Goal: Task Accomplishment & Management: Use online tool/utility

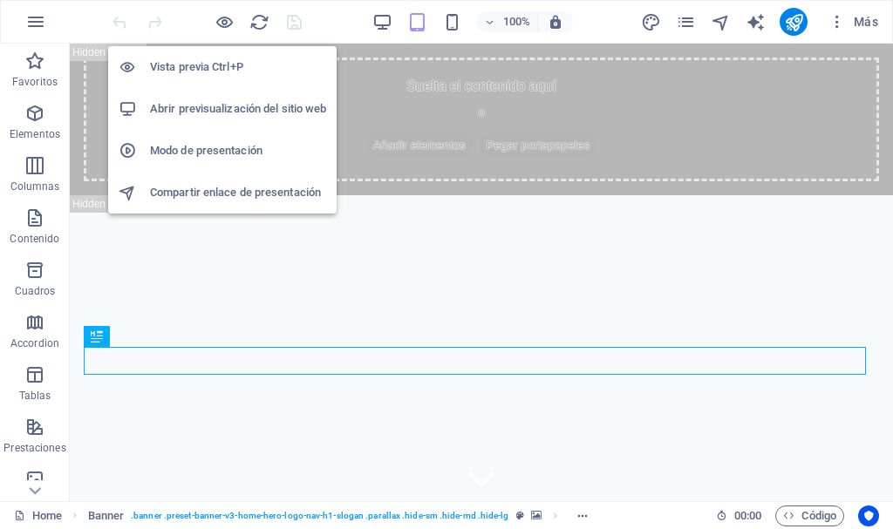
click at [210, 111] on h6 "Abrir previsualización del sitio web" at bounding box center [238, 109] width 176 height 21
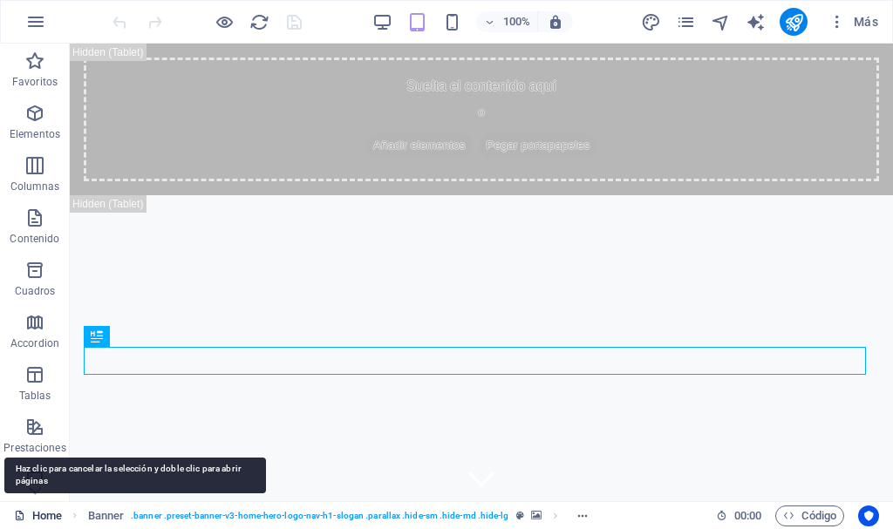
click at [43, 515] on link "Home" at bounding box center [38, 516] width 48 height 21
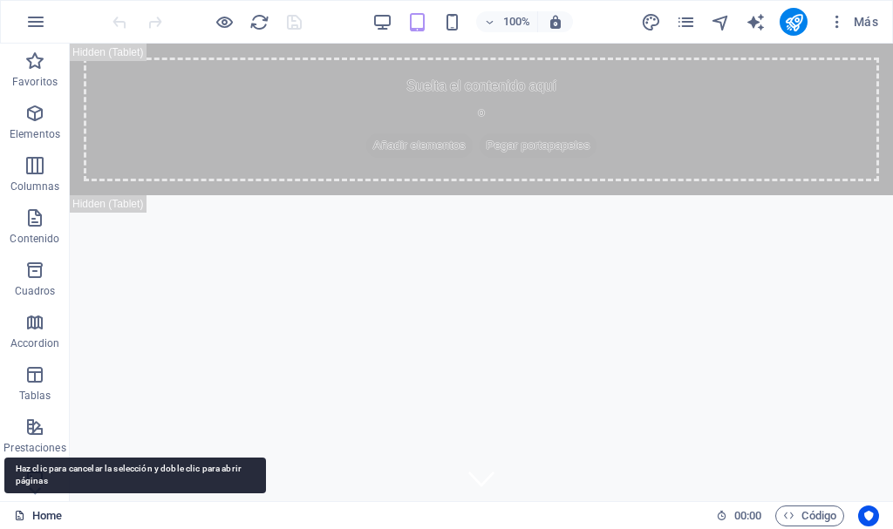
click at [48, 513] on link "Home" at bounding box center [38, 516] width 48 height 21
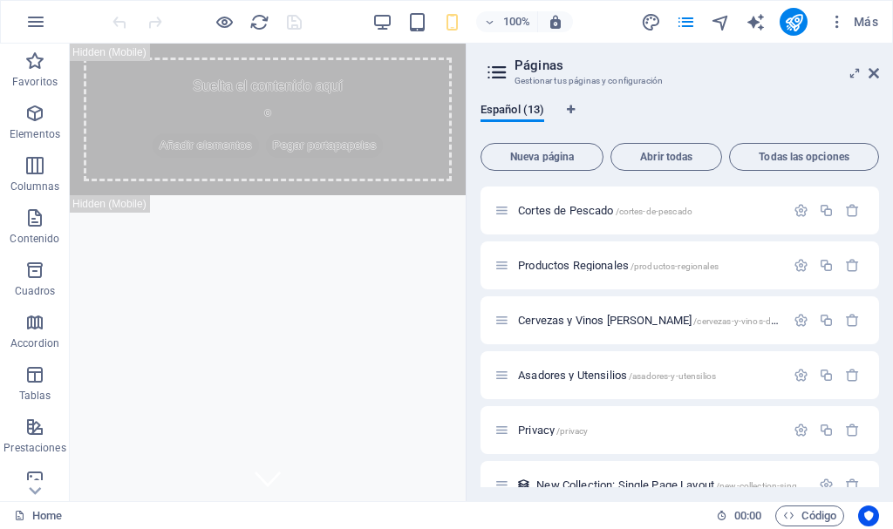
scroll to position [262, 0]
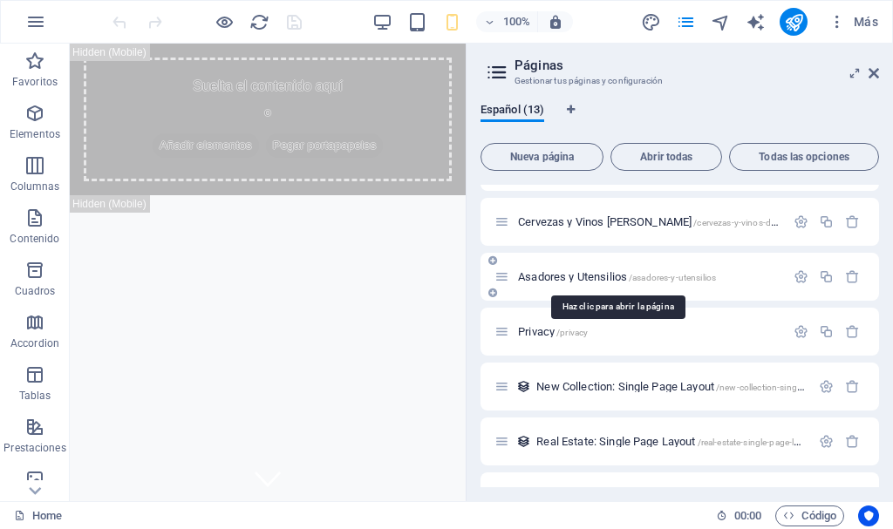
click at [547, 278] on span "Asadores y Utensilios /asadores-y-utensilios" at bounding box center [617, 276] width 198 height 13
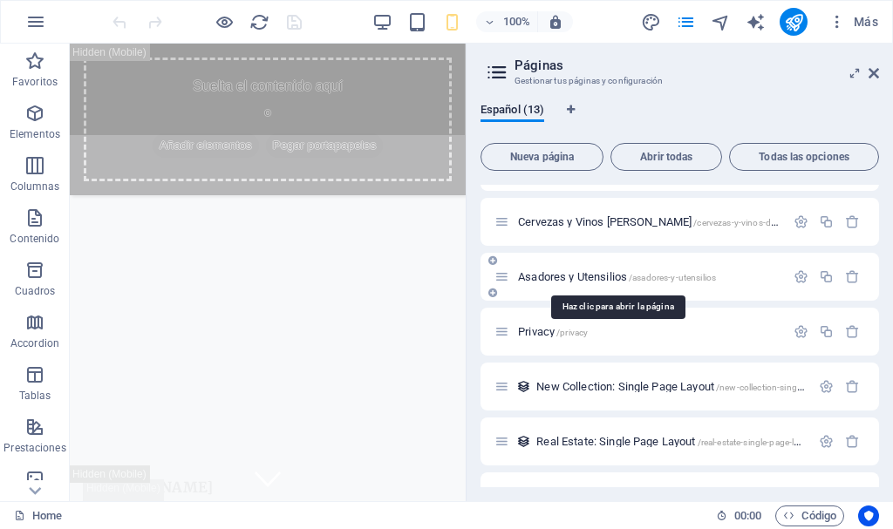
click at [547, 278] on div "Asadores y Utensilios /asadores-y-utensilios" at bounding box center [679, 277] width 398 height 48
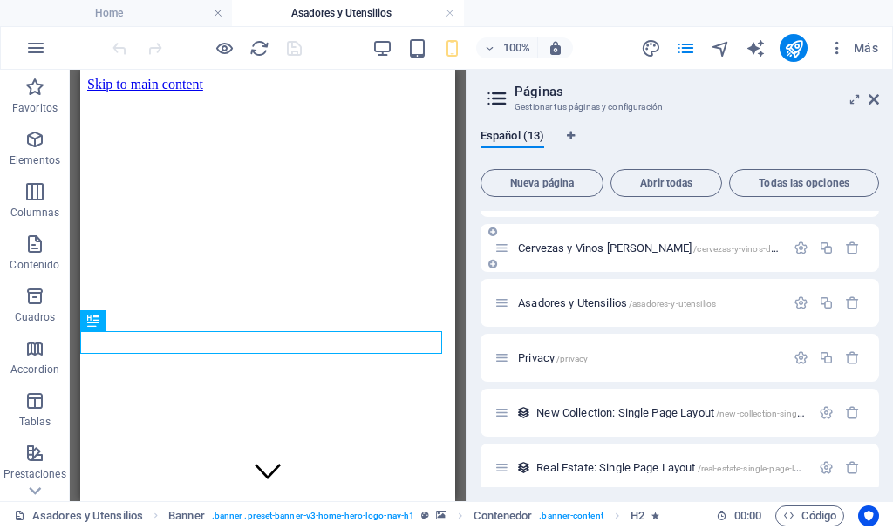
scroll to position [0, 0]
click at [874, 102] on icon at bounding box center [873, 99] width 10 height 14
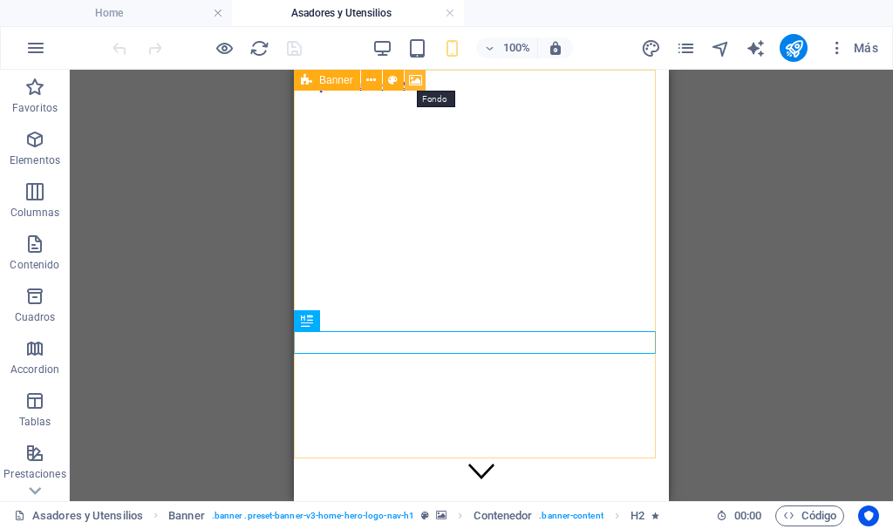
click at [412, 78] on icon at bounding box center [415, 80] width 13 height 18
select select "ms"
select select "s"
select select "progressive"
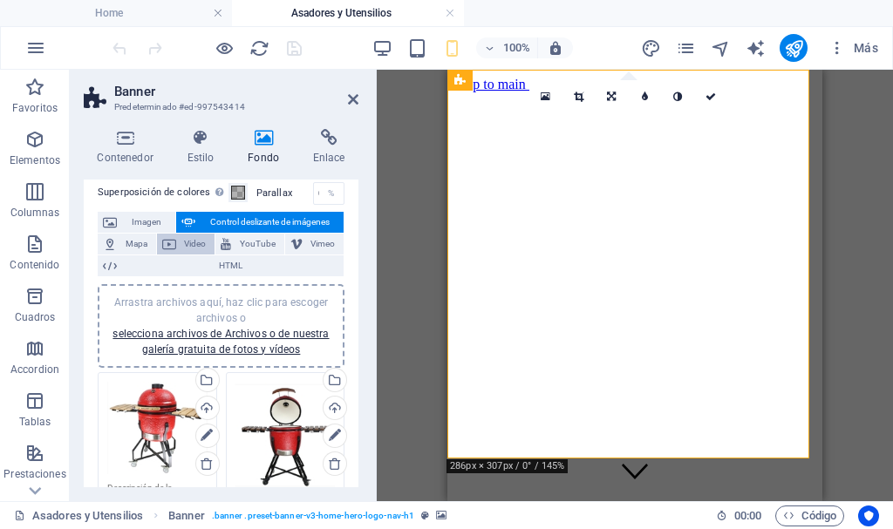
scroll to position [262, 0]
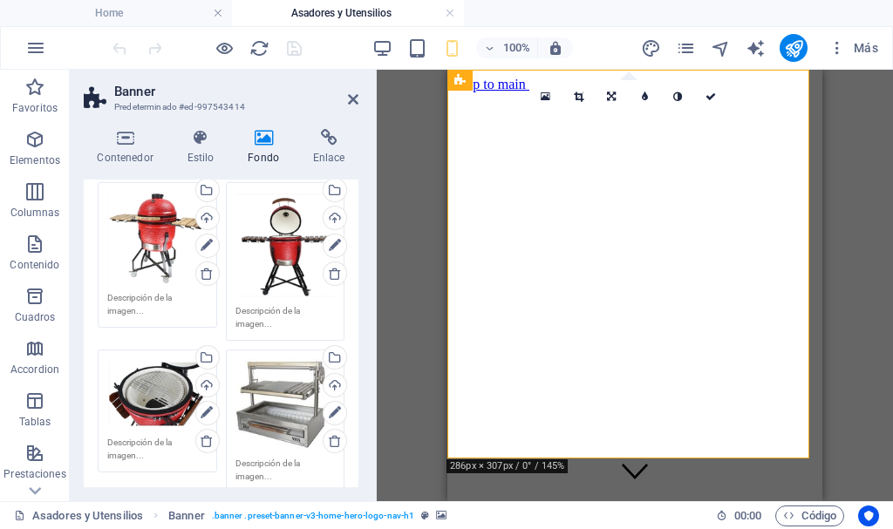
click at [158, 233] on div "Arrastra archivos aquí, haz clic para escoger archivos o selecciona archivos de…" at bounding box center [157, 238] width 100 height 92
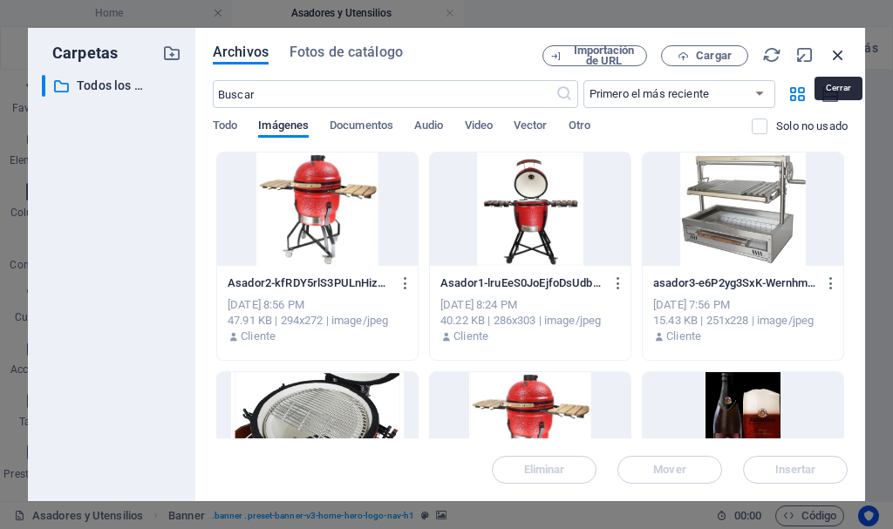
click at [838, 51] on icon "button" at bounding box center [837, 54] width 19 height 19
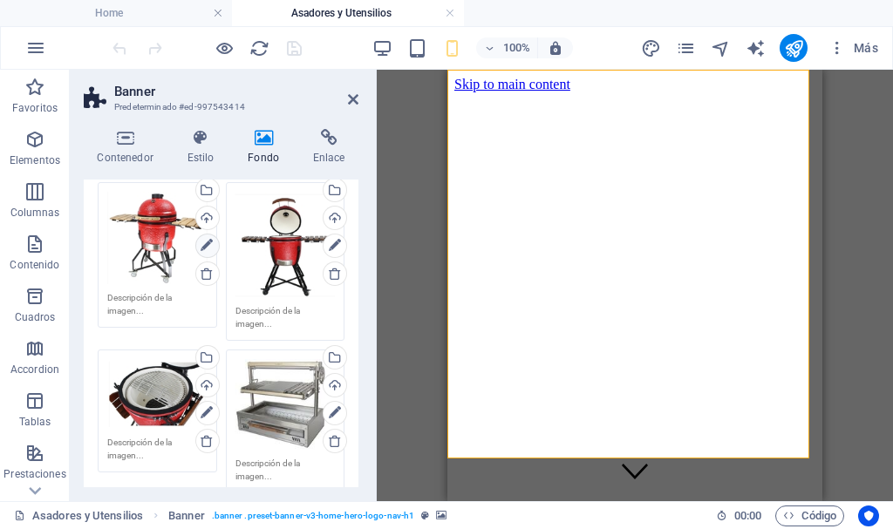
click at [205, 240] on icon at bounding box center [206, 245] width 12 height 21
click at [543, 97] on icon at bounding box center [545, 97] width 10 height 12
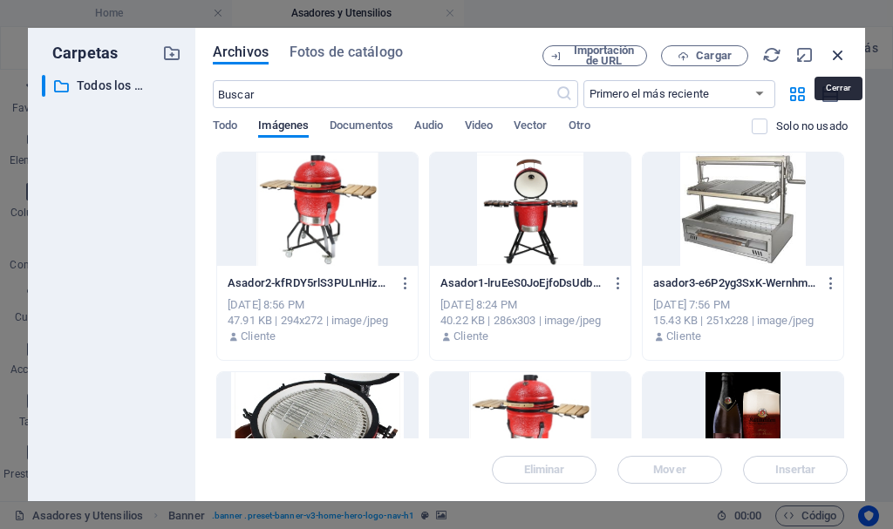
click at [841, 50] on icon "button" at bounding box center [837, 54] width 19 height 19
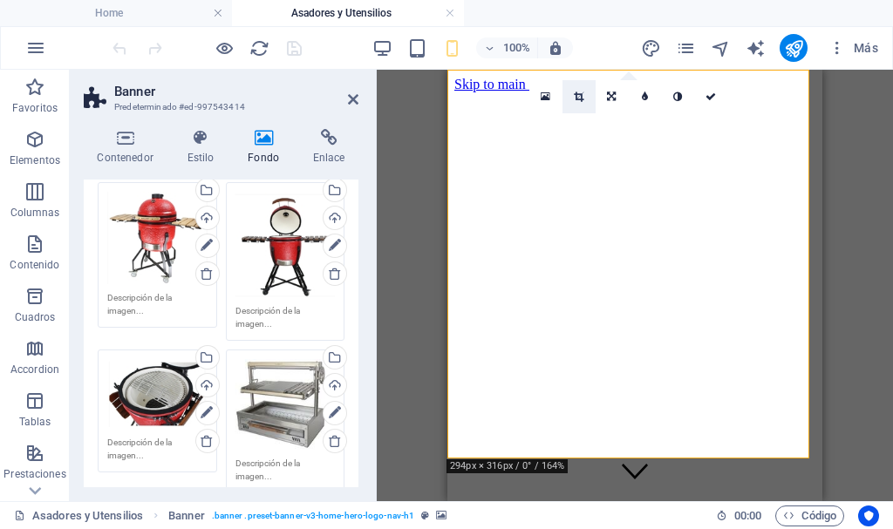
click at [581, 97] on icon at bounding box center [579, 97] width 10 height 10
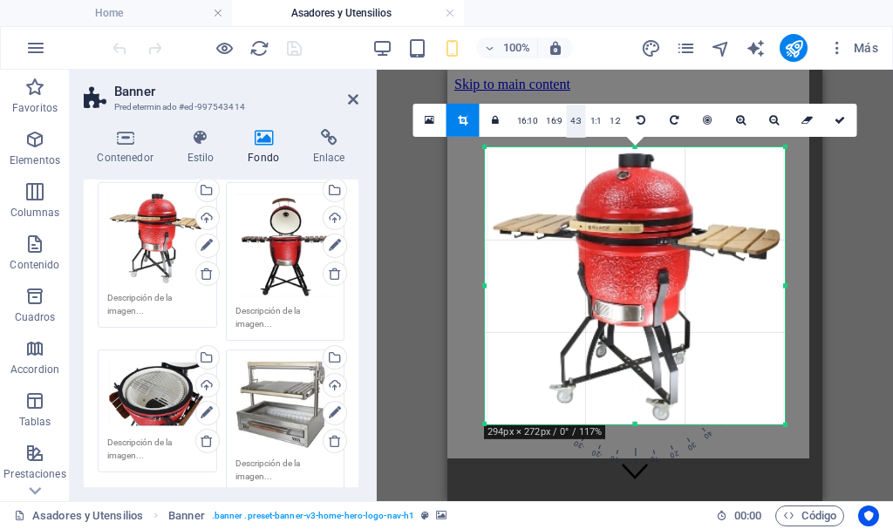
click at [569, 119] on link "4:3" at bounding box center [576, 120] width 20 height 33
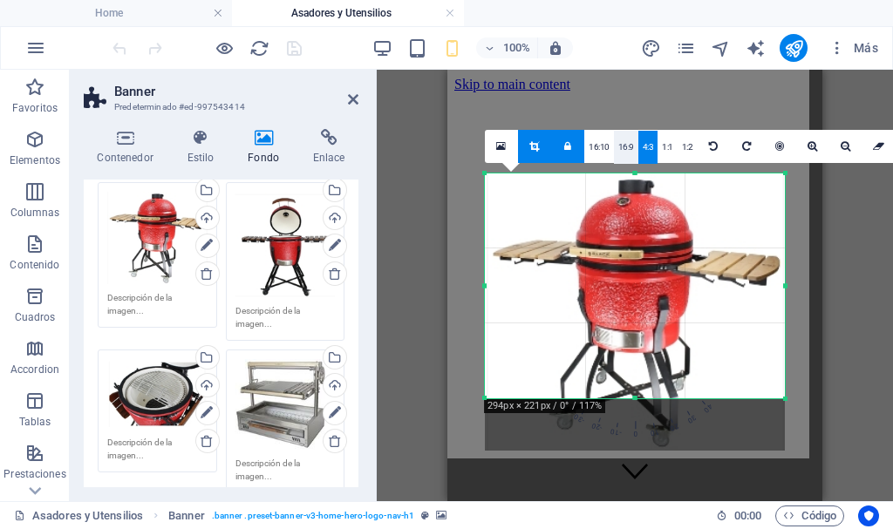
click at [625, 149] on link "16:9" at bounding box center [626, 147] width 24 height 33
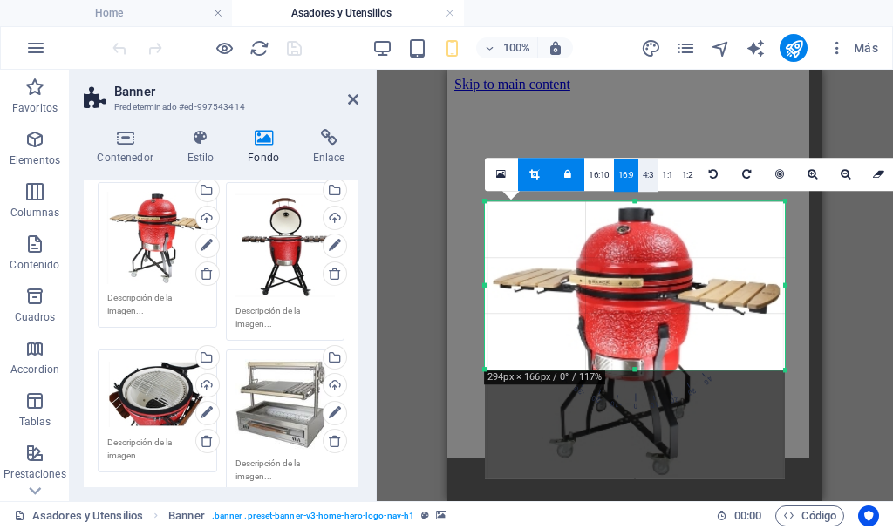
click at [646, 166] on link "4:3" at bounding box center [648, 175] width 20 height 33
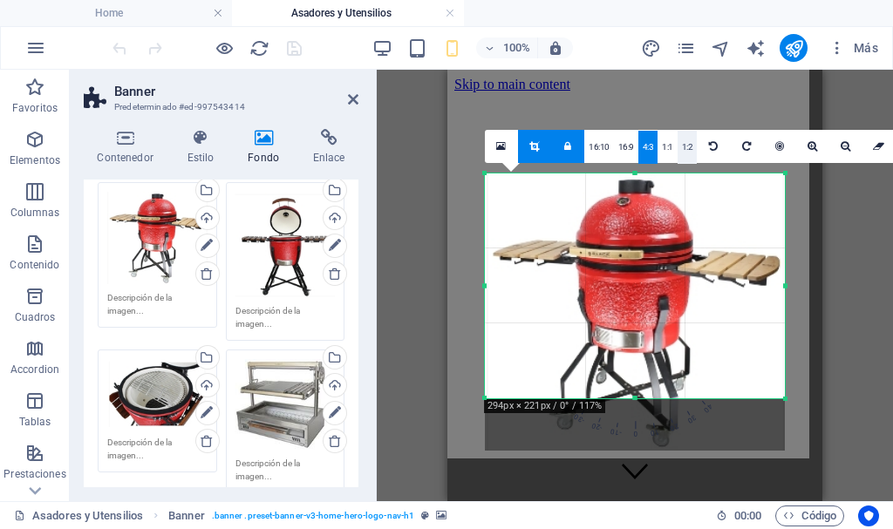
click at [683, 142] on link "1:2" at bounding box center [687, 147] width 20 height 33
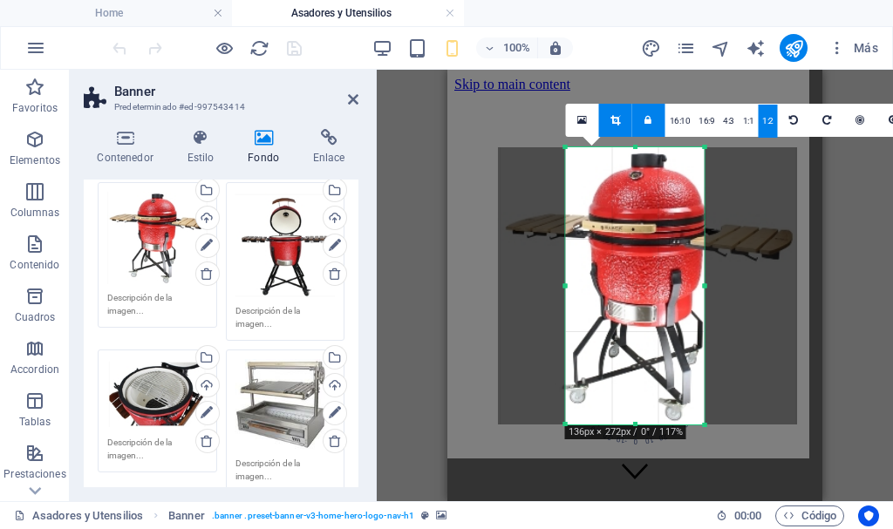
drag, startPoint x: 683, startPoint y: 269, endPoint x: 615, endPoint y: 275, distance: 68.2
click at [615, 275] on div at bounding box center [648, 285] width 300 height 277
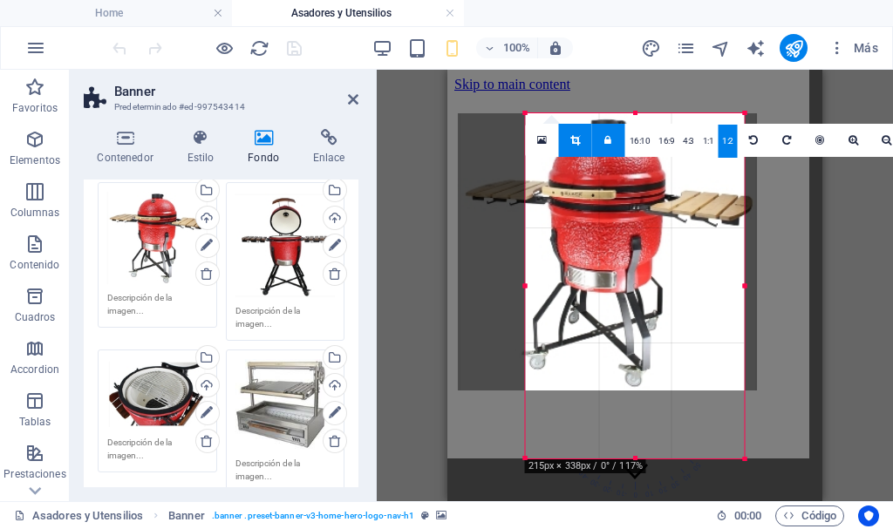
drag, startPoint x: 703, startPoint y: 287, endPoint x: 784, endPoint y: 282, distance: 80.4
click at [784, 282] on div "Arrastra aquí para reemplazar el contenido existente. Si quieres crear un eleme…" at bounding box center [634, 286] width 375 height 432
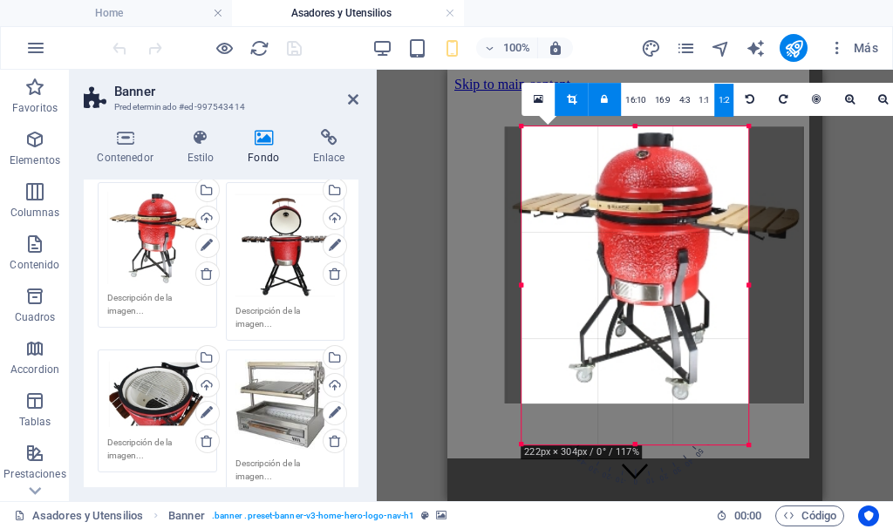
drag, startPoint x: 547, startPoint y: 285, endPoint x: 496, endPoint y: 290, distance: 50.8
click at [521, 290] on div "180 170 160 150 140 130 120 110 100 90 80 70 60 50 40 30 20 10 0 -10 -20 -30 -4…" at bounding box center [634, 285] width 227 height 319
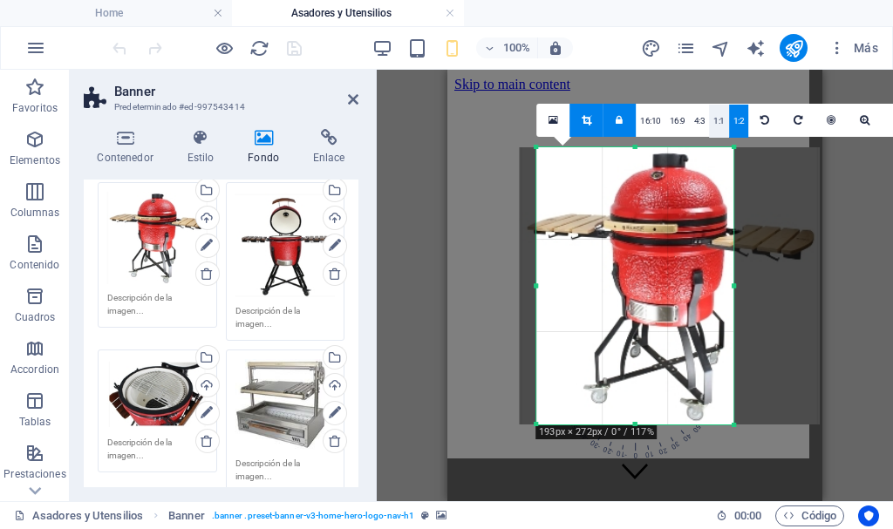
click at [721, 125] on link "1:1" at bounding box center [719, 121] width 20 height 33
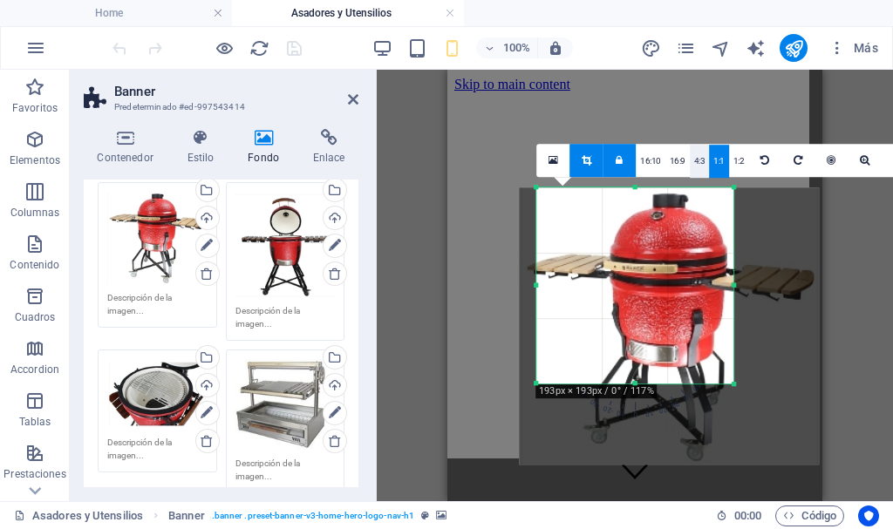
click at [698, 161] on link "4:3" at bounding box center [700, 161] width 20 height 33
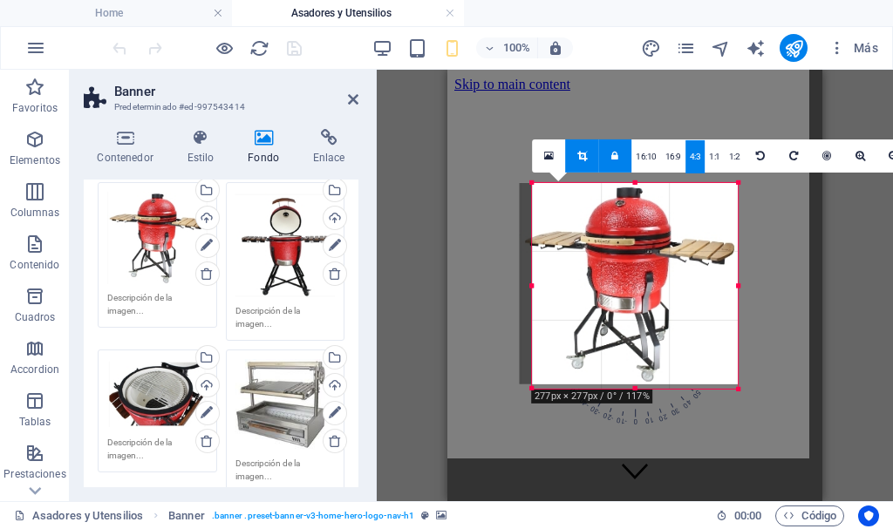
drag, startPoint x: 735, startPoint y: 360, endPoint x: 744, endPoint y: 418, distance: 58.2
click at [744, 418] on div "Arrastra aquí para reemplazar el contenido existente. Si quieres crear un eleme…" at bounding box center [634, 286] width 375 height 432
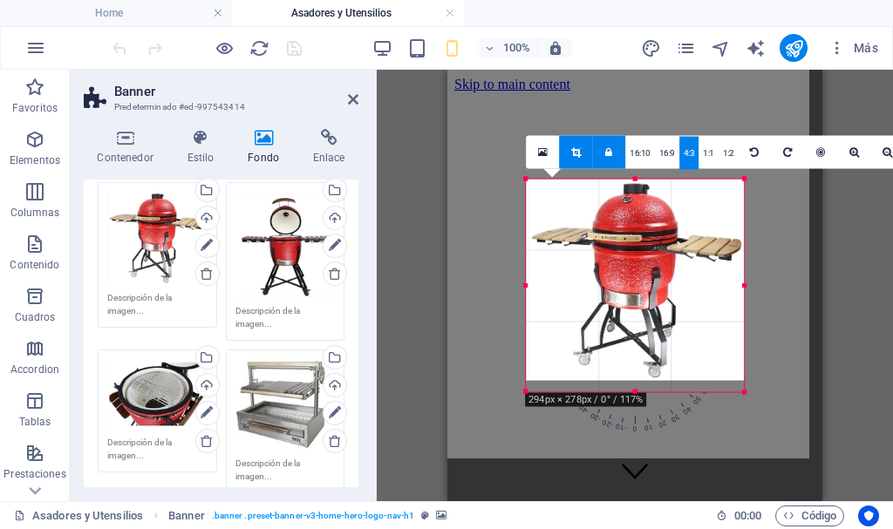
drag, startPoint x: 536, startPoint y: 283, endPoint x: 519, endPoint y: 283, distance: 17.4
click at [526, 283] on div "180 170 160 150 140 130 120 110 100 90 80 70 60 50 40 30 20 10 0 -10 -20 -30 -4…" at bounding box center [635, 286] width 218 height 214
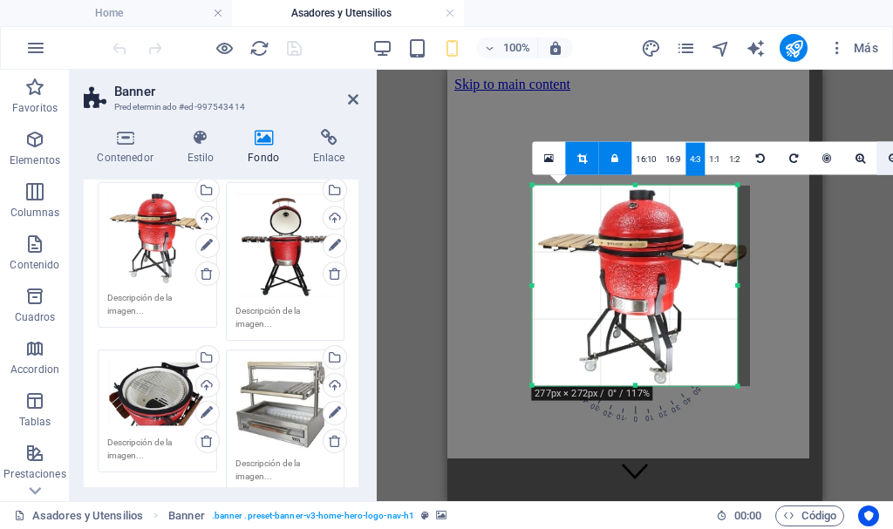
click at [890, 161] on icon at bounding box center [893, 158] width 10 height 10
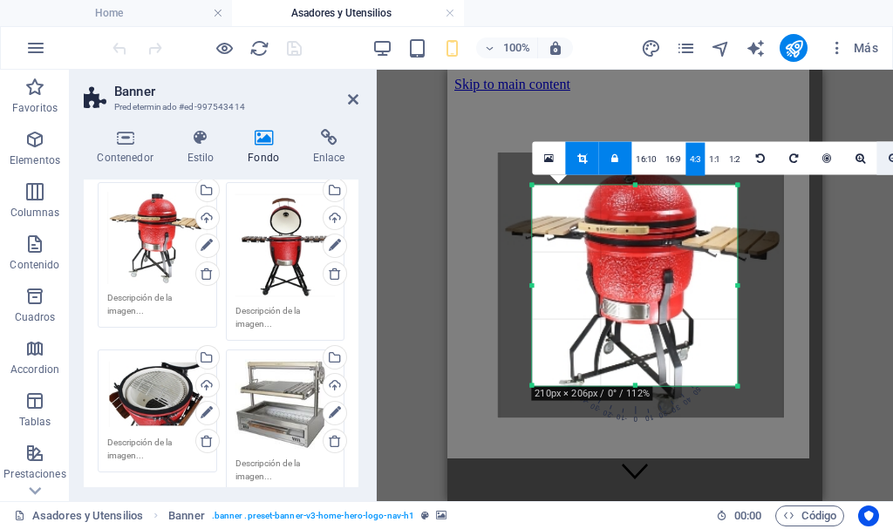
click at [888, 160] on icon at bounding box center [893, 158] width 10 height 10
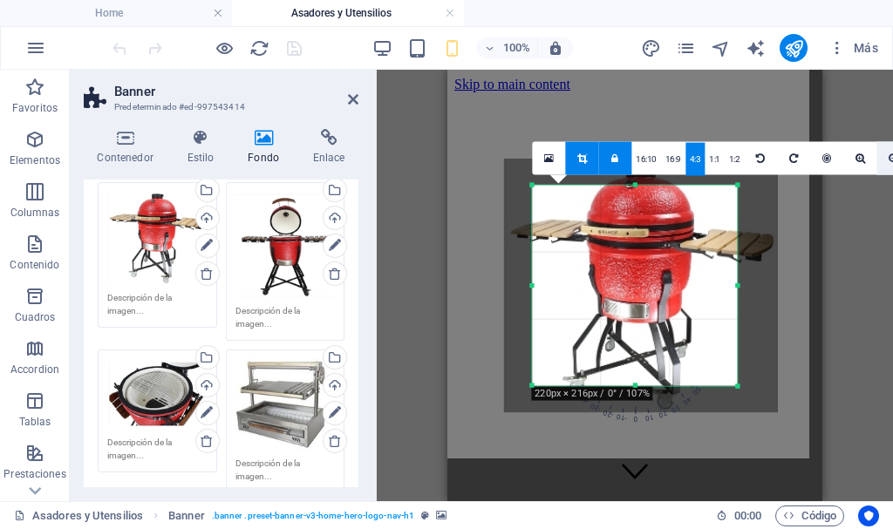
click at [888, 160] on icon at bounding box center [893, 158] width 10 height 10
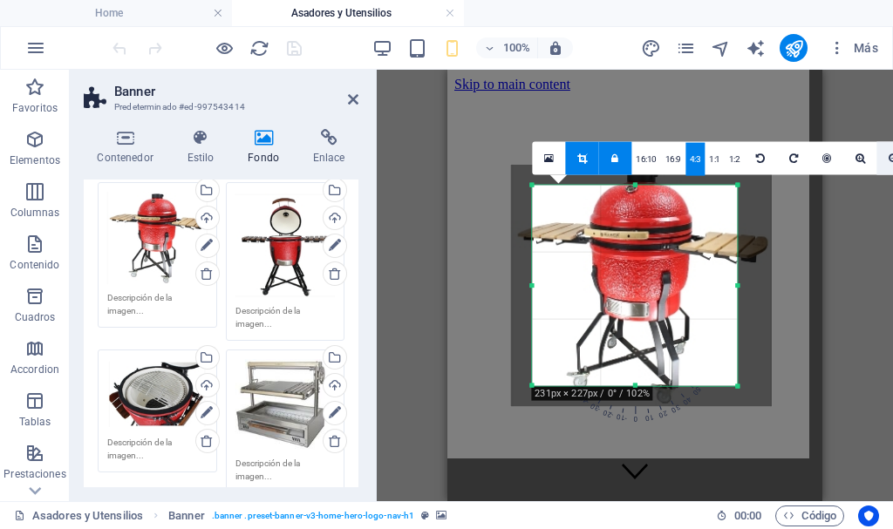
click at [888, 160] on icon at bounding box center [893, 158] width 10 height 10
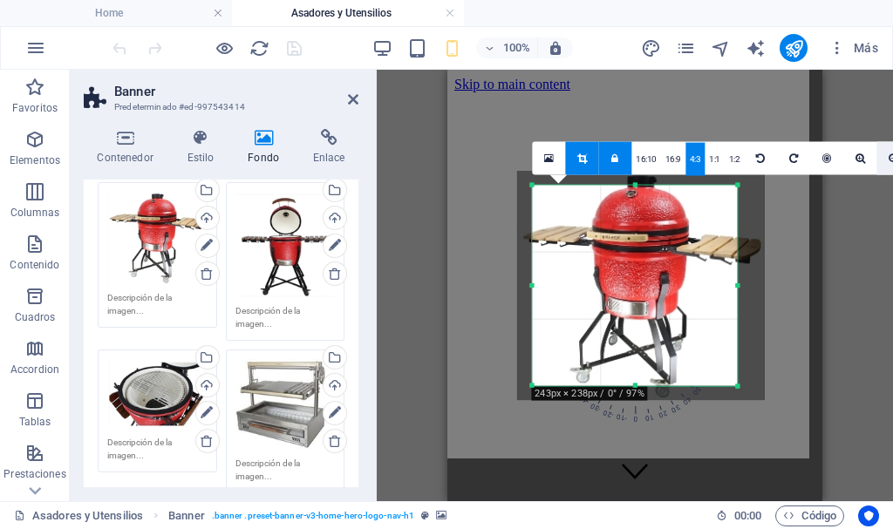
click at [888, 160] on icon at bounding box center [893, 158] width 10 height 10
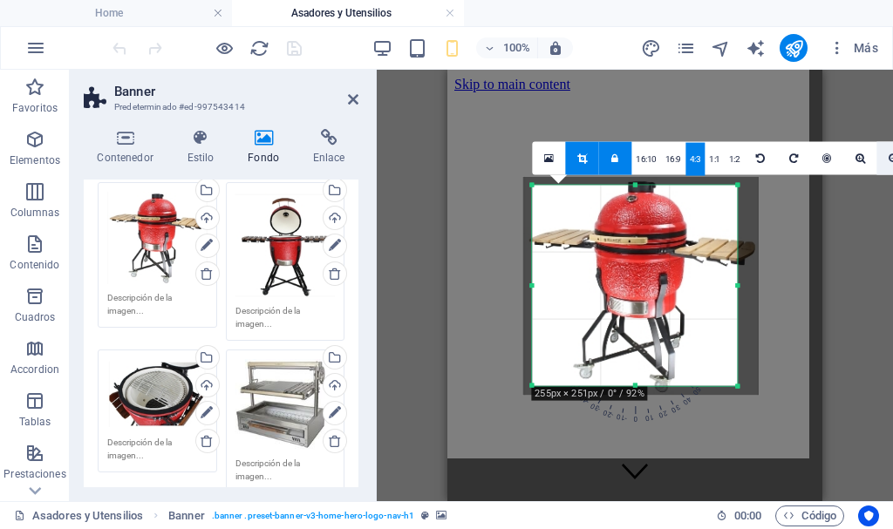
click at [888, 160] on icon at bounding box center [893, 158] width 10 height 10
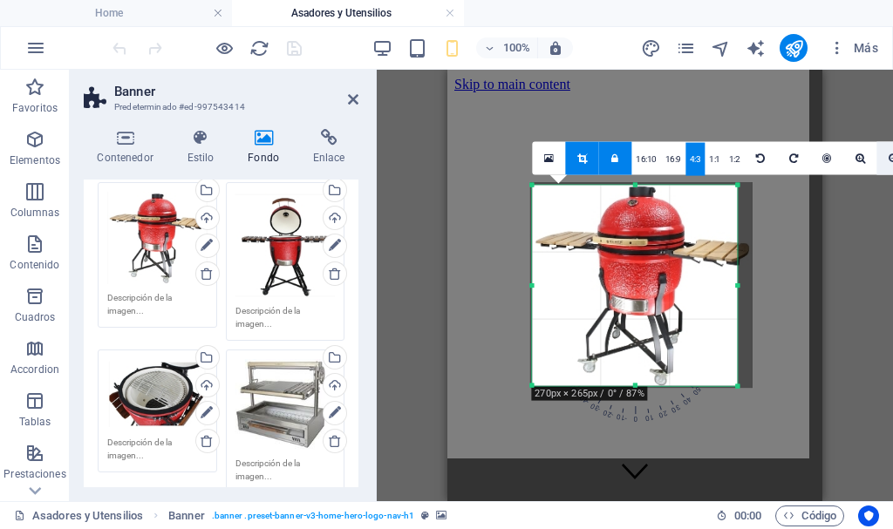
click at [888, 160] on icon at bounding box center [893, 158] width 10 height 10
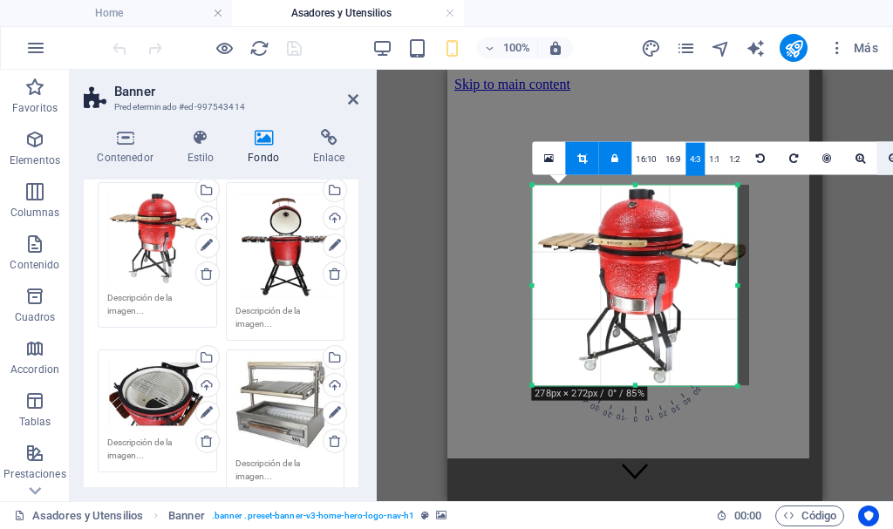
click at [888, 160] on icon at bounding box center [893, 158] width 10 height 10
click at [615, 160] on icon at bounding box center [614, 158] width 7 height 10
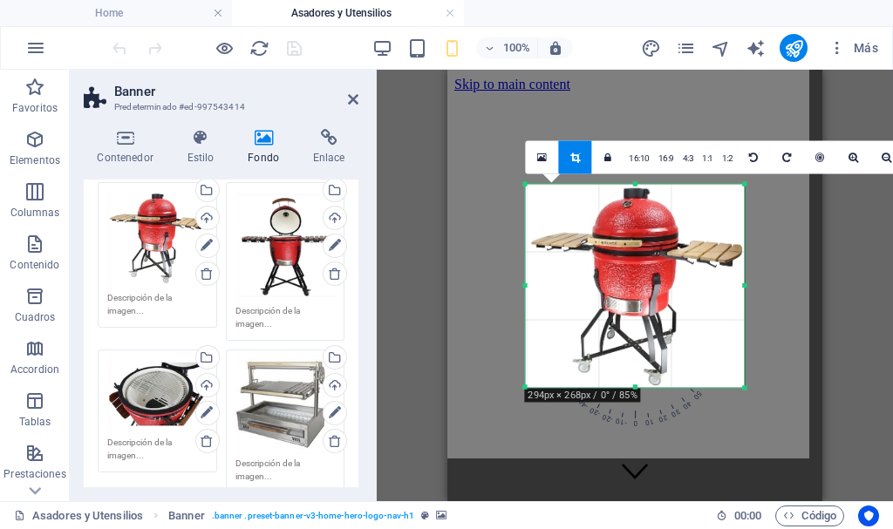
drag, startPoint x: 738, startPoint y: 285, endPoint x: 754, endPoint y: 283, distance: 15.8
click at [744, 283] on div "180 170 160 150 140 130 120 110 100 90 80 70 60 50 40 30 20 10 0 -10 -20 -30 -4…" at bounding box center [634, 285] width 219 height 203
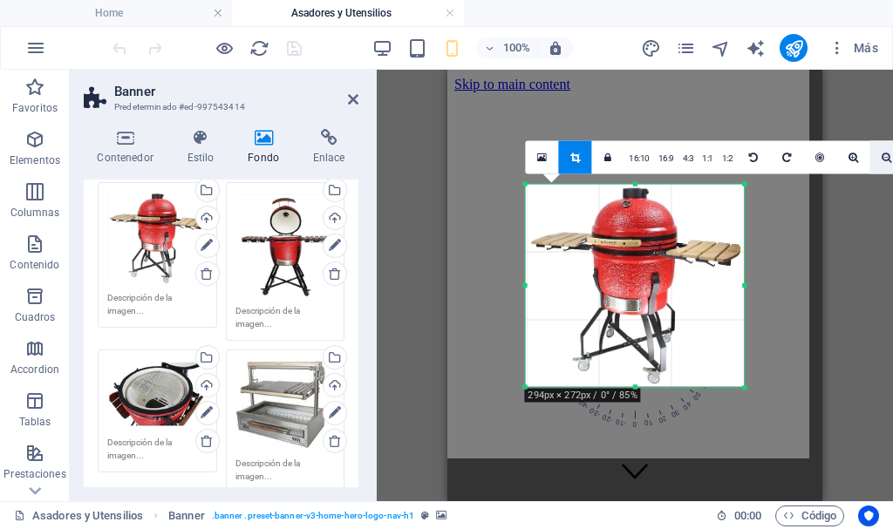
click at [881, 156] on icon at bounding box center [886, 157] width 10 height 10
click at [852, 153] on icon at bounding box center [853, 157] width 10 height 10
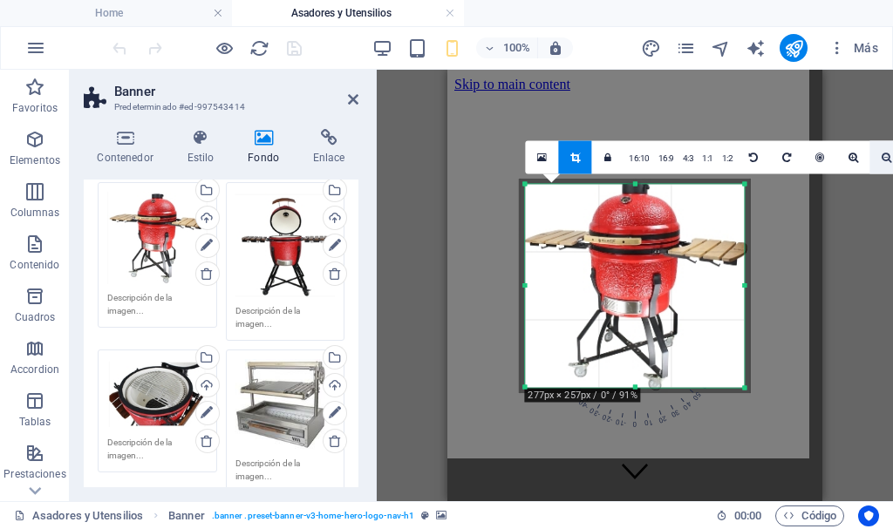
click at [881, 154] on icon at bounding box center [886, 157] width 10 height 10
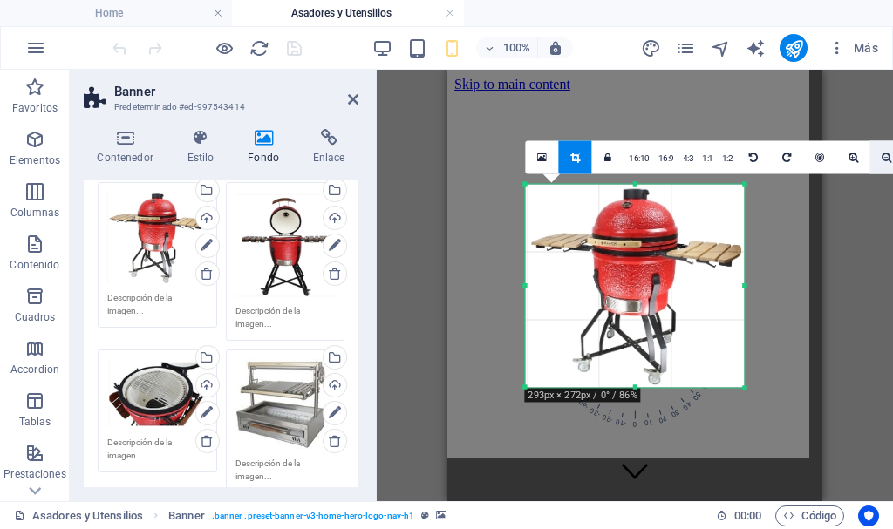
click at [881, 154] on icon at bounding box center [886, 157] width 10 height 10
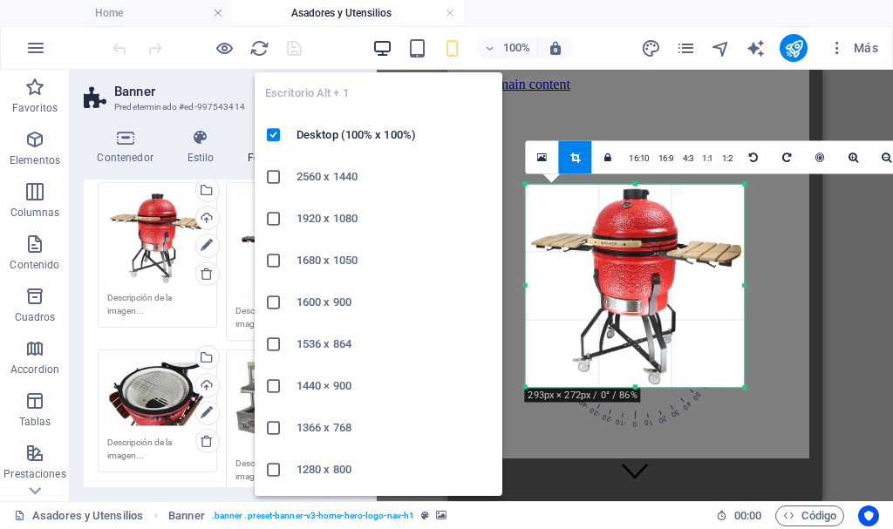
click at [381, 46] on icon "button" at bounding box center [382, 48] width 20 height 20
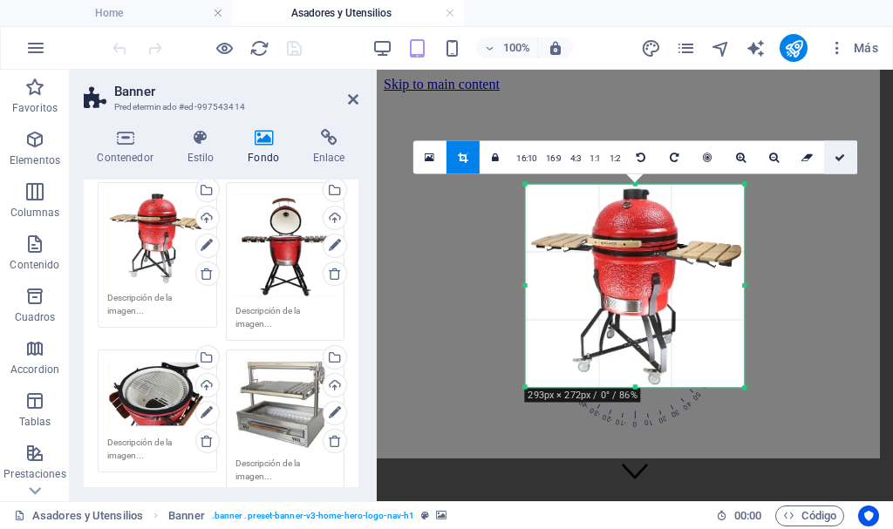
click at [834, 154] on icon at bounding box center [839, 157] width 10 height 10
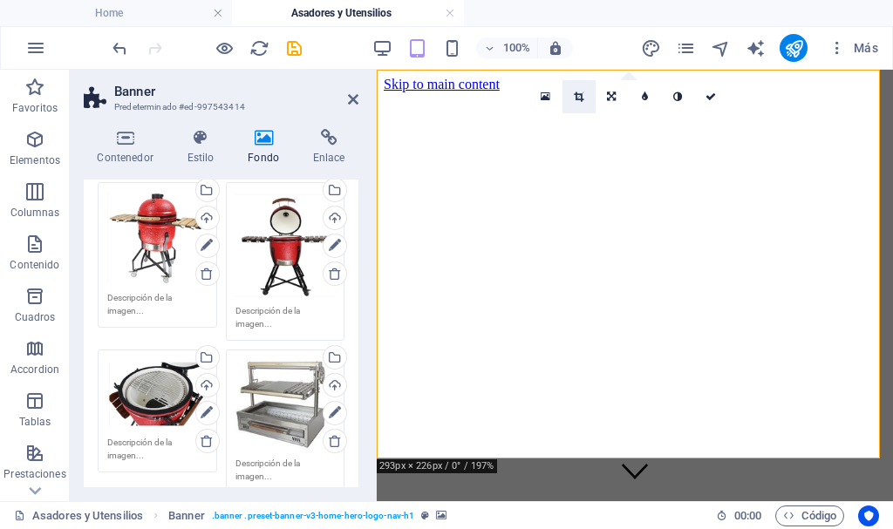
click at [581, 92] on icon at bounding box center [579, 97] width 10 height 10
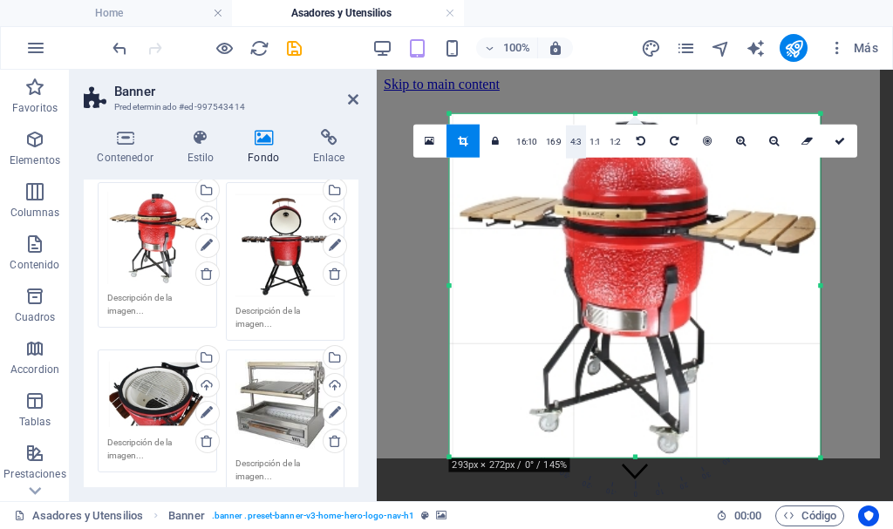
click at [578, 137] on link "4:3" at bounding box center [576, 141] width 20 height 33
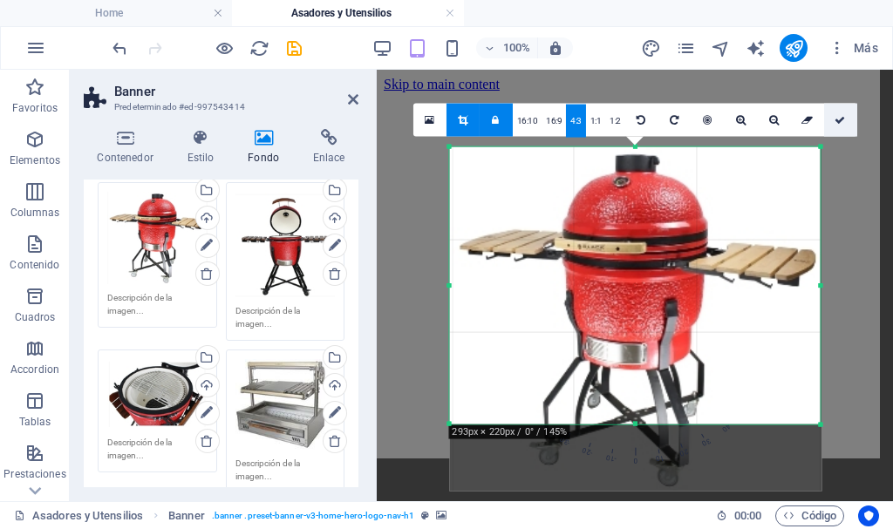
click at [838, 121] on icon at bounding box center [839, 119] width 10 height 10
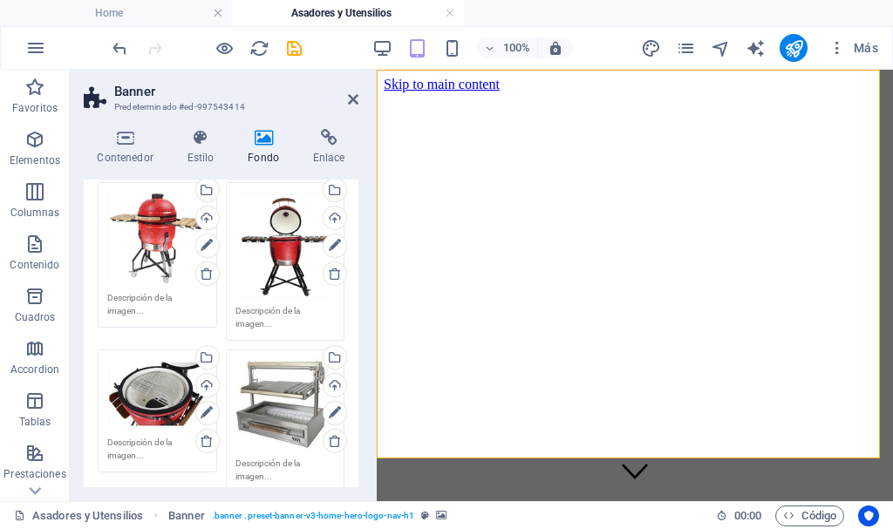
click at [280, 243] on div "Arrastra archivos aquí, haz clic para escoger archivos o selecciona archivos de…" at bounding box center [285, 245] width 100 height 106
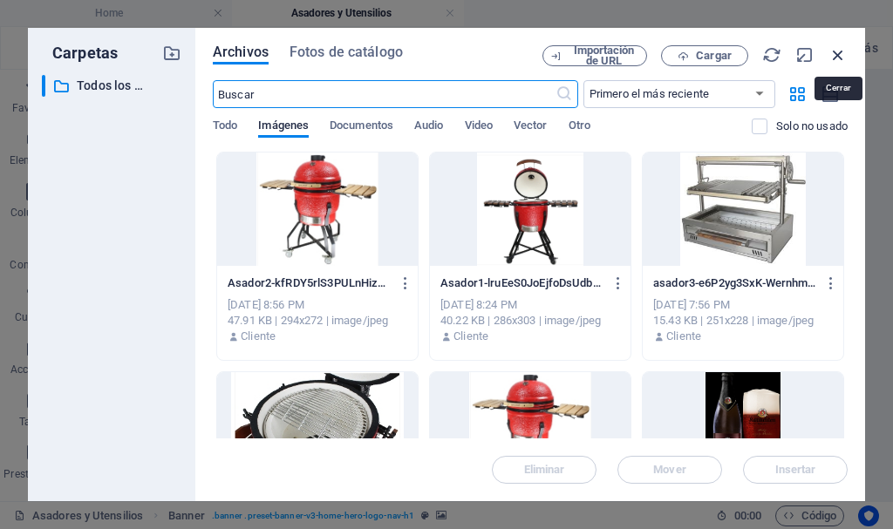
click at [839, 50] on icon "button" at bounding box center [837, 54] width 19 height 19
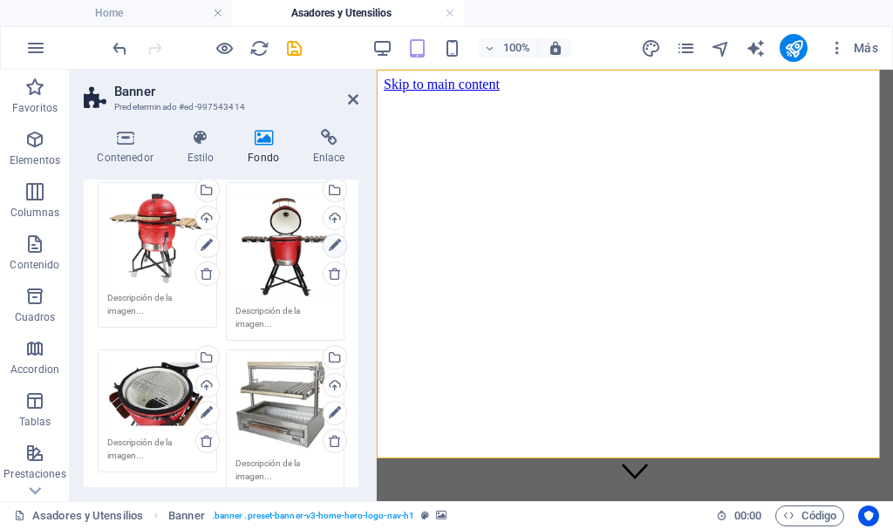
click at [332, 241] on icon at bounding box center [335, 245] width 12 height 21
click at [585, 97] on link at bounding box center [578, 96] width 33 height 33
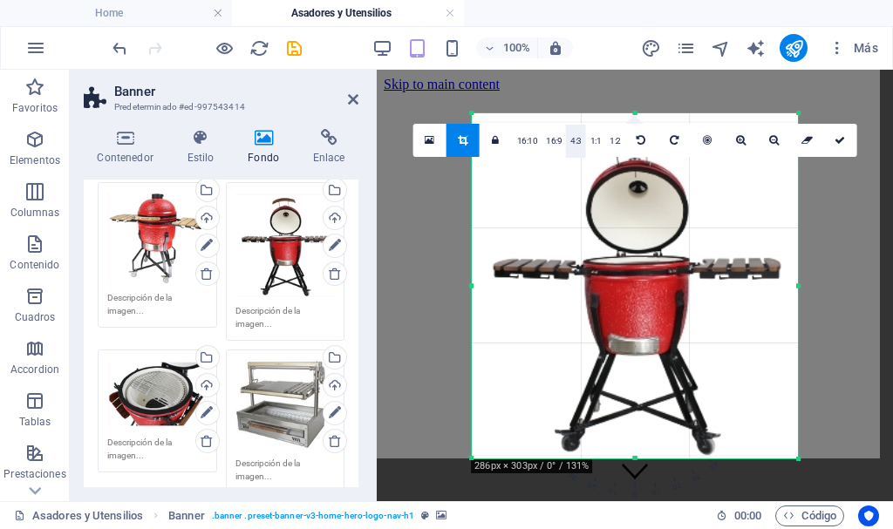
click at [580, 142] on link "4:3" at bounding box center [576, 141] width 20 height 33
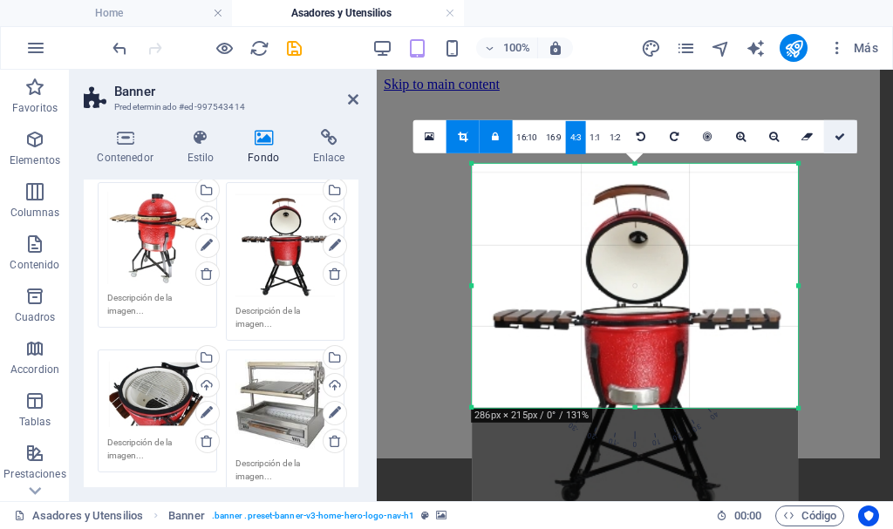
click at [841, 133] on icon at bounding box center [839, 136] width 10 height 10
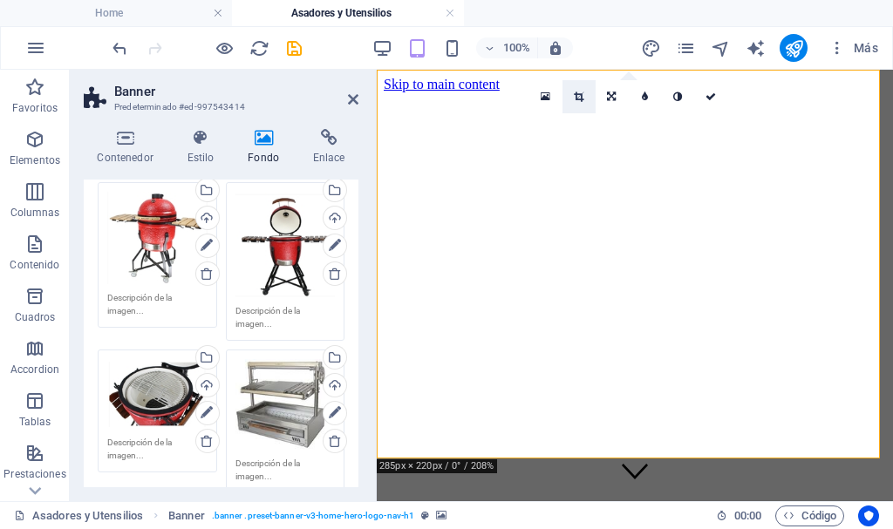
click at [580, 97] on icon at bounding box center [579, 97] width 10 height 10
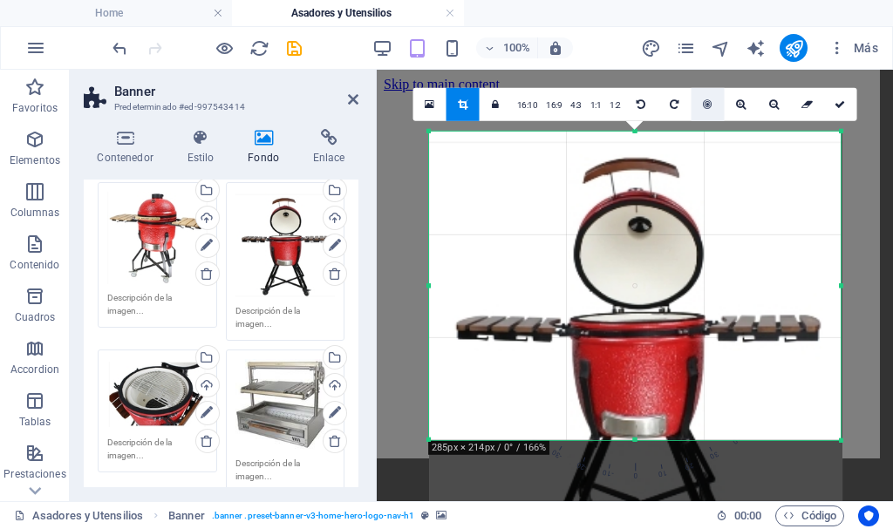
click at [705, 105] on icon at bounding box center [707, 104] width 9 height 10
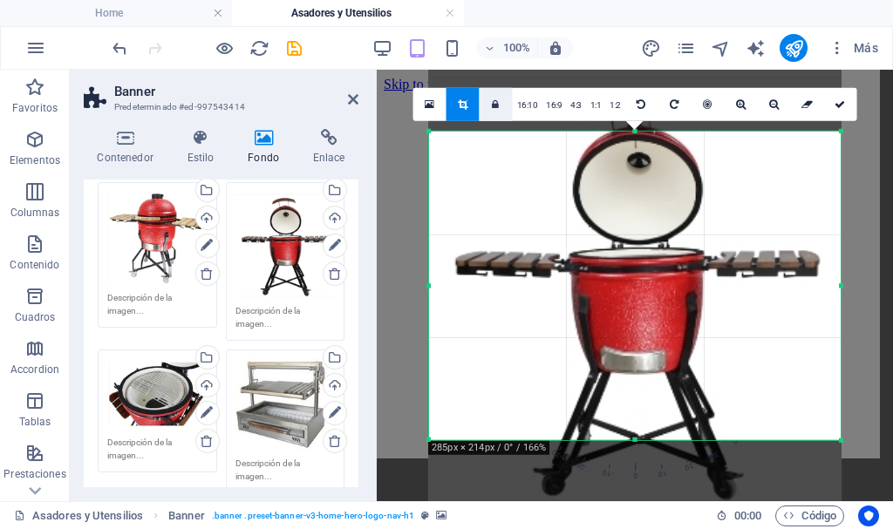
click at [499, 100] on icon at bounding box center [495, 104] width 7 height 10
click at [581, 102] on link "4:3" at bounding box center [576, 104] width 20 height 33
click at [494, 102] on icon at bounding box center [495, 104] width 7 height 10
click at [534, 105] on link "16:10" at bounding box center [528, 105] width 30 height 33
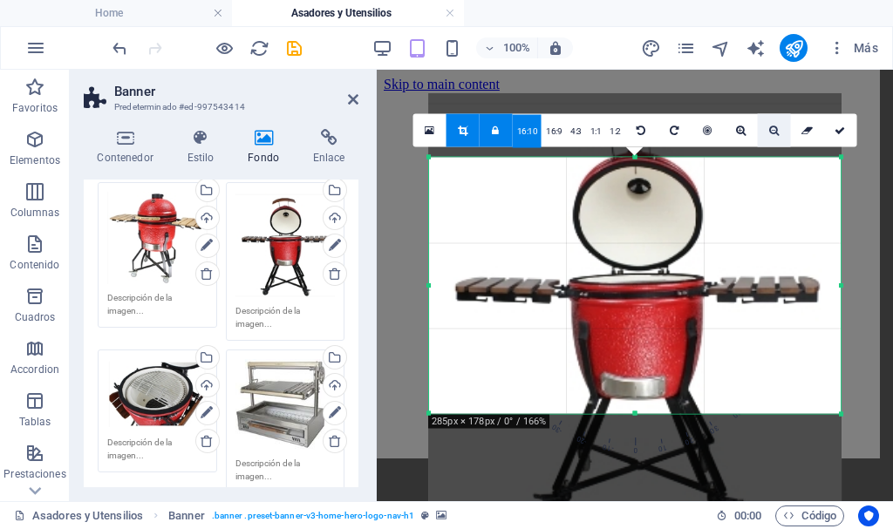
click at [773, 133] on icon at bounding box center [774, 130] width 10 height 10
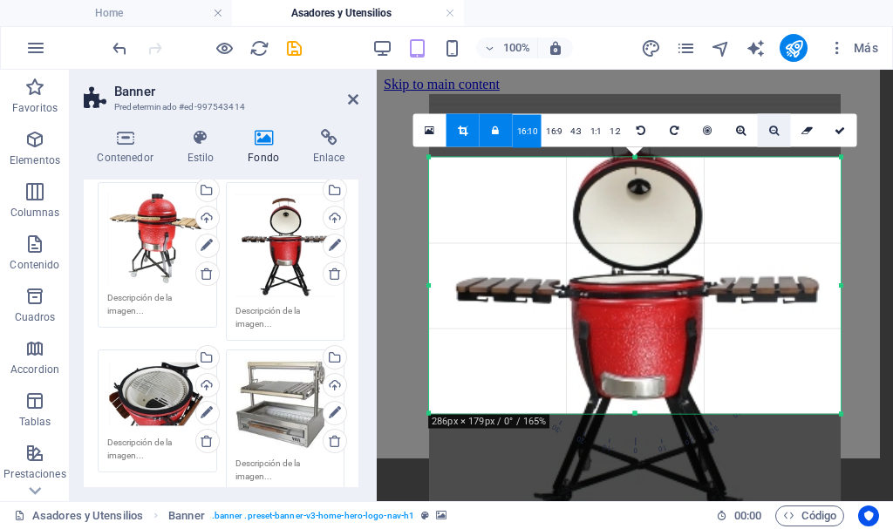
click at [773, 133] on icon at bounding box center [774, 130] width 10 height 10
click at [771, 126] on icon at bounding box center [774, 130] width 10 height 10
click at [616, 130] on link "1:2" at bounding box center [615, 130] width 20 height 33
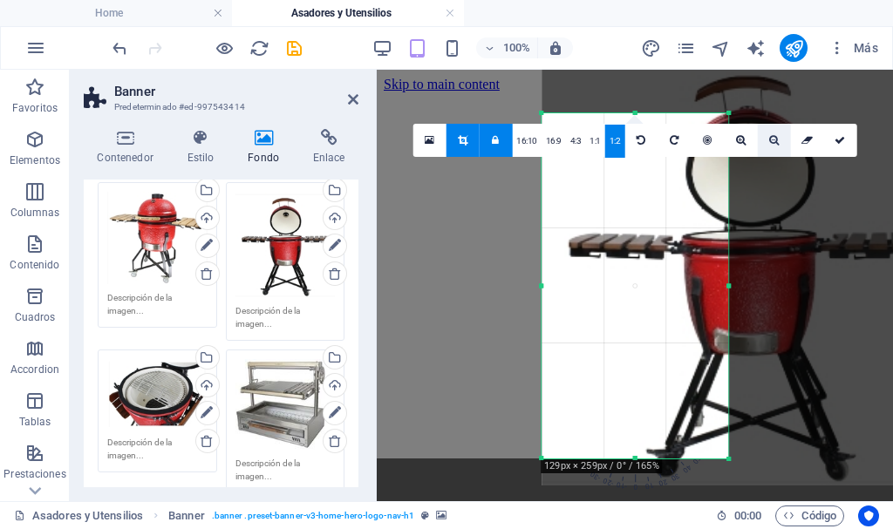
click at [770, 139] on icon at bounding box center [774, 140] width 10 height 10
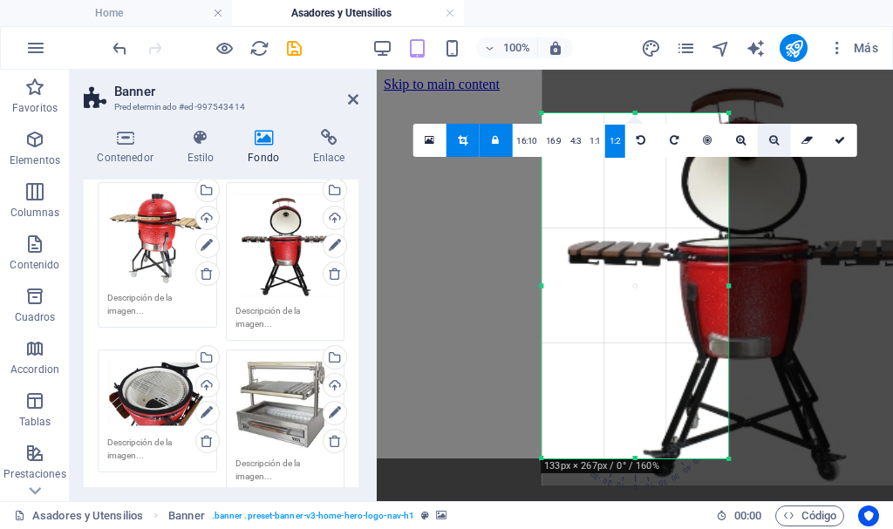
click at [770, 139] on icon at bounding box center [774, 140] width 10 height 10
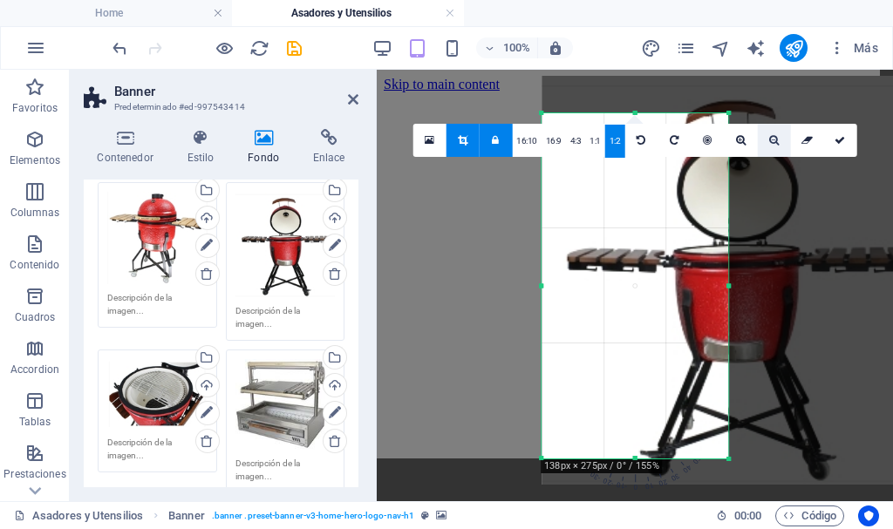
click at [770, 139] on icon at bounding box center [774, 140] width 10 height 10
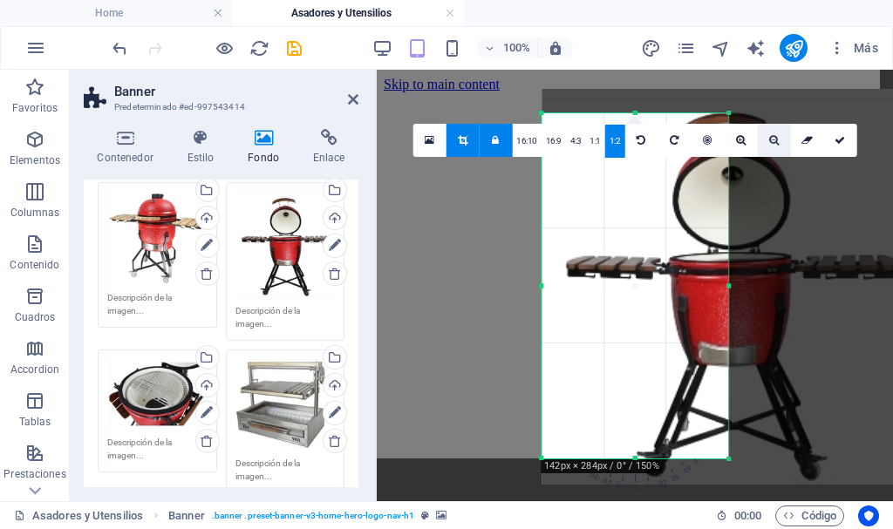
click at [770, 139] on icon at bounding box center [774, 140] width 10 height 10
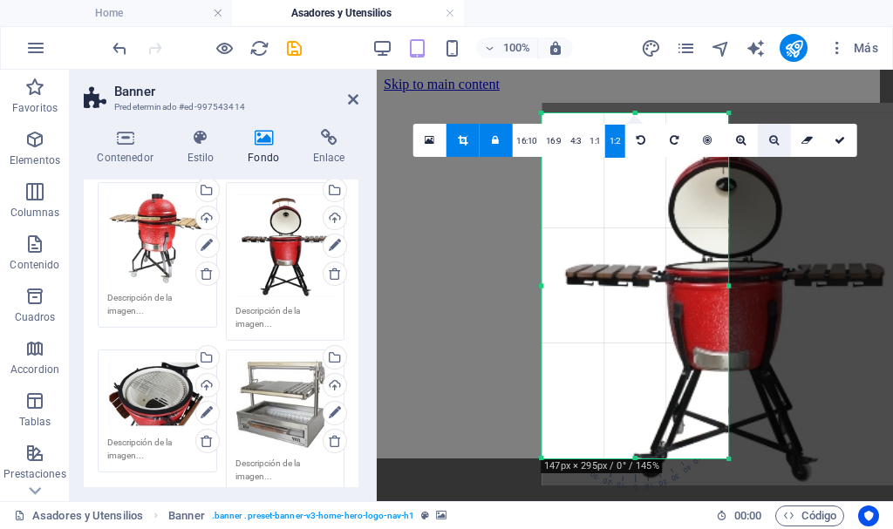
click at [770, 139] on icon at bounding box center [774, 140] width 10 height 10
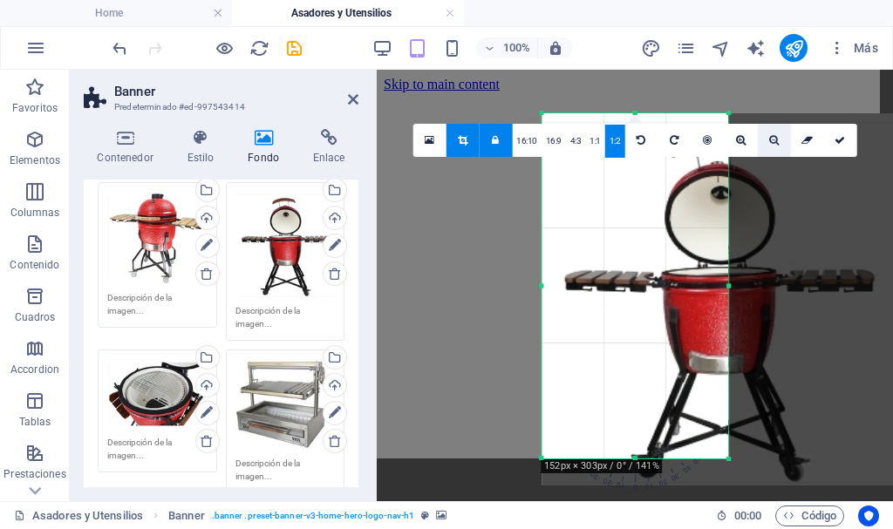
click at [770, 139] on icon at bounding box center [774, 140] width 10 height 10
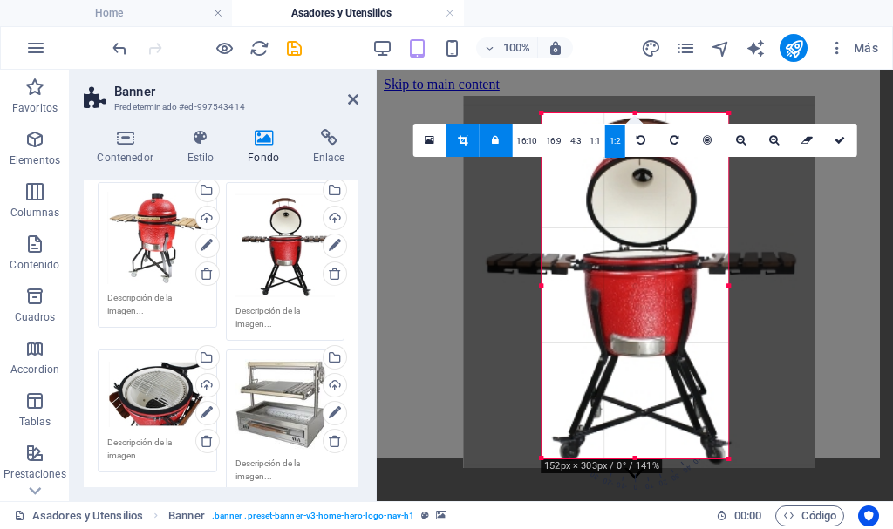
drag, startPoint x: 683, startPoint y: 278, endPoint x: 604, endPoint y: 261, distance: 80.4
click at [604, 261] on div at bounding box center [638, 282] width 351 height 372
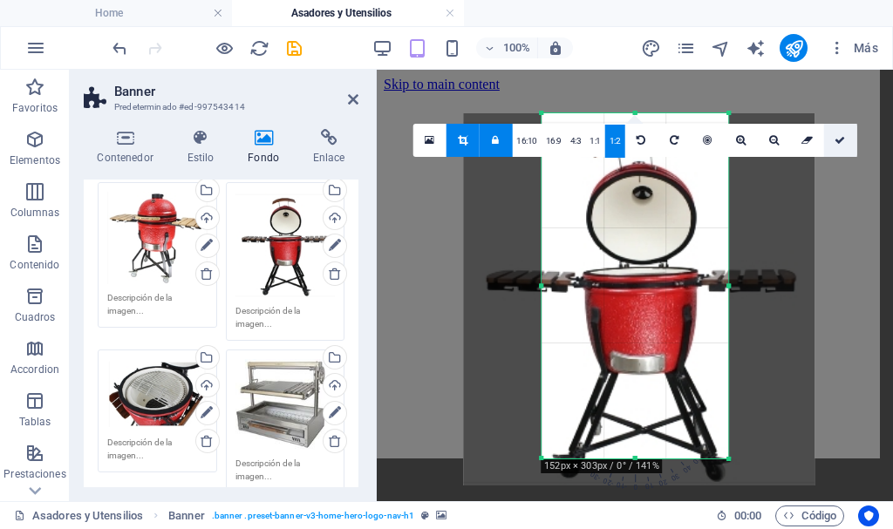
click at [839, 140] on icon at bounding box center [839, 140] width 10 height 10
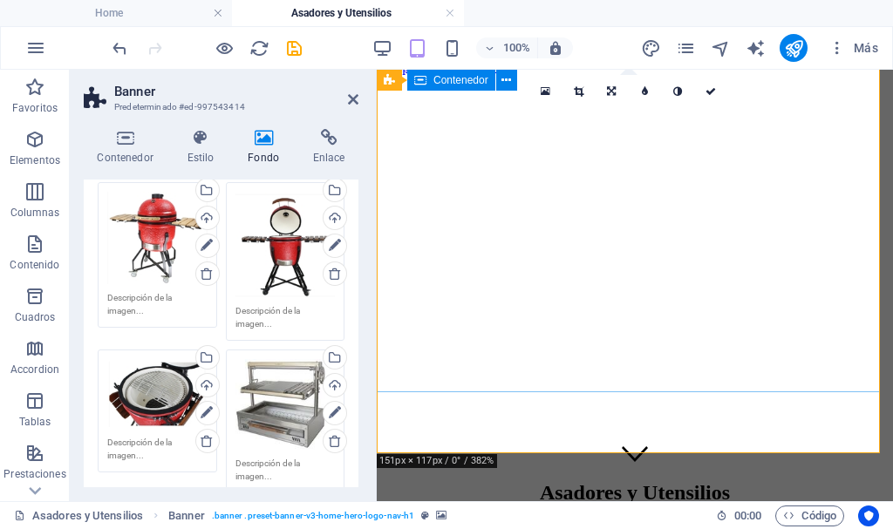
scroll to position [0, 0]
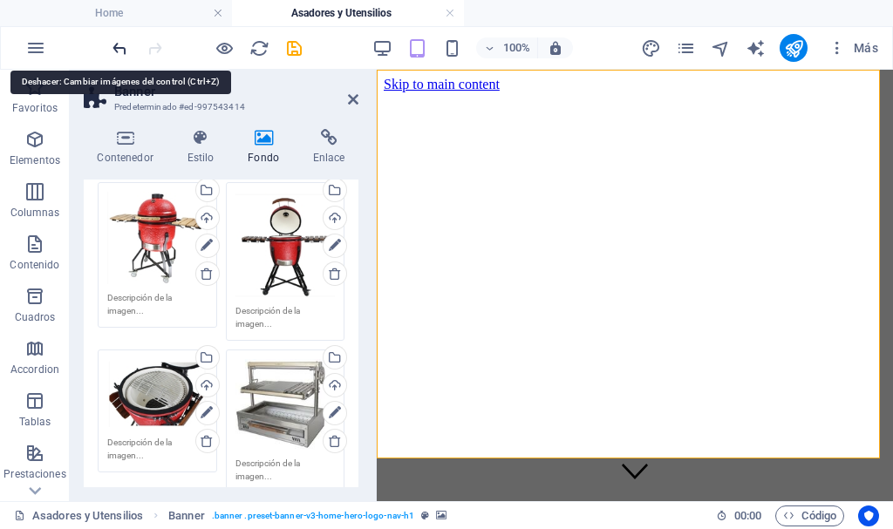
click at [116, 44] on icon "undo" at bounding box center [120, 48] width 20 height 20
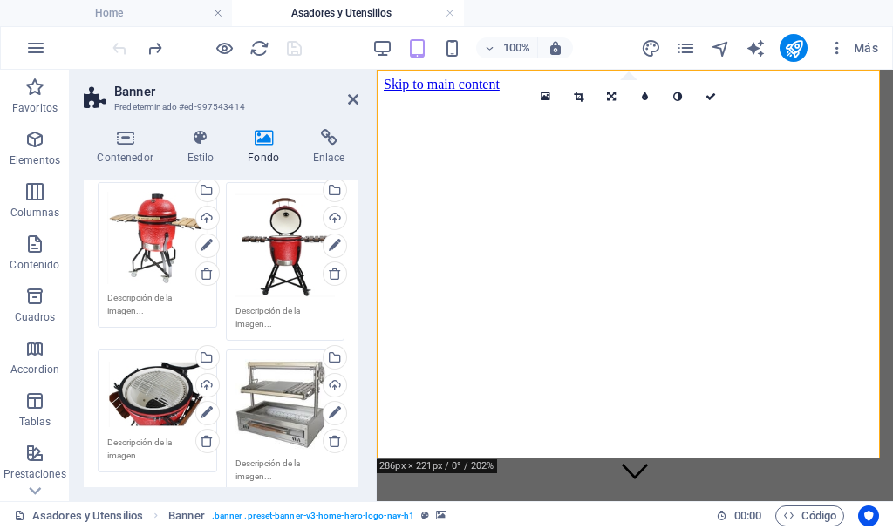
click at [116, 44] on div at bounding box center [206, 48] width 195 height 28
click at [484, 454] on button at bounding box center [476, 448] width 21 height 21
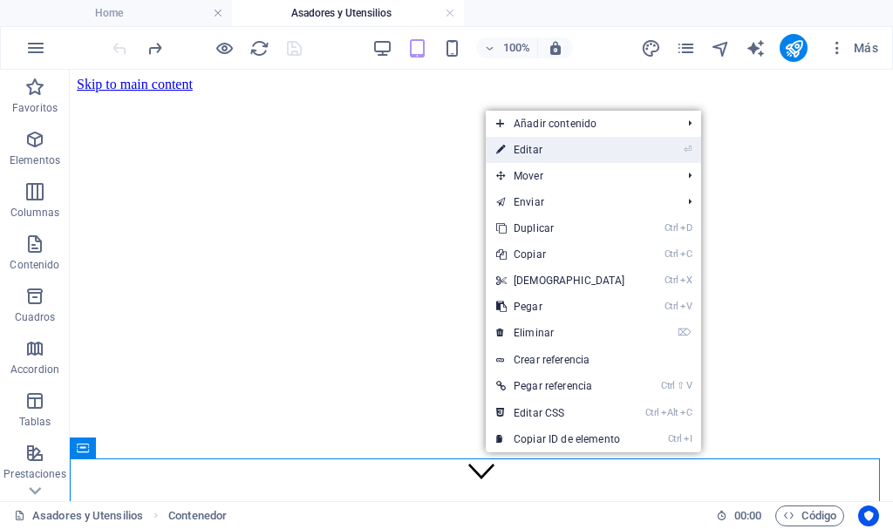
click at [543, 151] on link "⏎ Editar" at bounding box center [561, 150] width 150 height 26
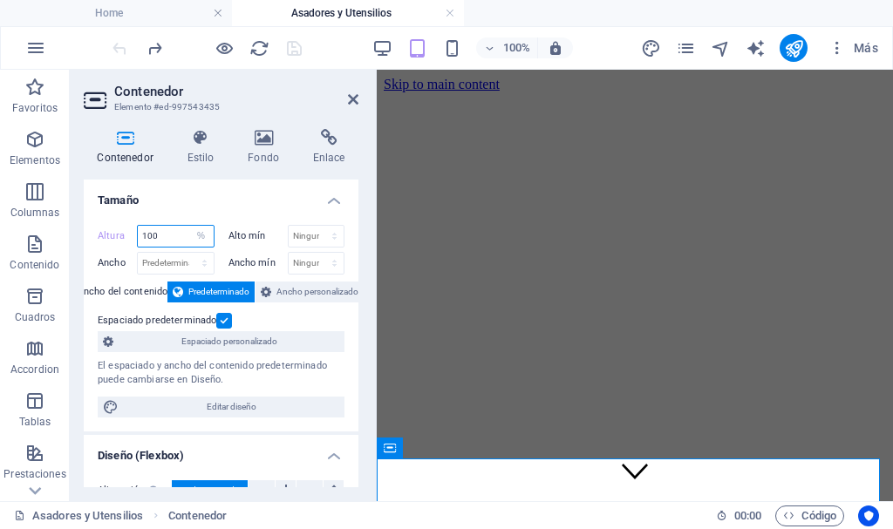
click at [170, 231] on input "100" at bounding box center [176, 236] width 76 height 21
drag, startPoint x: 175, startPoint y: 231, endPoint x: 29, endPoint y: 226, distance: 146.5
click at [29, 226] on section "Favoritos Elementos Columnas Contenido Cuadros Accordion Tablas Prestaciones Im…" at bounding box center [446, 286] width 893 height 432
click at [200, 241] on select "Predeterminado px rem % vh vw" at bounding box center [201, 236] width 24 height 21
select select "default"
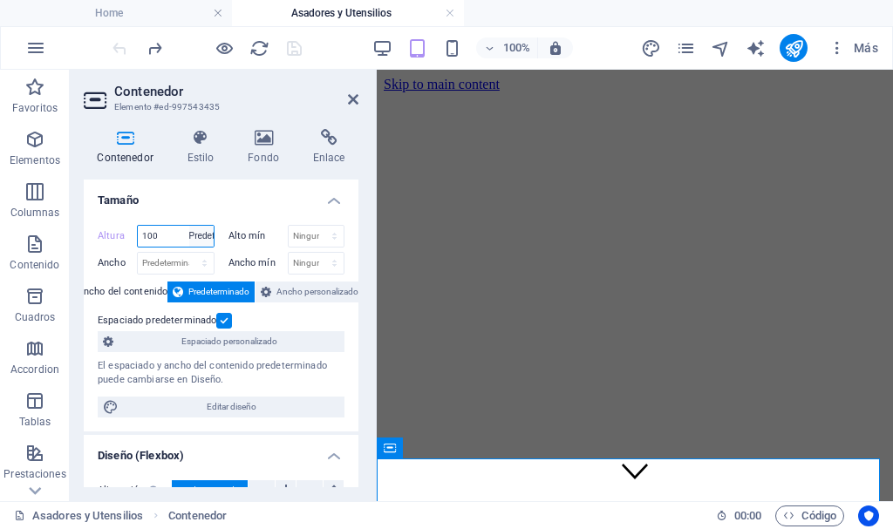
click at [189, 226] on select "Predeterminado px rem % vh vw" at bounding box center [201, 236] width 24 height 21
type input "100"
click at [201, 231] on select "Predeterminado px rem % vh vw" at bounding box center [201, 236] width 24 height 21
select select "default"
click at [189, 226] on select "Predeterminado px rem % vh vw" at bounding box center [201, 236] width 24 height 21
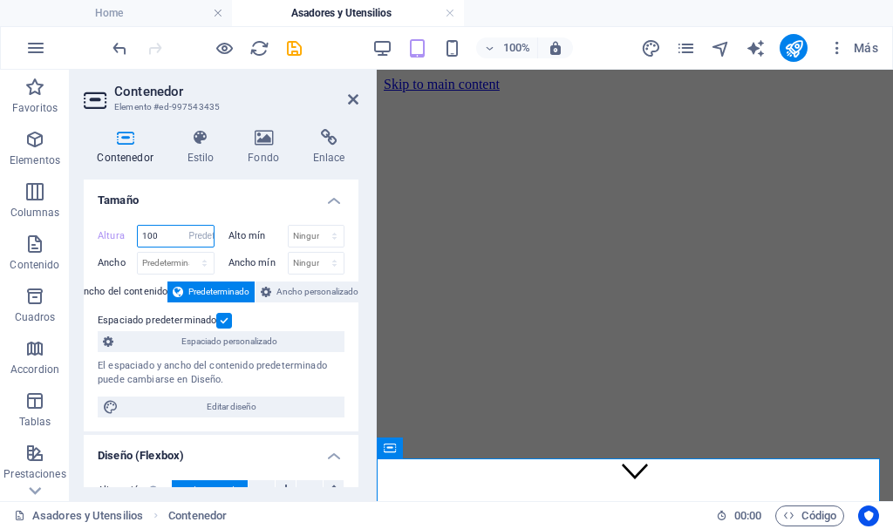
type input "100"
select select "%"
click at [203, 231] on select "Predeterminado px rem % vh vw" at bounding box center [201, 236] width 24 height 21
select select "default"
click at [189, 226] on select "Predeterminado px rem % vh vw" at bounding box center [201, 236] width 24 height 21
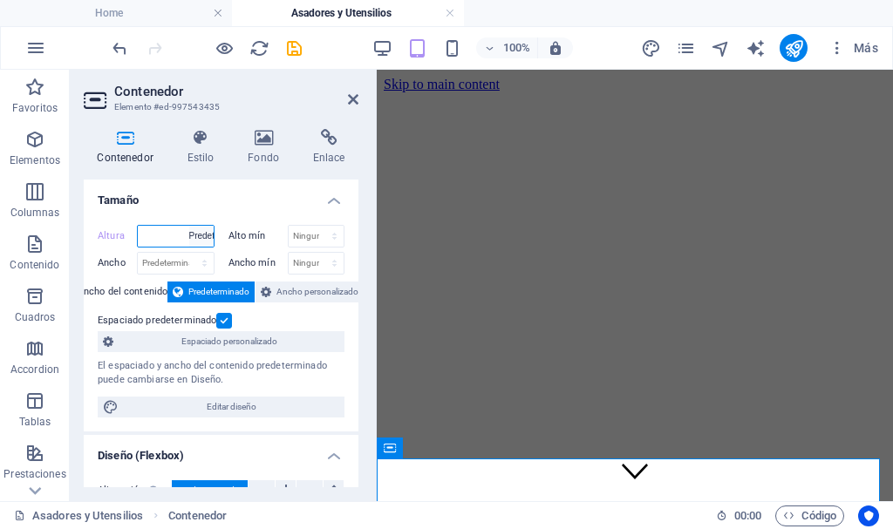
type input "100"
select select "%"
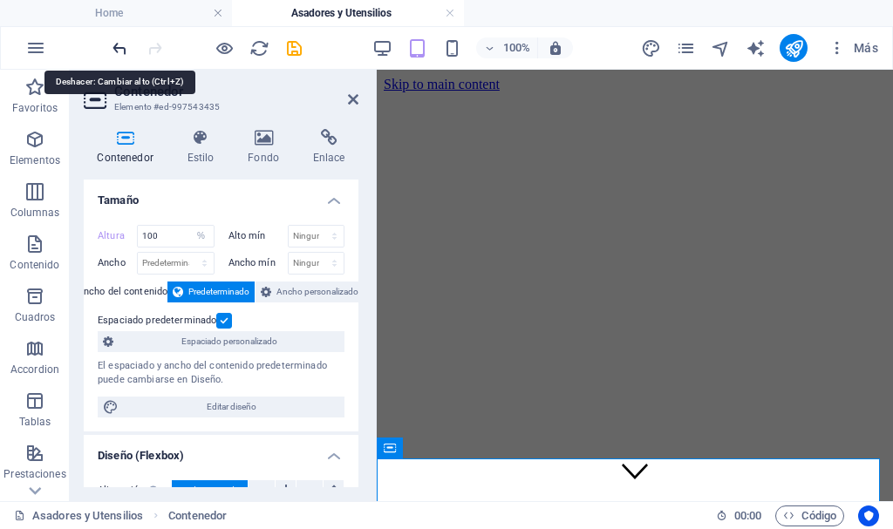
click at [111, 46] on icon "undo" at bounding box center [120, 48] width 20 height 20
select select "DISABLED_OPTION_VALUE"
click at [114, 46] on icon "undo" at bounding box center [120, 48] width 20 height 20
type input "100"
select select "%"
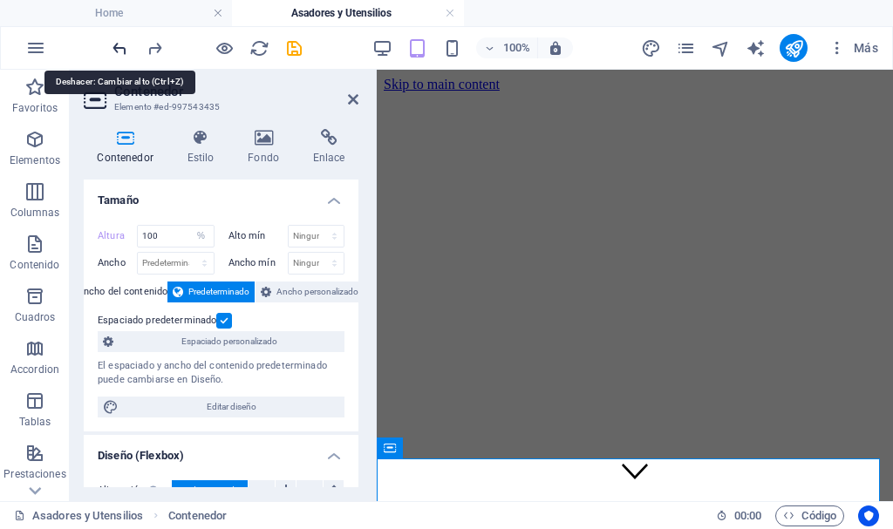
click at [114, 46] on icon "undo" at bounding box center [120, 48] width 20 height 20
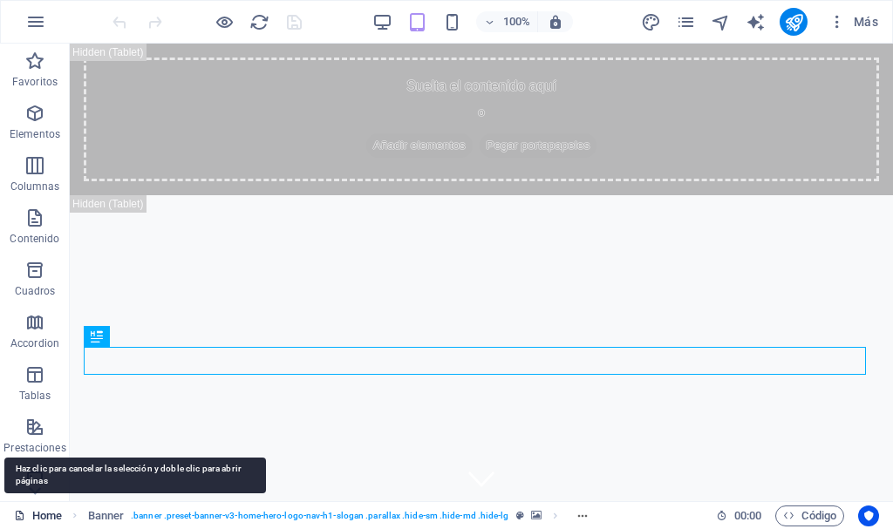
click at [37, 517] on link "Home" at bounding box center [38, 516] width 48 height 21
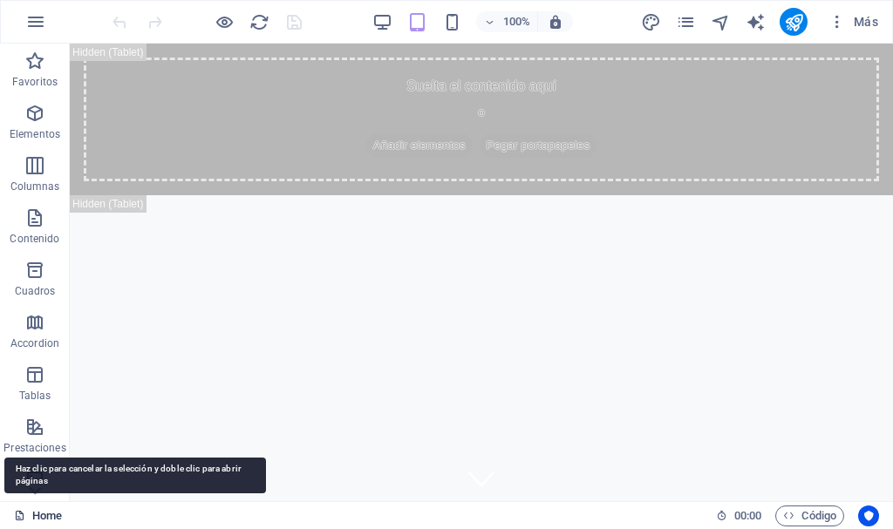
click at [37, 517] on link "Home" at bounding box center [38, 516] width 48 height 21
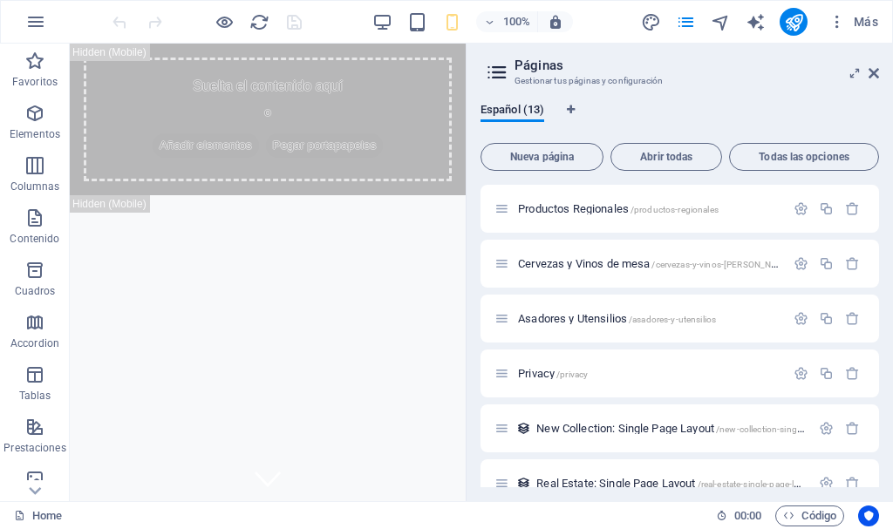
scroll to position [262, 0]
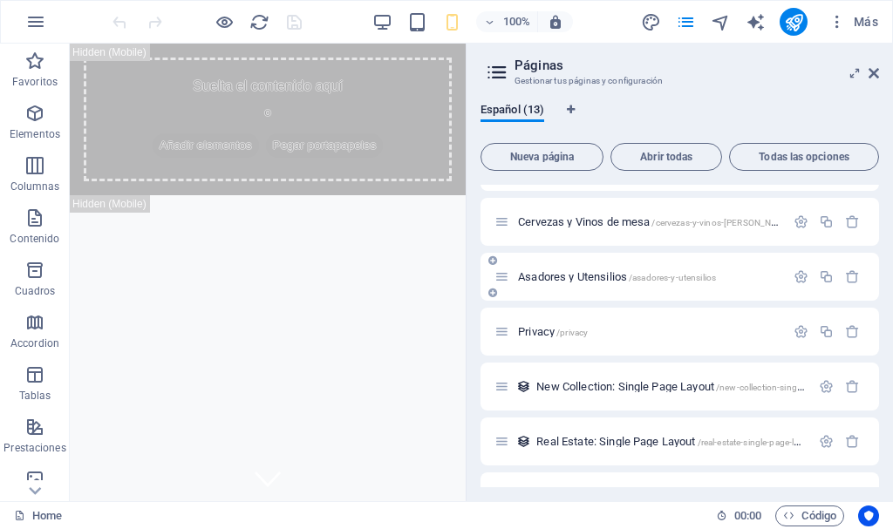
click at [583, 273] on span "Asadores y Utensilios /asadores-y-utensilios" at bounding box center [617, 276] width 198 height 13
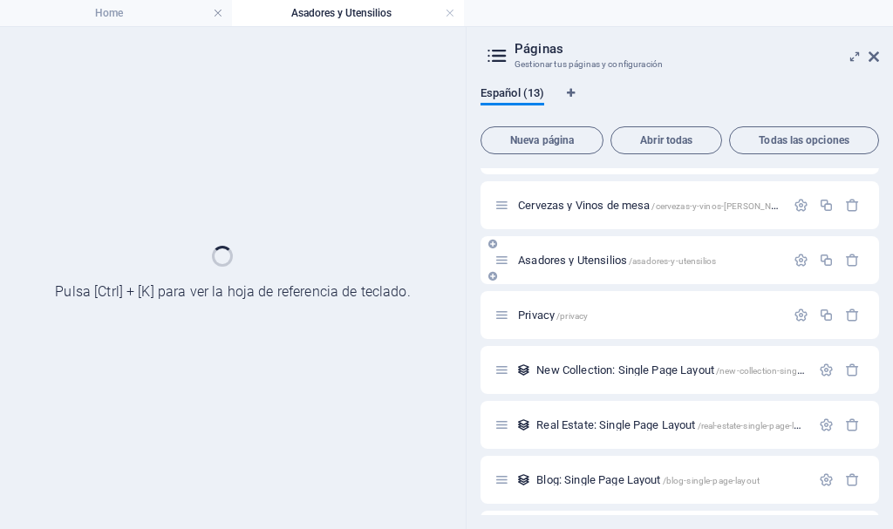
click at [583, 273] on div "Asadores y Utensilios /asadores-y-utensilios" at bounding box center [679, 260] width 398 height 48
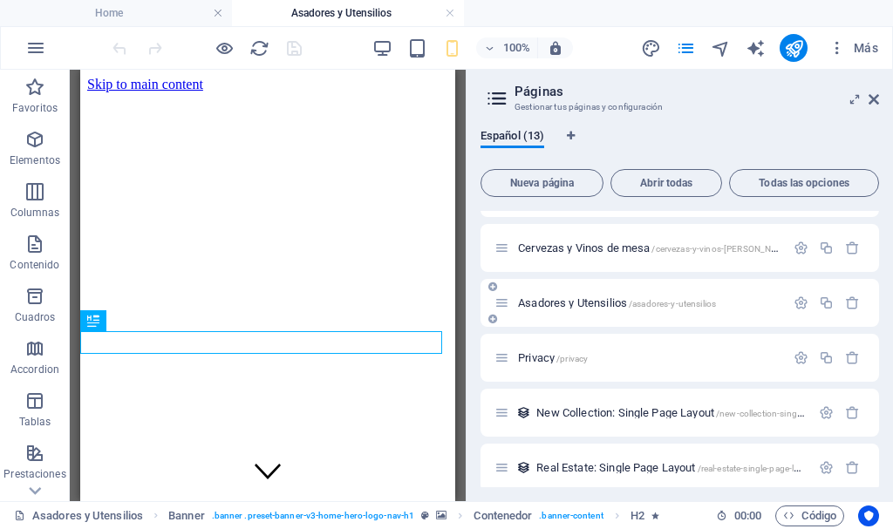
scroll to position [0, 0]
click at [876, 100] on icon at bounding box center [873, 99] width 10 height 14
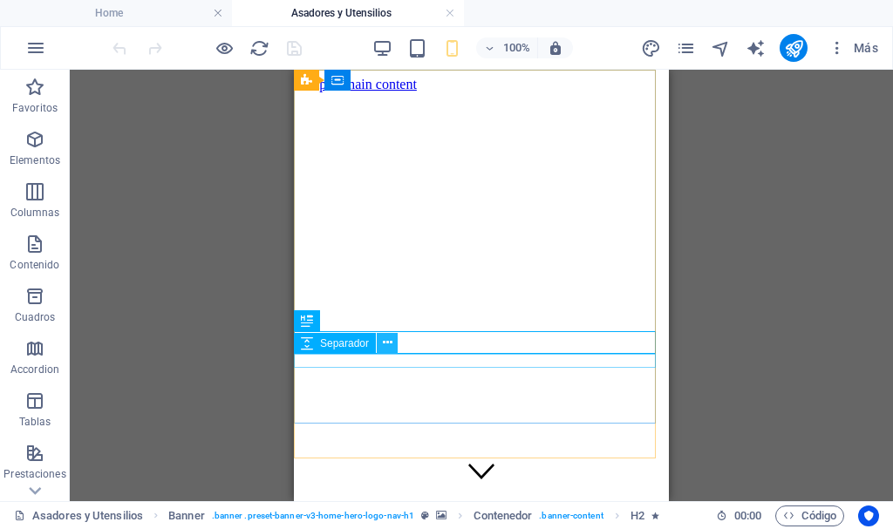
click at [388, 341] on icon at bounding box center [388, 343] width 10 height 18
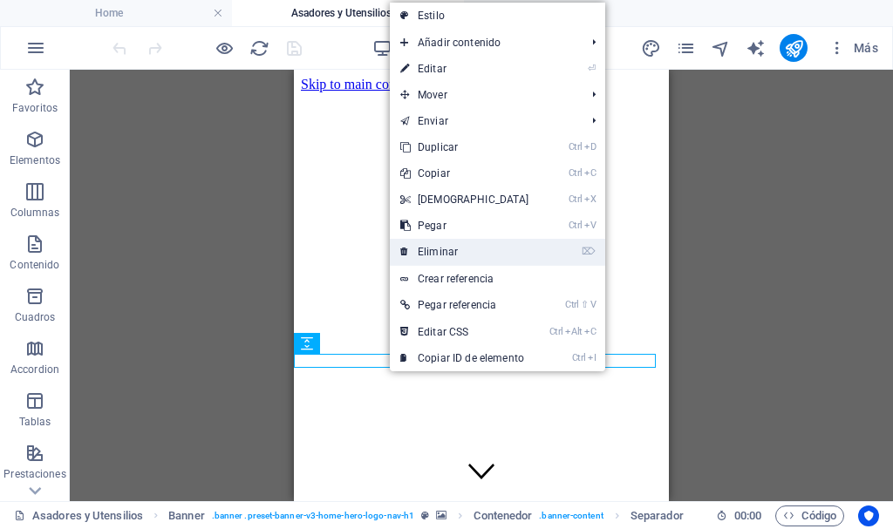
click at [438, 248] on link "⌦ Eliminar" at bounding box center [465, 252] width 150 height 26
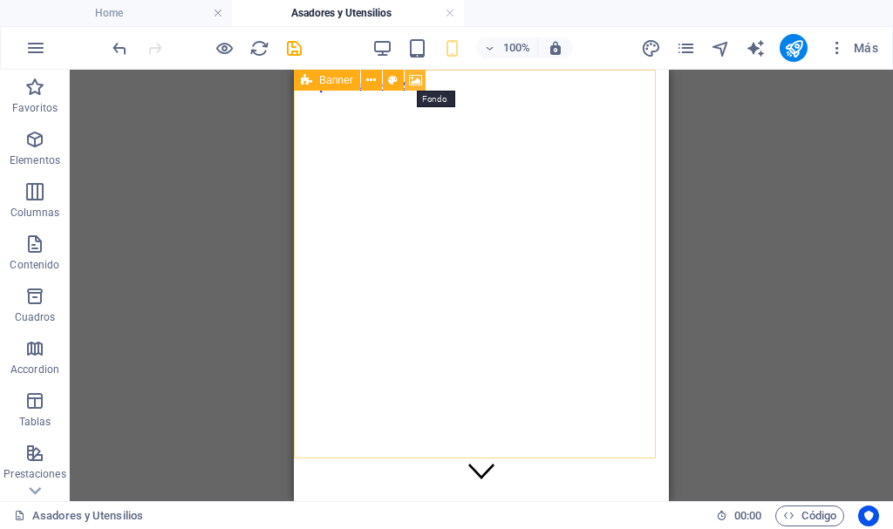
click at [423, 81] on button at bounding box center [414, 80] width 21 height 21
select select "ms"
select select "s"
select select "progressive"
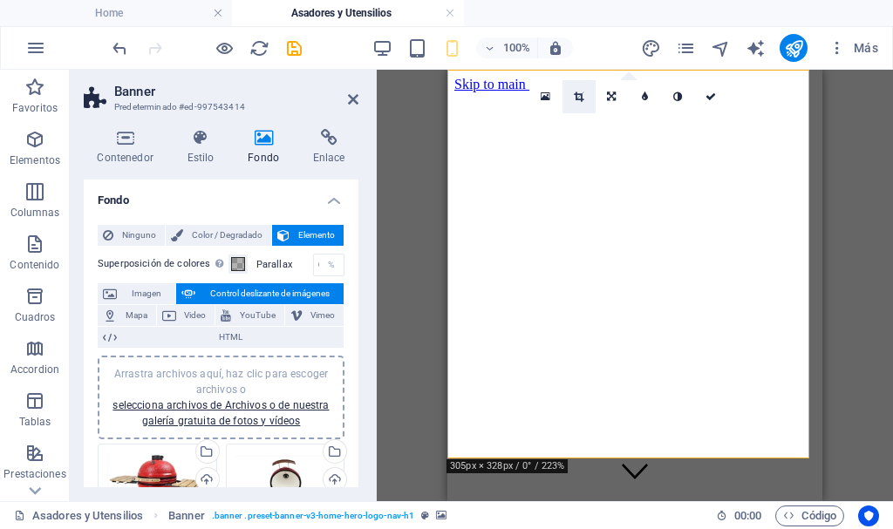
click at [580, 95] on icon at bounding box center [579, 97] width 10 height 10
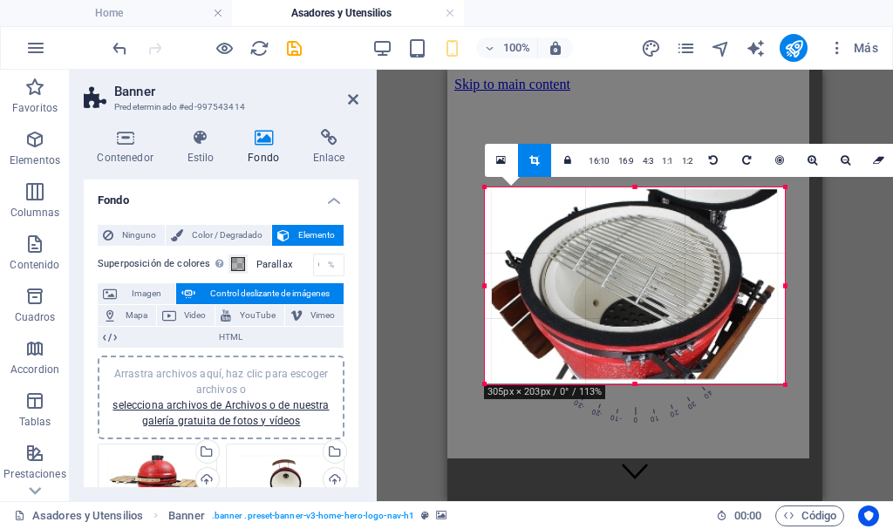
click at [632, 386] on div at bounding box center [635, 385] width 300 height 6
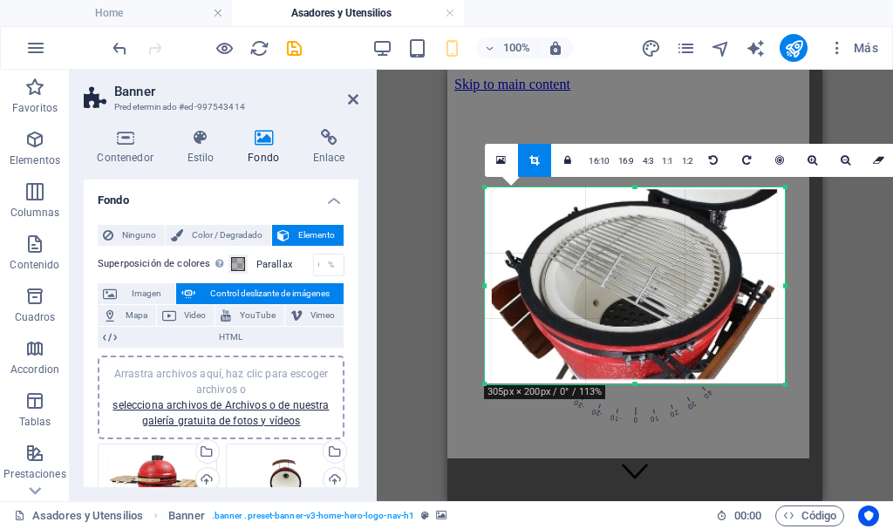
click at [700, 271] on div at bounding box center [635, 285] width 300 height 197
click at [688, 158] on link "1:2" at bounding box center [687, 161] width 20 height 33
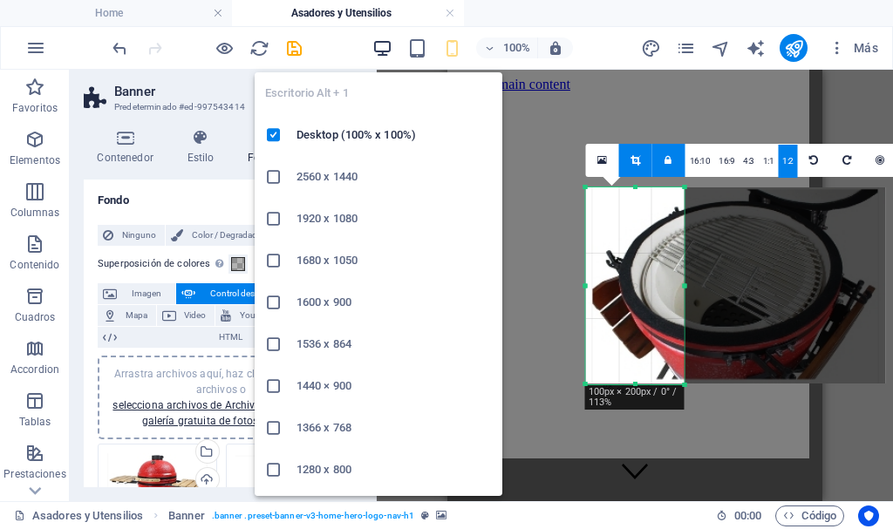
click at [383, 46] on icon "button" at bounding box center [382, 48] width 20 height 20
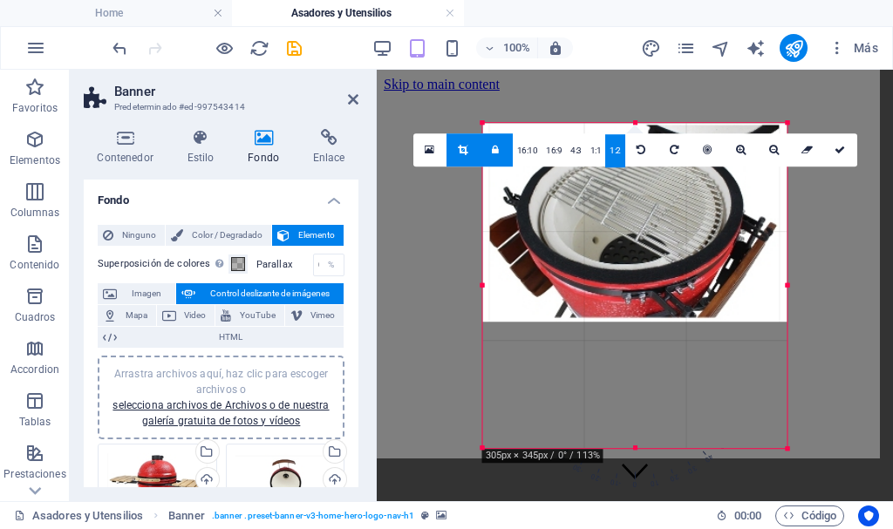
drag, startPoint x: 686, startPoint y: 283, endPoint x: 892, endPoint y: 268, distance: 206.3
click at [892, 268] on div "Arrastra aquí para reemplazar el contenido existente. Si quieres crear un eleme…" at bounding box center [635, 286] width 516 height 432
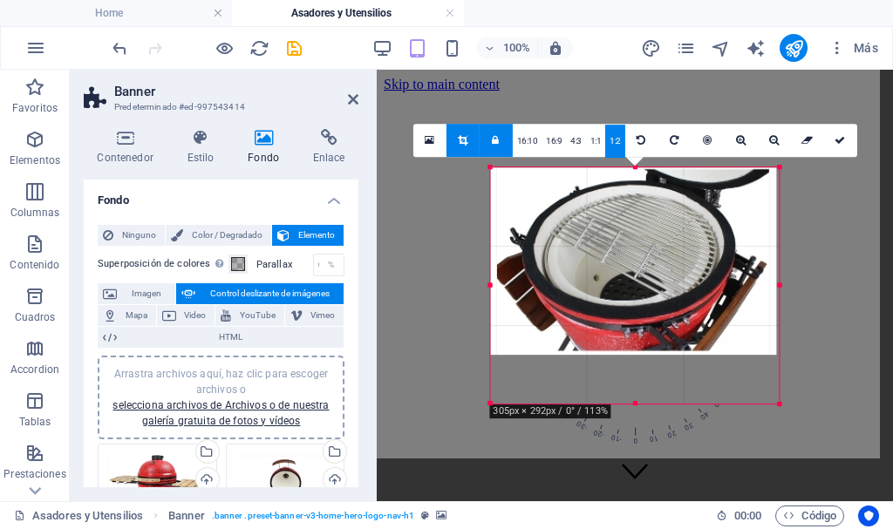
drag, startPoint x: 731, startPoint y: 283, endPoint x: 831, endPoint y: 275, distance: 99.8
click at [831, 275] on div "Arrastra aquí para reemplazar el contenido existente. Si quieres crear un eleme…" at bounding box center [635, 286] width 516 height 432
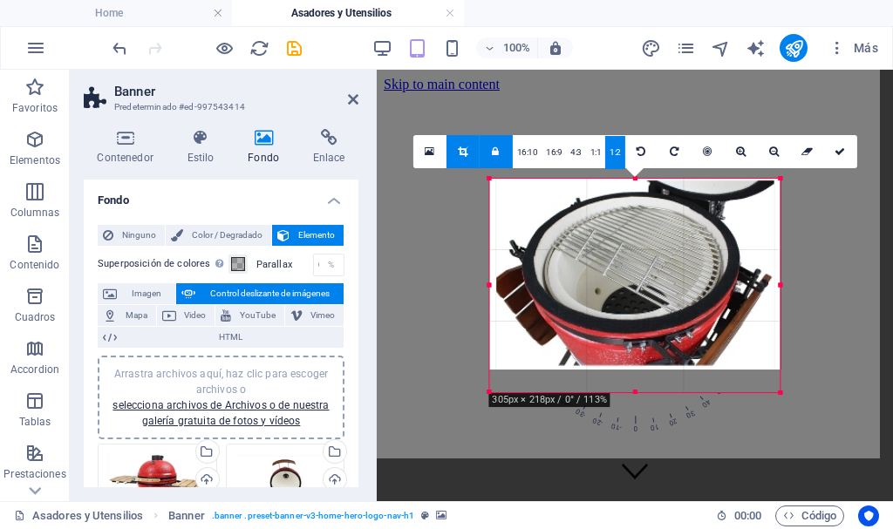
drag, startPoint x: 751, startPoint y: 283, endPoint x: 812, endPoint y: 283, distance: 61.0
click at [812, 283] on div "Arrastra aquí para reemplazar el contenido existente. Si quieres crear un eleme…" at bounding box center [635, 286] width 516 height 432
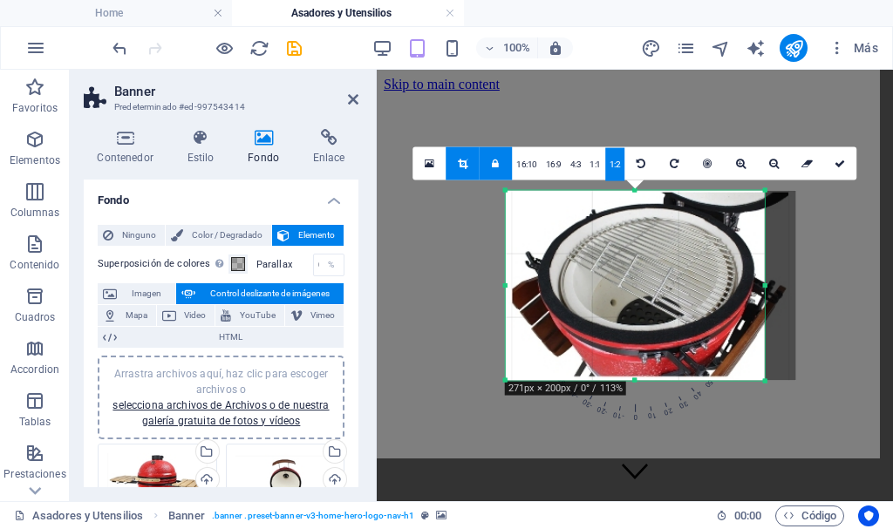
click at [499, 168] on icon at bounding box center [495, 163] width 7 height 10
click at [526, 170] on link "16:10" at bounding box center [527, 163] width 30 height 33
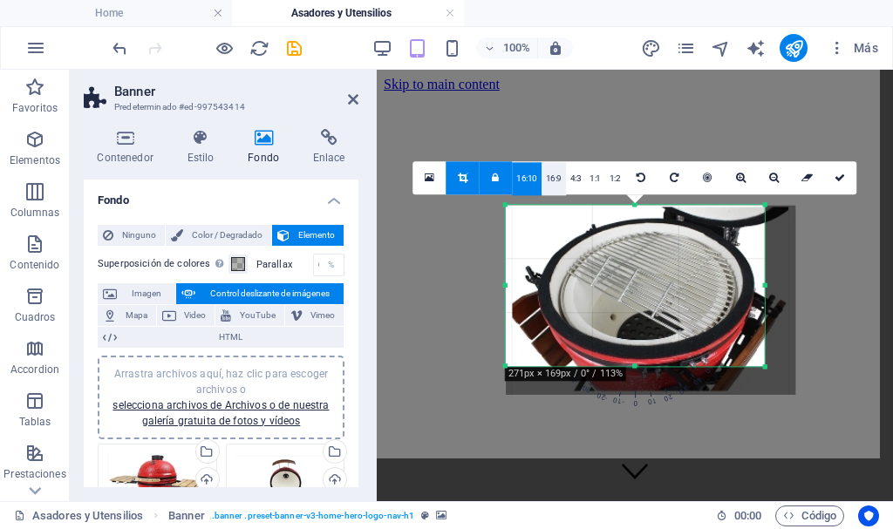
click at [561, 173] on link "16:9" at bounding box center [553, 178] width 24 height 33
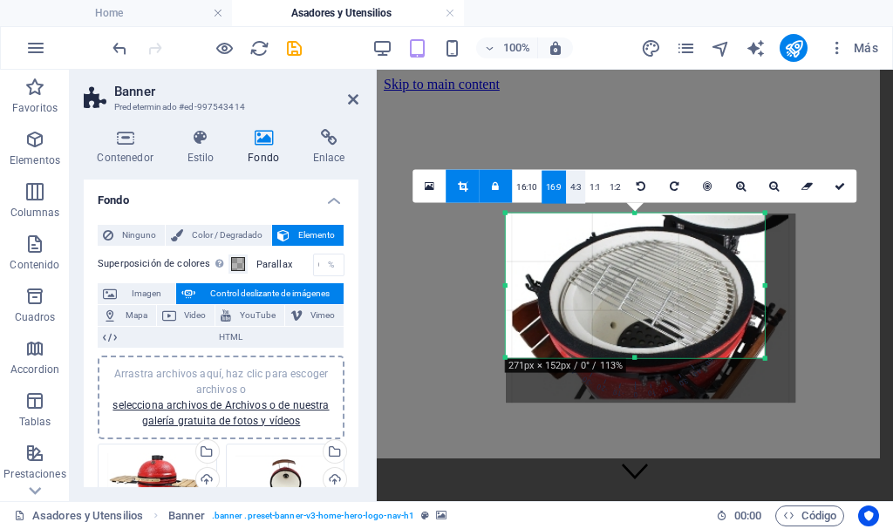
click at [578, 177] on link "4:3" at bounding box center [576, 186] width 20 height 33
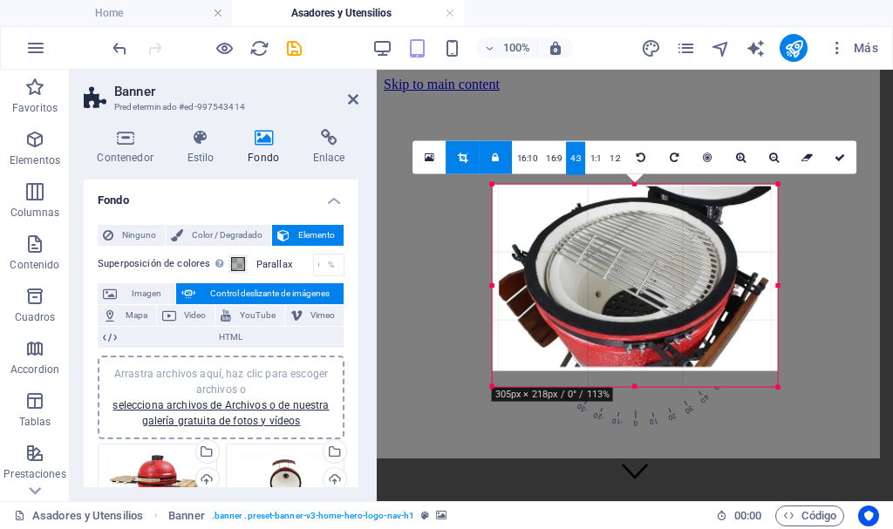
drag, startPoint x: 763, startPoint y: 287, endPoint x: 794, endPoint y: 283, distance: 31.6
click at [778, 283] on div "180 170 160 150 140 130 120 110 100 90 80 70 60 50 40 30 20 10 0 -10 -20 -30 -4…" at bounding box center [635, 285] width 285 height 203
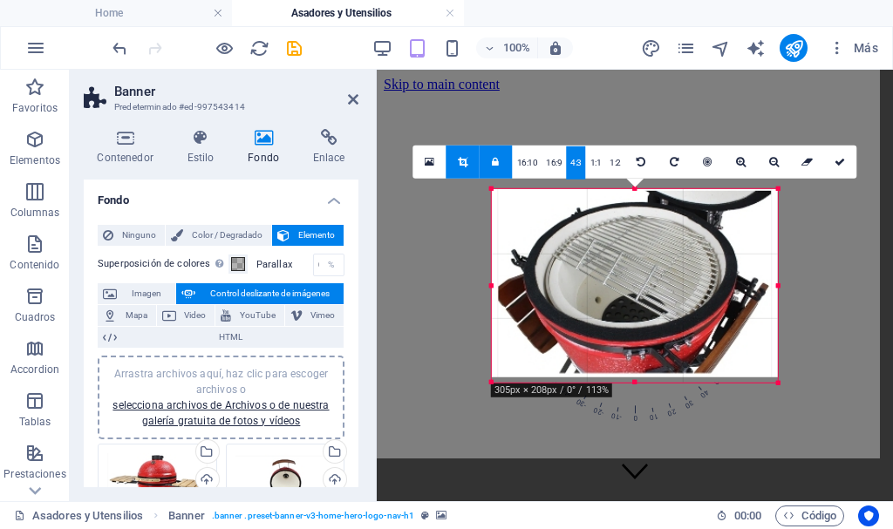
drag, startPoint x: 776, startPoint y: 285, endPoint x: 792, endPoint y: 283, distance: 16.7
click at [778, 283] on div "180 170 160 150 140 130 120 110 100 90 80 70 60 50 40 30 20 10 0 -10 -20 -30 -4…" at bounding box center [635, 285] width 286 height 194
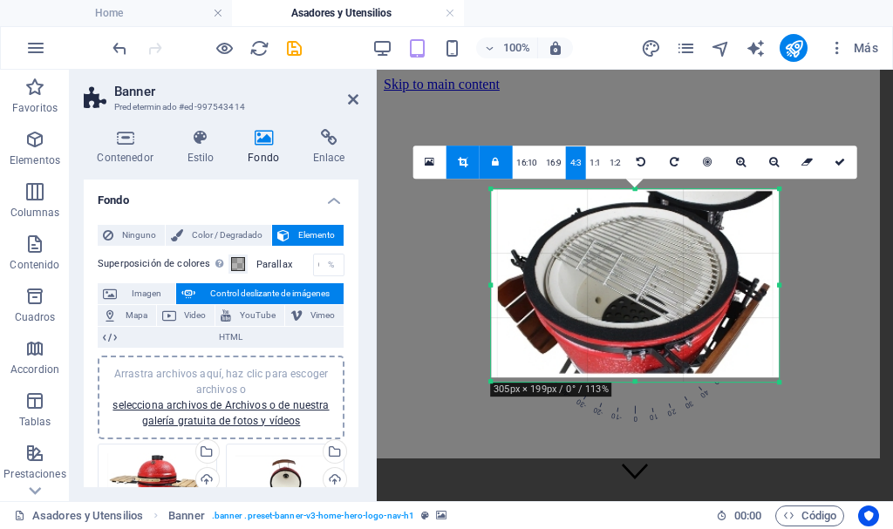
drag, startPoint x: 775, startPoint y: 287, endPoint x: 785, endPoint y: 283, distance: 11.0
click at [778, 283] on div "180 170 160 150 140 130 120 110 100 90 80 70 60 50 40 30 20 10 0 -10 -20 -30 -4…" at bounding box center [635, 286] width 288 height 194
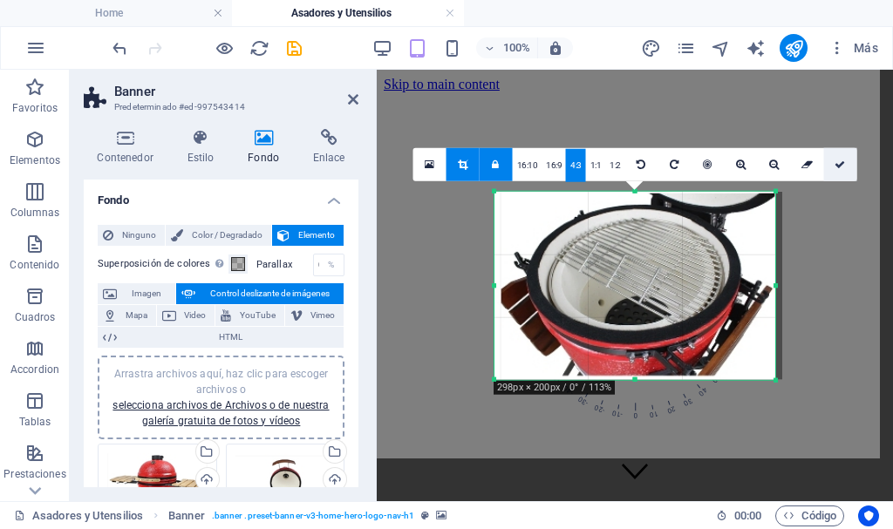
click at [839, 161] on icon at bounding box center [839, 164] width 10 height 10
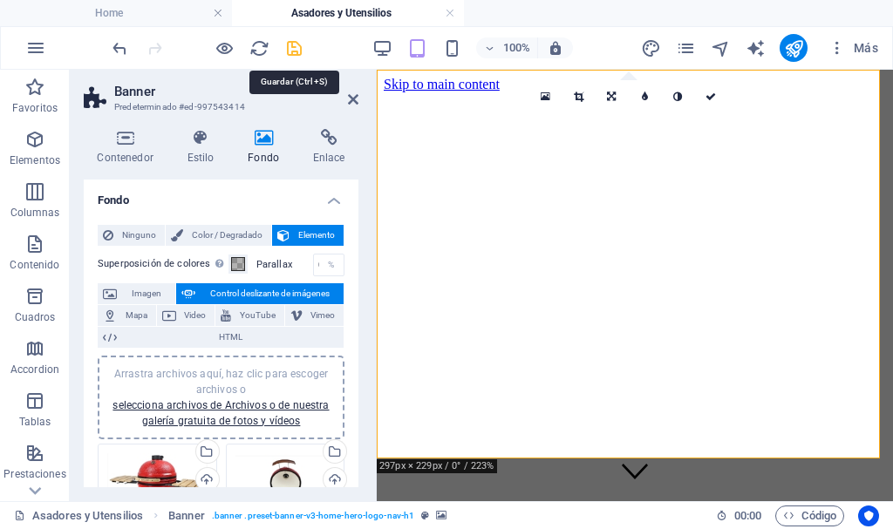
click at [292, 48] on icon "save" at bounding box center [294, 48] width 20 height 20
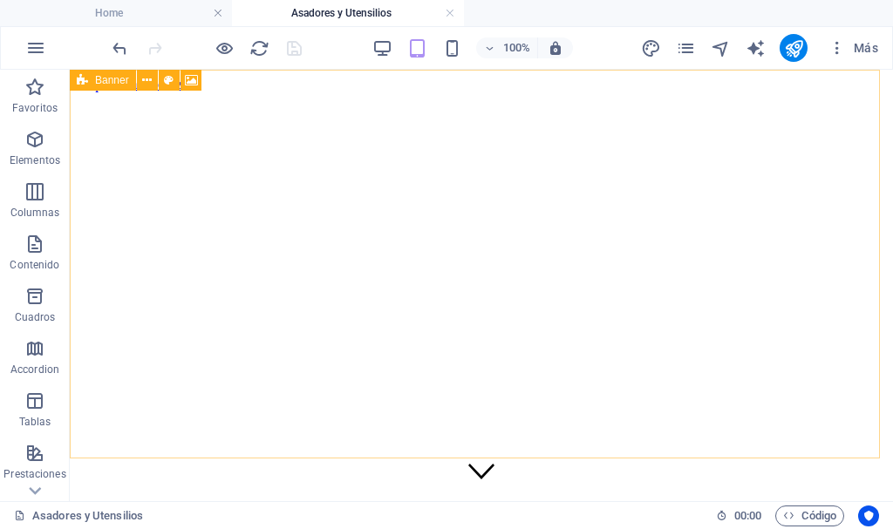
click at [79, 83] on icon at bounding box center [82, 80] width 11 height 21
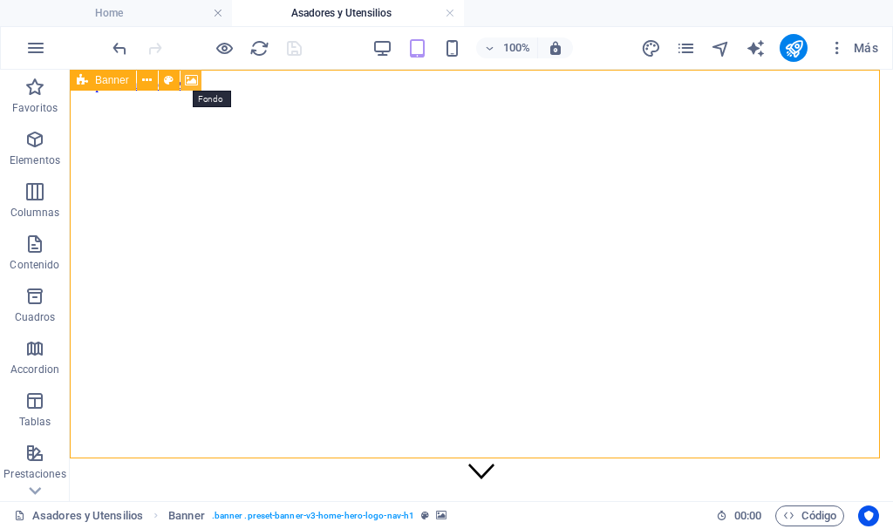
click at [200, 78] on button at bounding box center [190, 80] width 21 height 21
select select "ms"
select select "s"
select select "progressive"
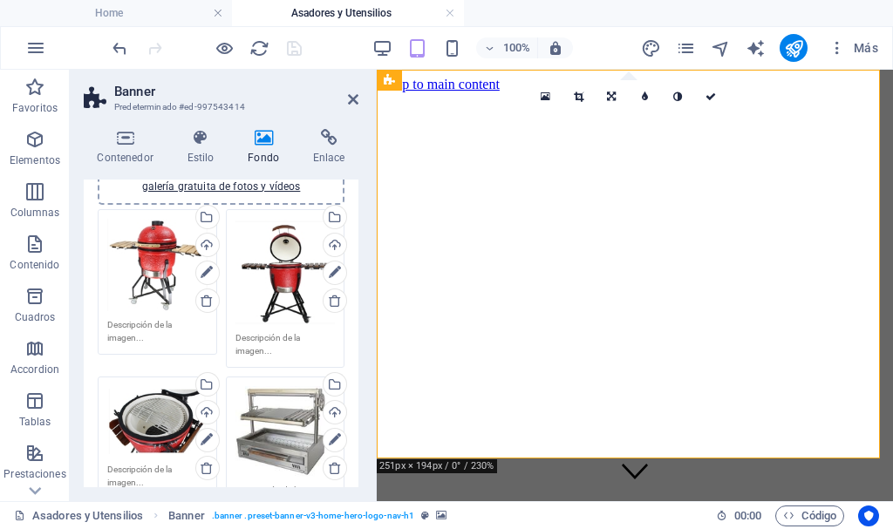
scroll to position [262, 0]
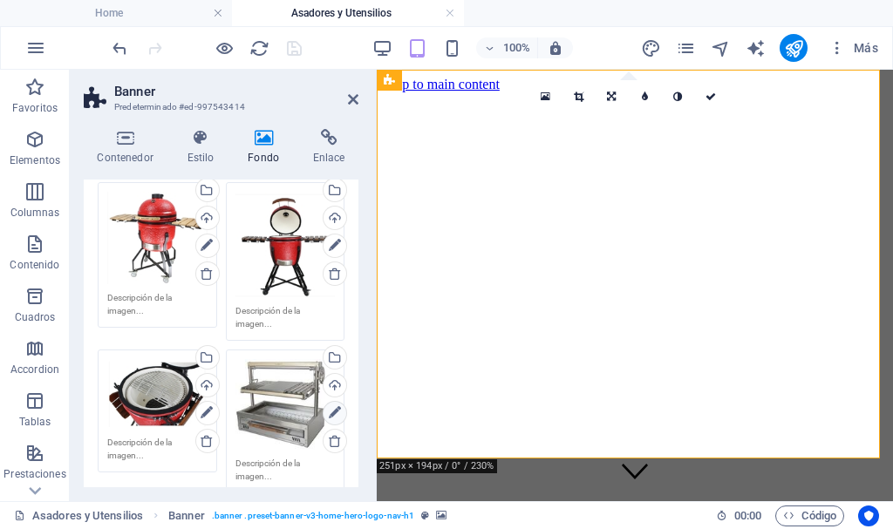
click at [330, 411] on icon at bounding box center [335, 413] width 12 height 21
click at [574, 95] on icon at bounding box center [579, 97] width 10 height 10
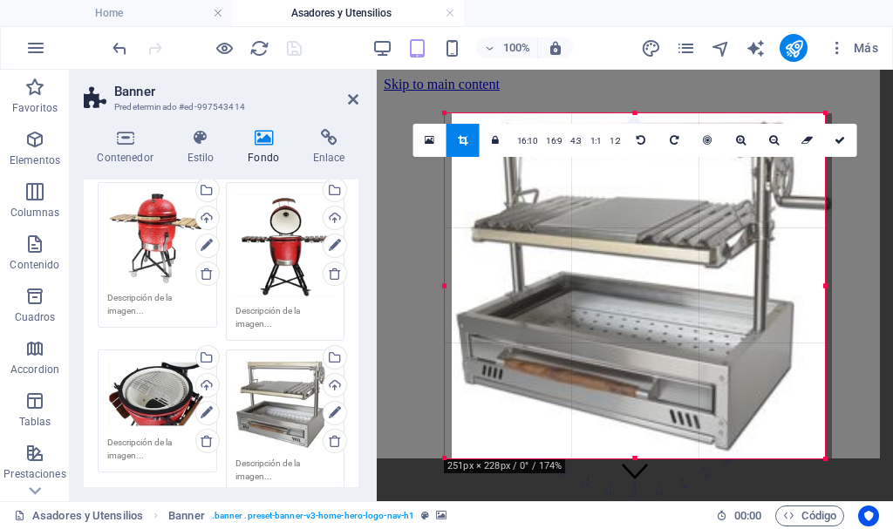
click at [601, 208] on div at bounding box center [642, 285] width 380 height 345
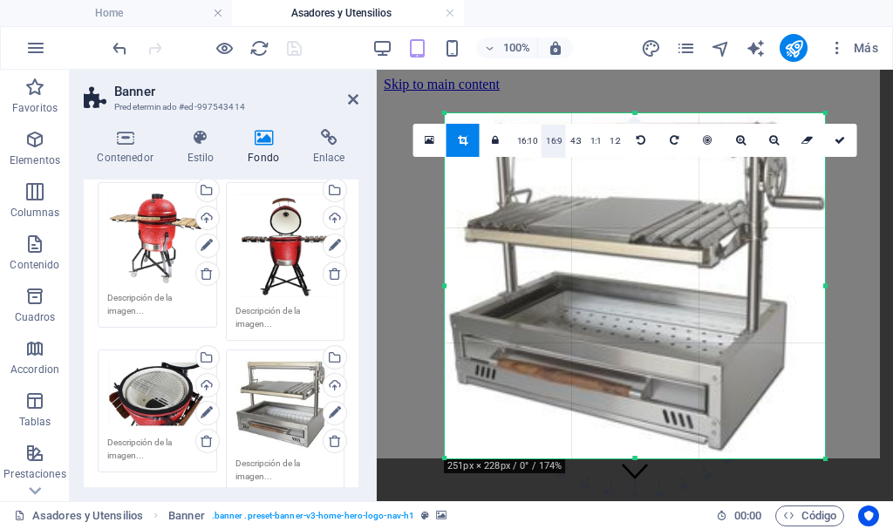
click at [552, 139] on link "16:9" at bounding box center [553, 141] width 24 height 33
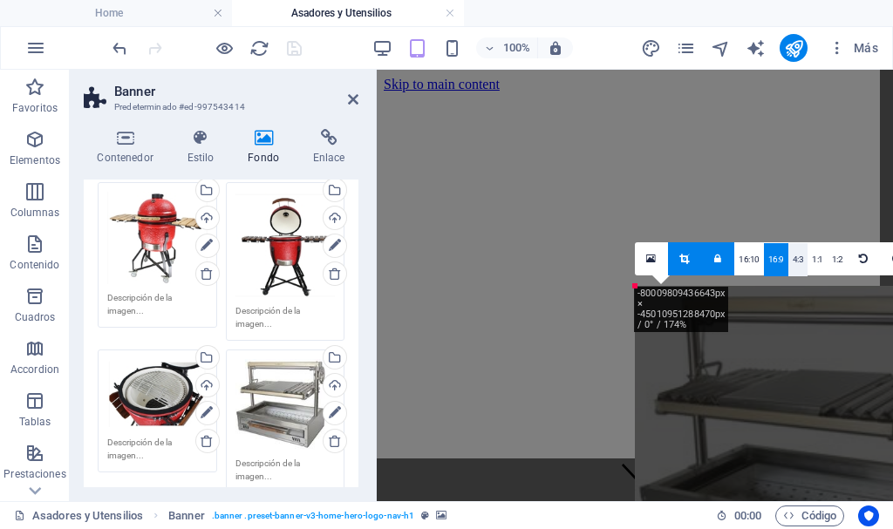
click at [794, 257] on link "4:3" at bounding box center [798, 259] width 20 height 33
click at [841, 262] on link "1:2" at bounding box center [837, 259] width 20 height 33
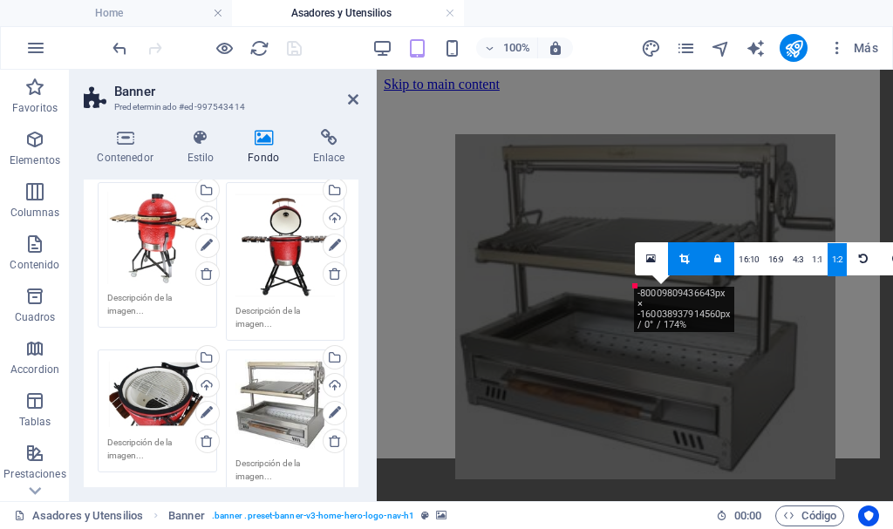
drag, startPoint x: 770, startPoint y: 364, endPoint x: 590, endPoint y: 212, distance: 235.1
click at [590, 212] on div at bounding box center [645, 306] width 380 height 345
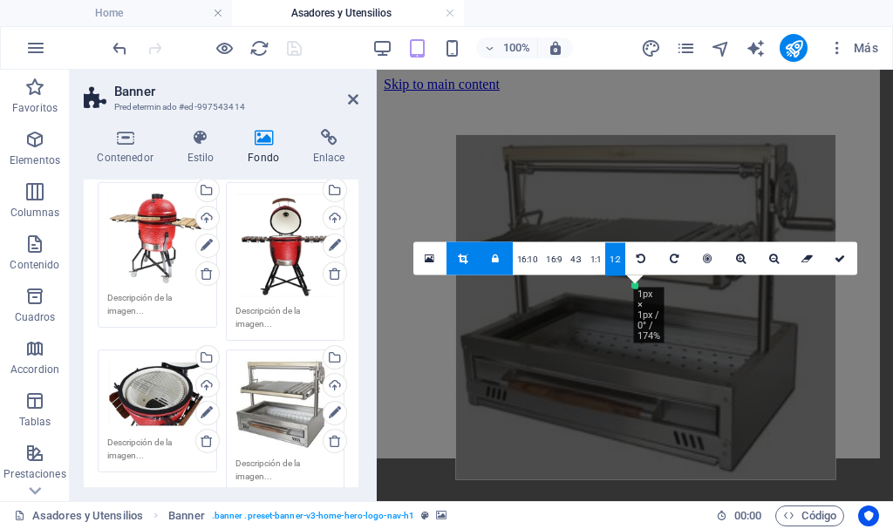
drag, startPoint x: 634, startPoint y: 282, endPoint x: 717, endPoint y: 348, distance: 106.7
click at [635, 286] on div "180 170 160 150 140 130 120 110 100 90 80 70 60 50 40 30 20 10 0 -10 -20 -30 -4…" at bounding box center [635, 285] width 1 height 1
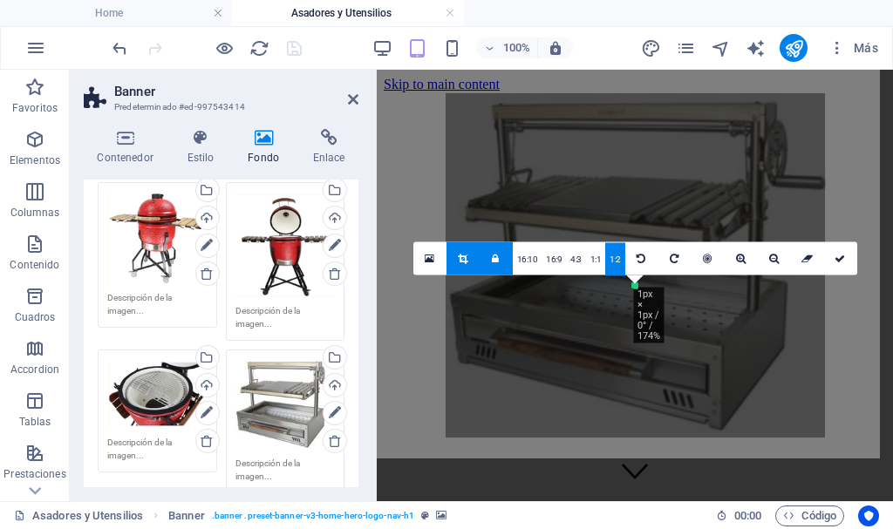
drag, startPoint x: 663, startPoint y: 351, endPoint x: 653, endPoint y: 309, distance: 43.1
click at [635, 286] on div "180 170 160 150 140 130 120 110 100 90 80 70 60 50 40 30 20 10 0 -10 -20 -30 -4…" at bounding box center [635, 285] width 1 height 1
click at [841, 261] on icon at bounding box center [839, 258] width 10 height 10
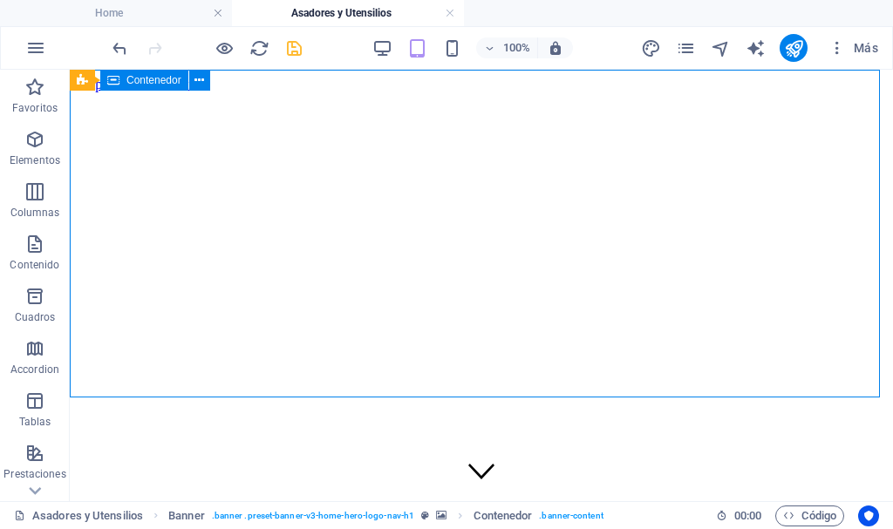
drag, startPoint x: 240, startPoint y: 201, endPoint x: 677, endPoint y: 252, distance: 440.5
click at [677, 481] on div "Asadores y Utensilios" at bounding box center [481, 510] width 809 height 58
drag, startPoint x: 484, startPoint y: 210, endPoint x: 681, endPoint y: 248, distance: 200.7
click at [681, 481] on div "Asadores y Utensilios" at bounding box center [481, 510] width 809 height 58
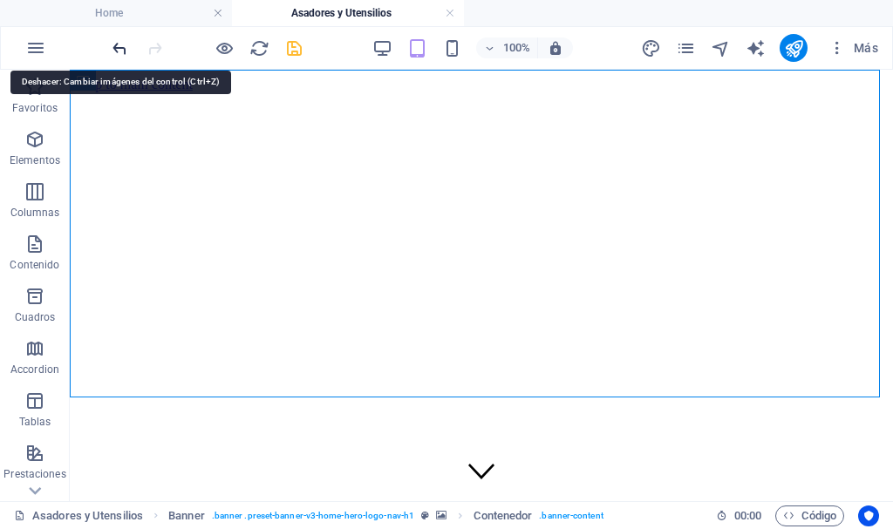
click at [112, 43] on icon "undo" at bounding box center [120, 48] width 20 height 20
click at [119, 43] on icon "undo" at bounding box center [120, 48] width 20 height 20
click at [158, 43] on icon "redo" at bounding box center [155, 48] width 20 height 20
click at [111, 50] on icon "undo" at bounding box center [120, 48] width 20 height 20
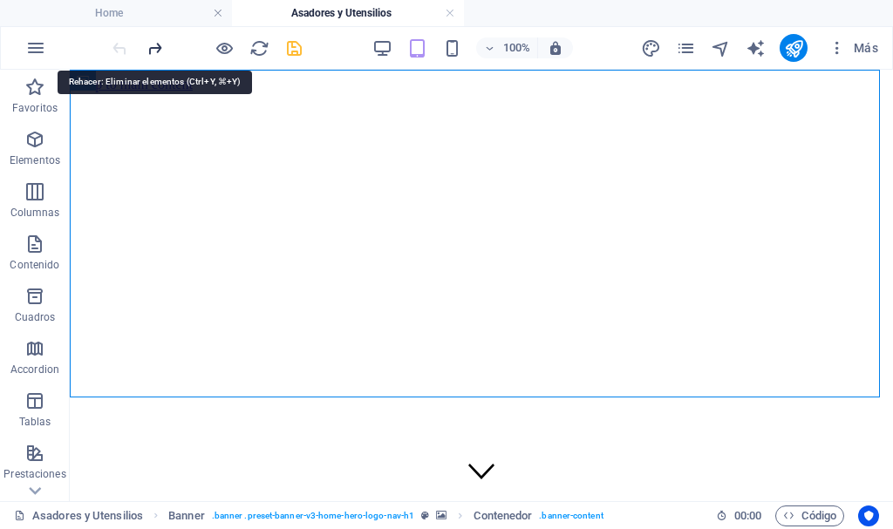
click at [156, 48] on icon "redo" at bounding box center [155, 48] width 20 height 20
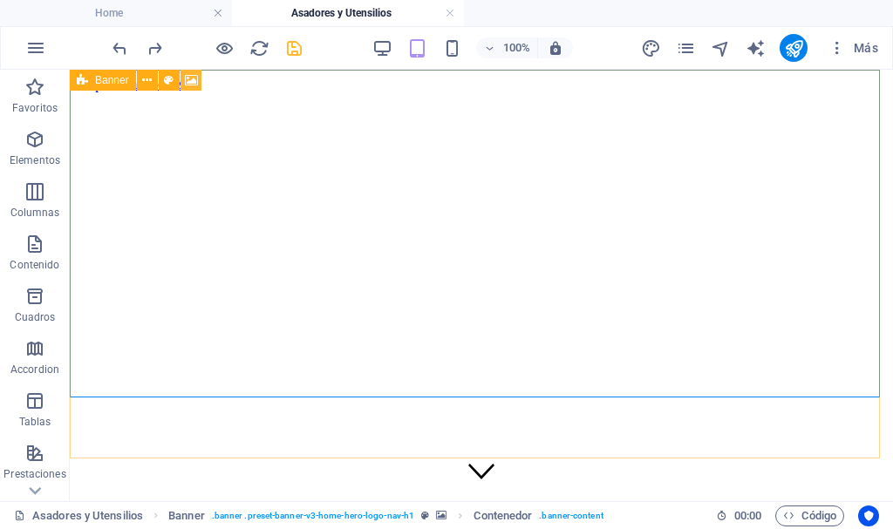
click at [187, 79] on icon at bounding box center [191, 80] width 13 height 18
select select "ms"
select select "s"
select select "progressive"
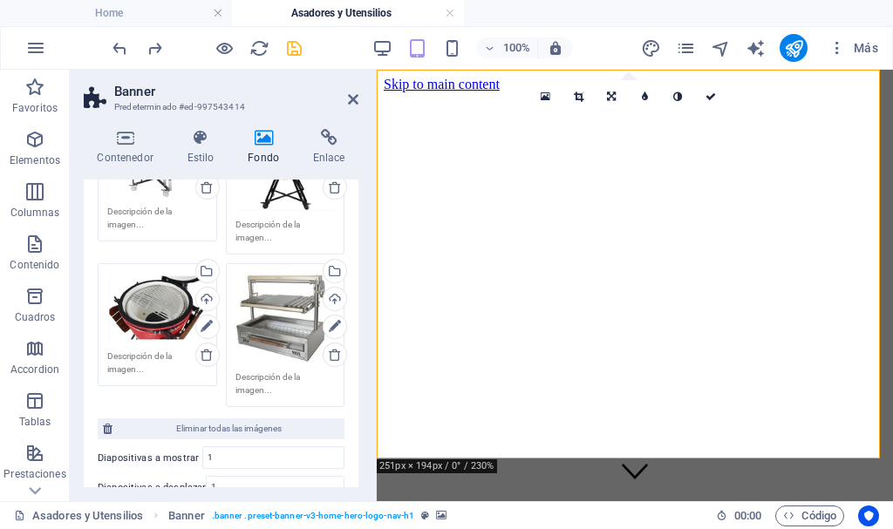
scroll to position [349, 0]
click at [609, 95] on icon at bounding box center [611, 97] width 9 height 10
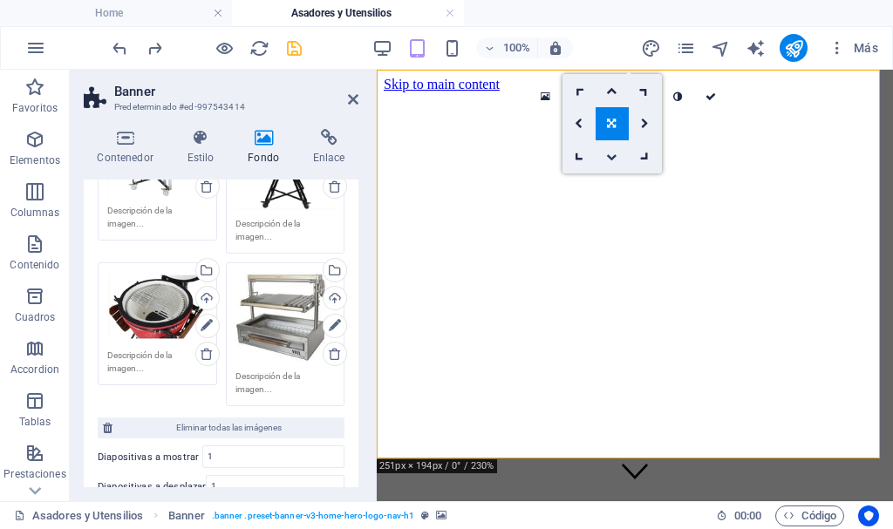
click at [613, 151] on link at bounding box center [611, 156] width 33 height 33
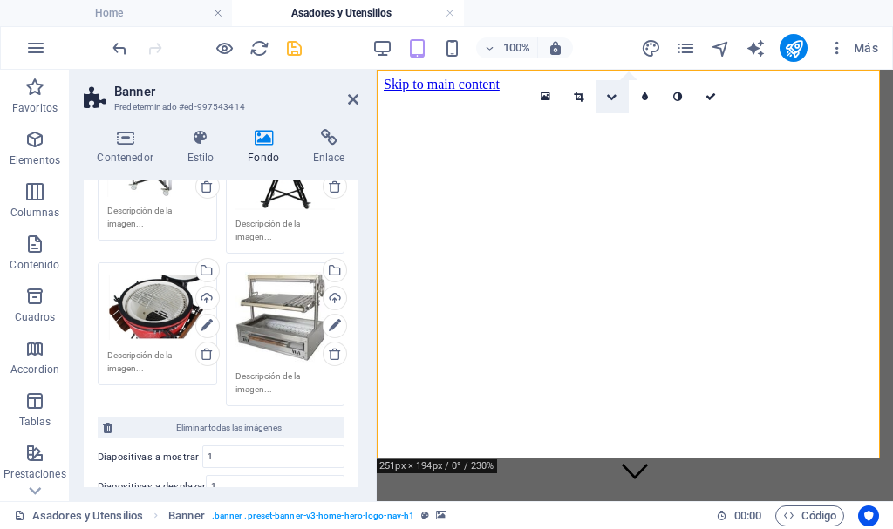
click at [611, 95] on icon at bounding box center [611, 97] width 10 height 10
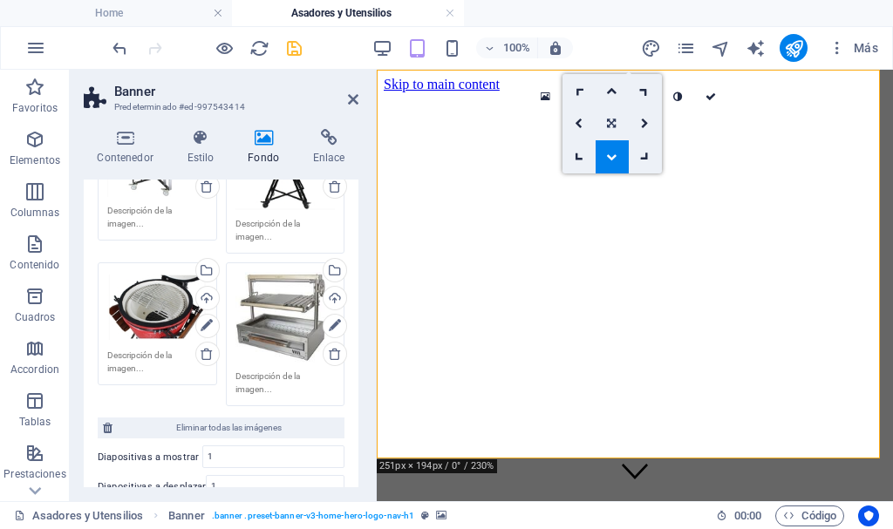
click at [615, 121] on icon at bounding box center [611, 124] width 9 height 10
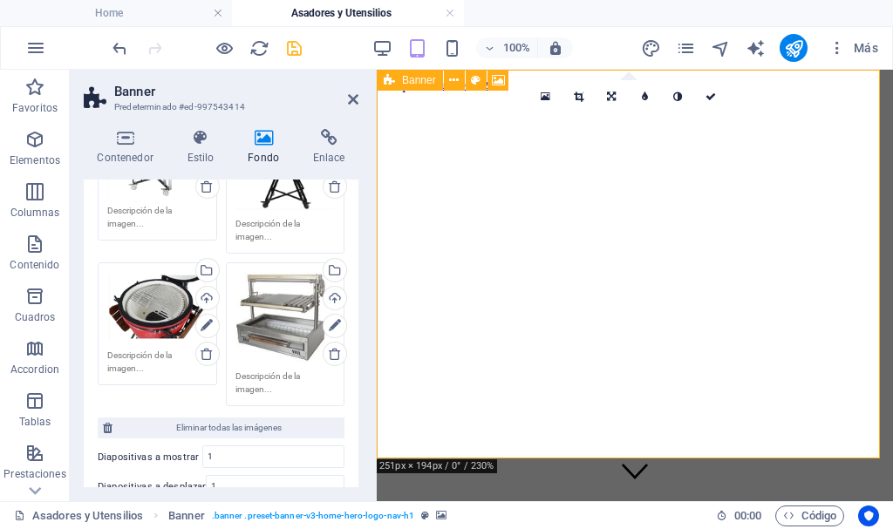
click at [391, 78] on icon at bounding box center [389, 80] width 11 height 21
click at [580, 93] on icon at bounding box center [579, 97] width 10 height 10
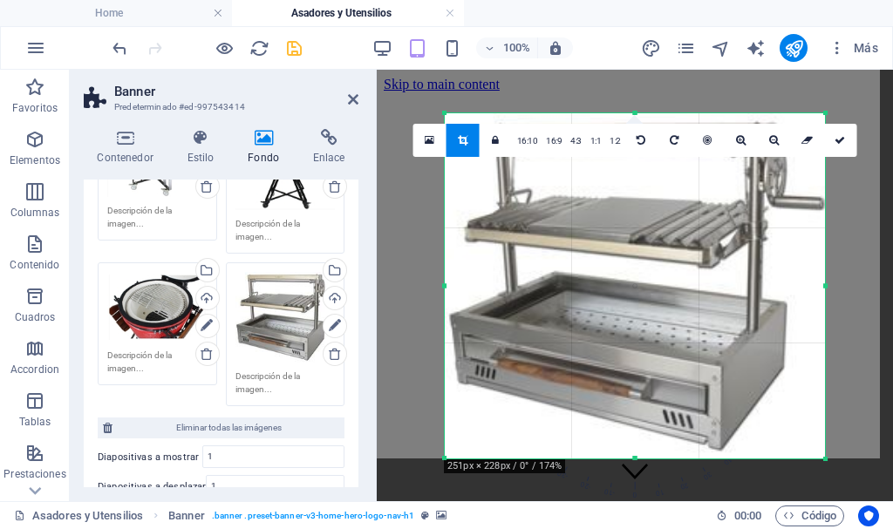
click at [554, 462] on div "251px × 228px / 0° / 174%" at bounding box center [504, 466] width 121 height 14
drag, startPoint x: 559, startPoint y: 462, endPoint x: 534, endPoint y: 464, distance: 24.5
click at [534, 464] on div "251px × 228px / 0° / 174%" at bounding box center [504, 466] width 121 height 14
click at [831, 117] on div at bounding box center [634, 286] width 415 height 380
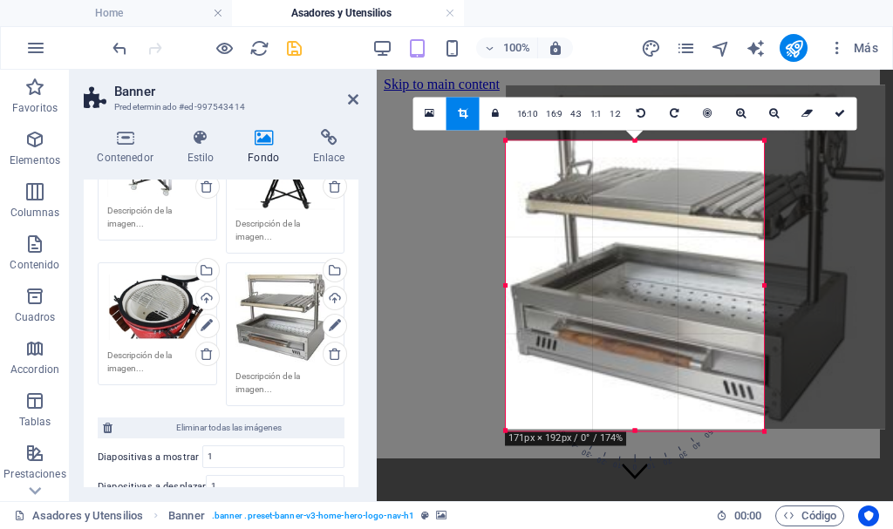
drag, startPoint x: 826, startPoint y: 112, endPoint x: 703, endPoint y: 167, distance: 134.2
click at [703, 167] on div "180 170 160 150 140 130 120 110 100 90 80 70 60 50 40 30 20 10 0 -10 -20 -30 -4…" at bounding box center [635, 285] width 258 height 290
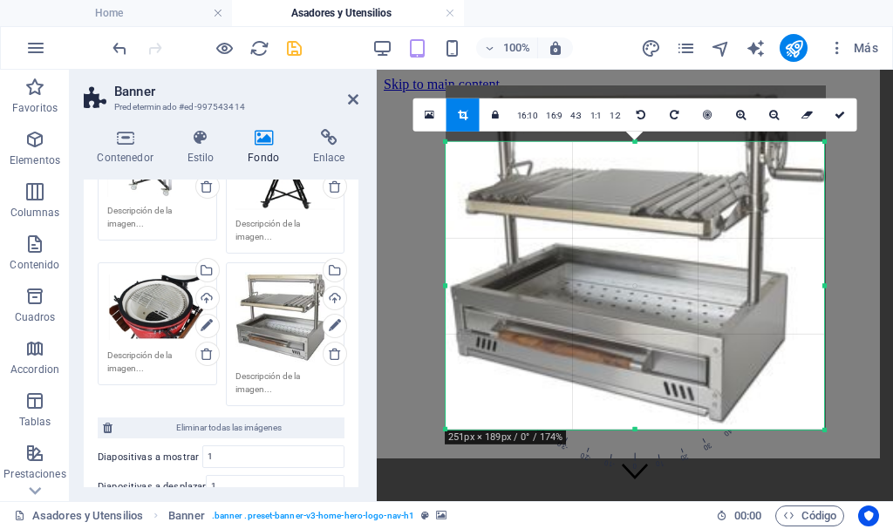
drag, startPoint x: 765, startPoint y: 288, endPoint x: 885, endPoint y: 284, distance: 120.3
click at [885, 284] on div "Arrastra aquí para reemplazar el contenido existente. Si quieres crear un eleme…" at bounding box center [635, 286] width 516 height 432
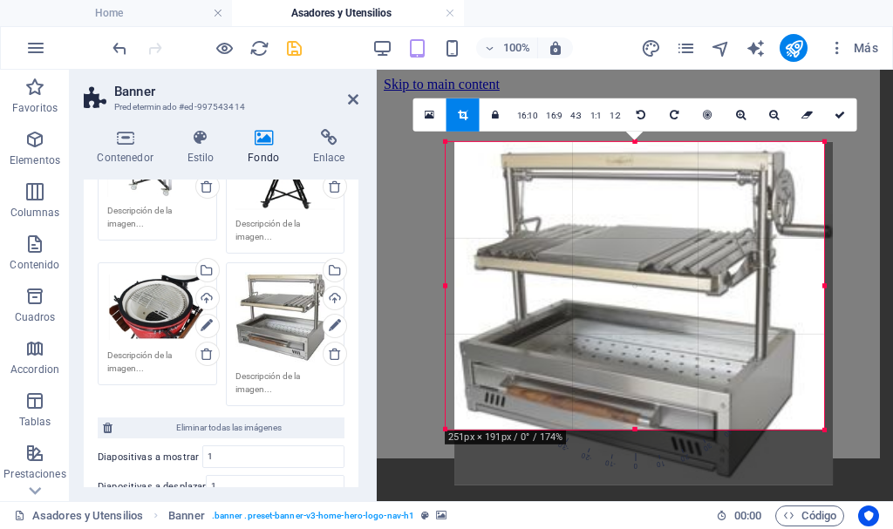
drag, startPoint x: 630, startPoint y: 296, endPoint x: 639, endPoint y: 357, distance: 61.6
click at [639, 357] on div at bounding box center [643, 312] width 378 height 343
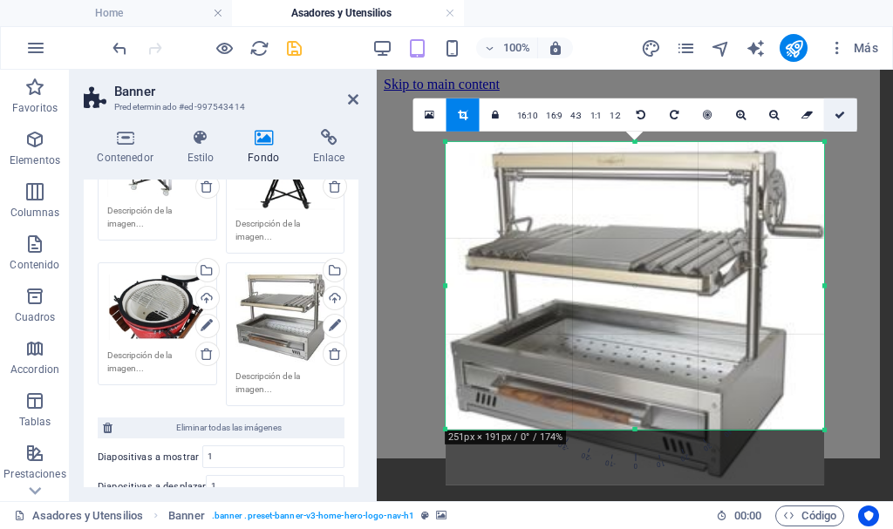
click at [839, 120] on link at bounding box center [840, 114] width 33 height 33
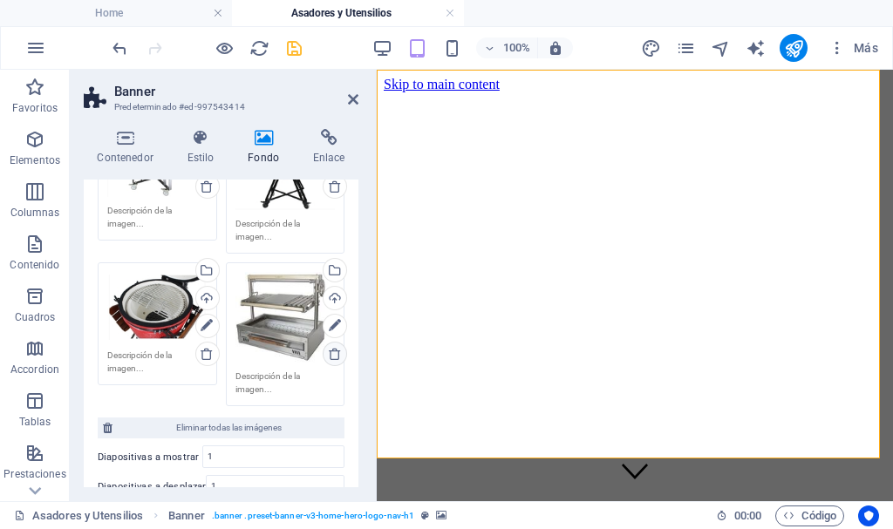
click at [330, 348] on icon at bounding box center [335, 354] width 14 height 14
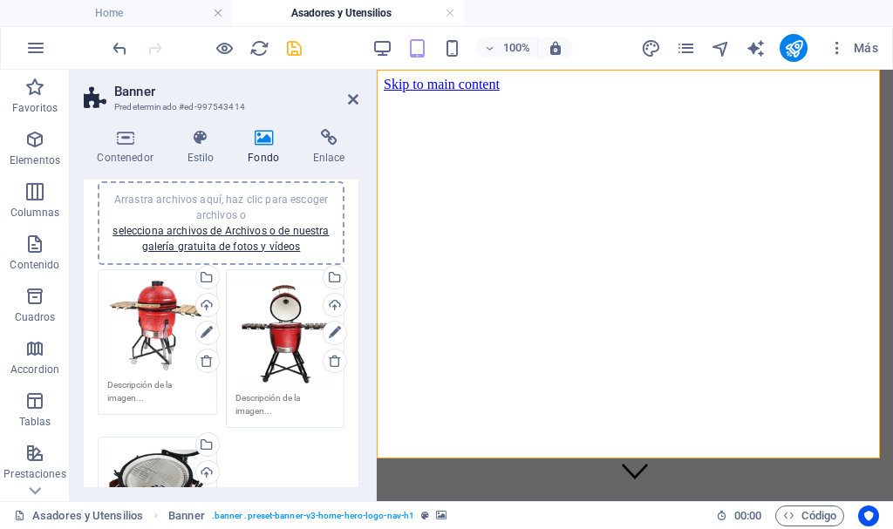
scroll to position [87, 0]
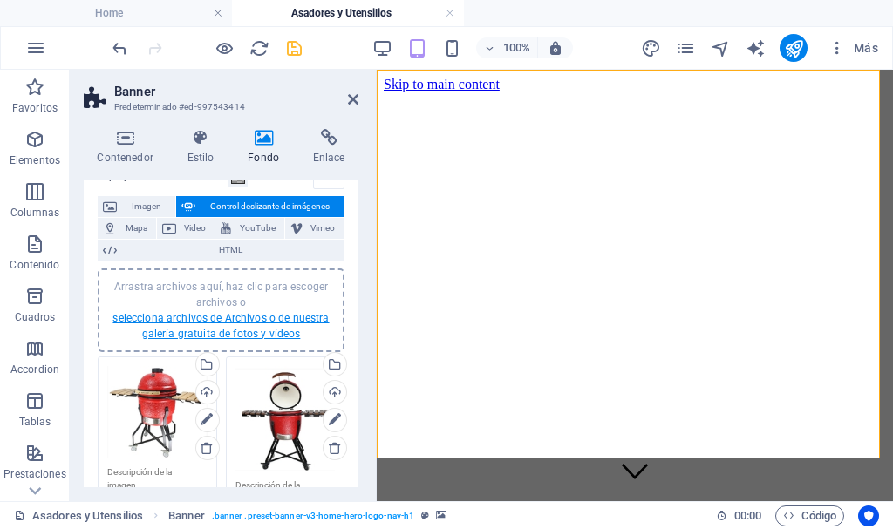
click at [272, 313] on link "selecciona archivos de Archivos o de nuestra galería gratuita de fotos y vídeos" at bounding box center [220, 326] width 216 height 28
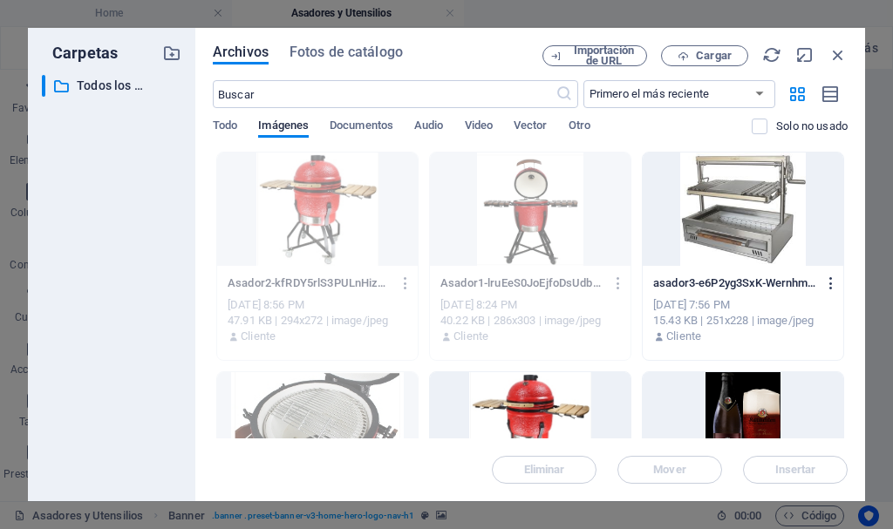
click at [826, 283] on icon "button" at bounding box center [831, 283] width 17 height 16
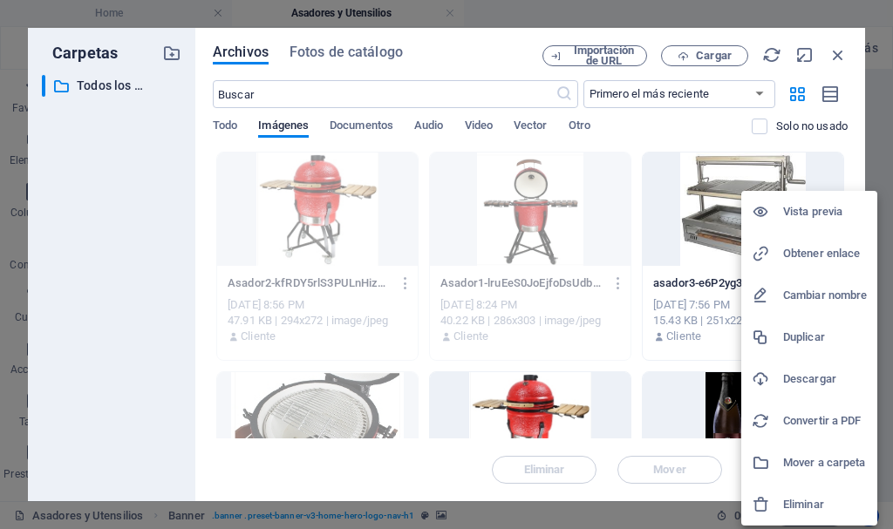
click at [807, 508] on h6 "Eliminar" at bounding box center [825, 504] width 84 height 21
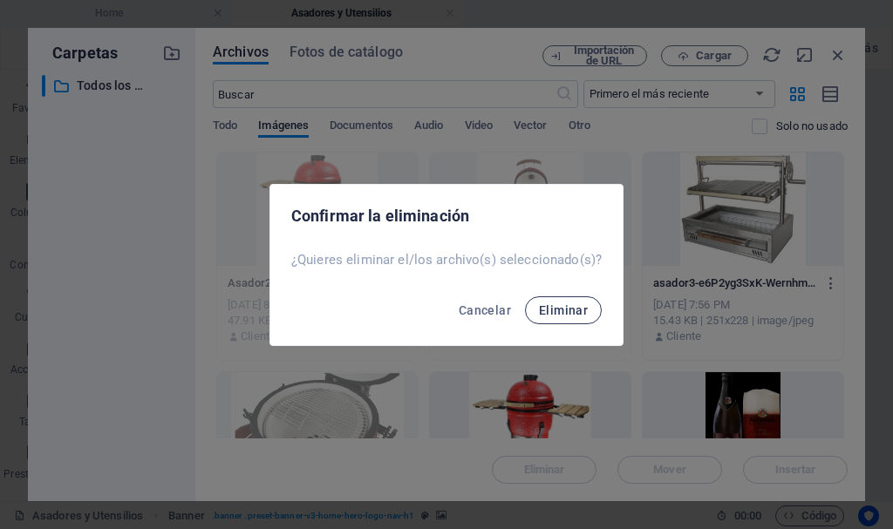
click at [556, 301] on button "Eliminar" at bounding box center [563, 310] width 77 height 28
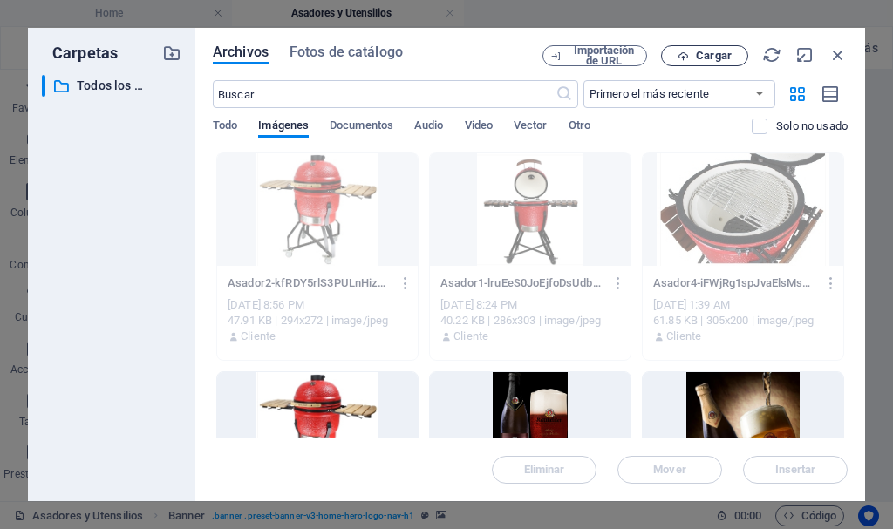
click at [724, 51] on span "Cargar" at bounding box center [714, 56] width 36 height 10
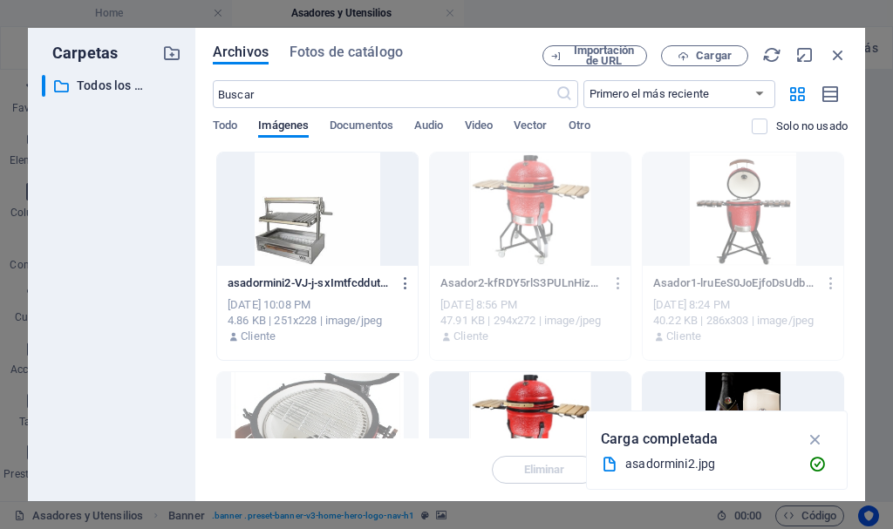
click at [302, 231] on div at bounding box center [317, 209] width 200 height 113
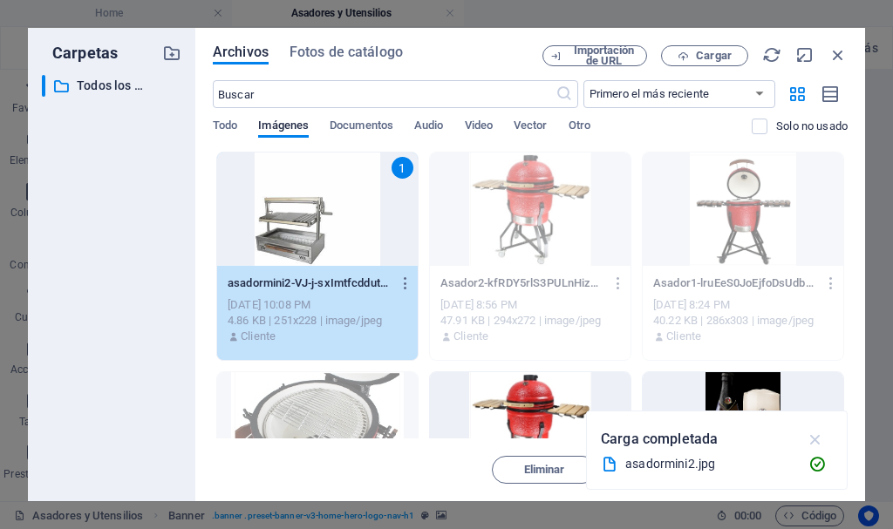
click at [812, 435] on icon "button" at bounding box center [815, 439] width 20 height 19
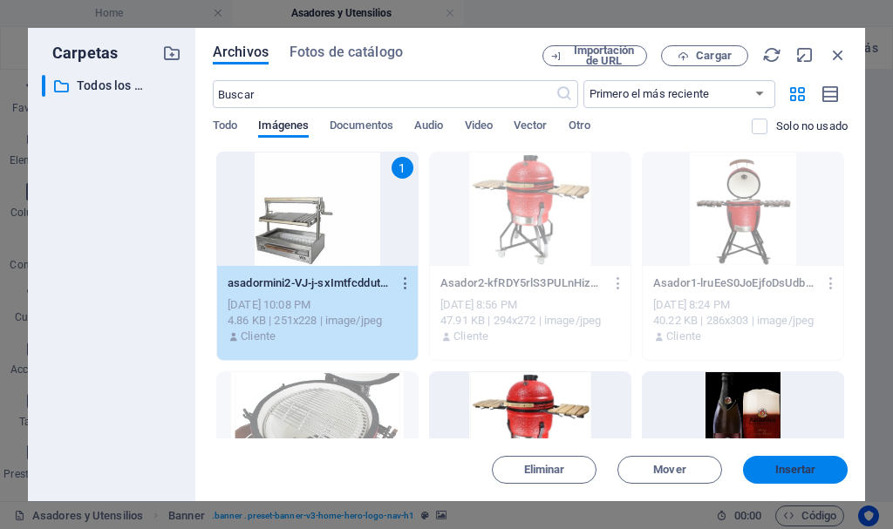
click at [762, 470] on span "Insertar" at bounding box center [795, 470] width 91 height 10
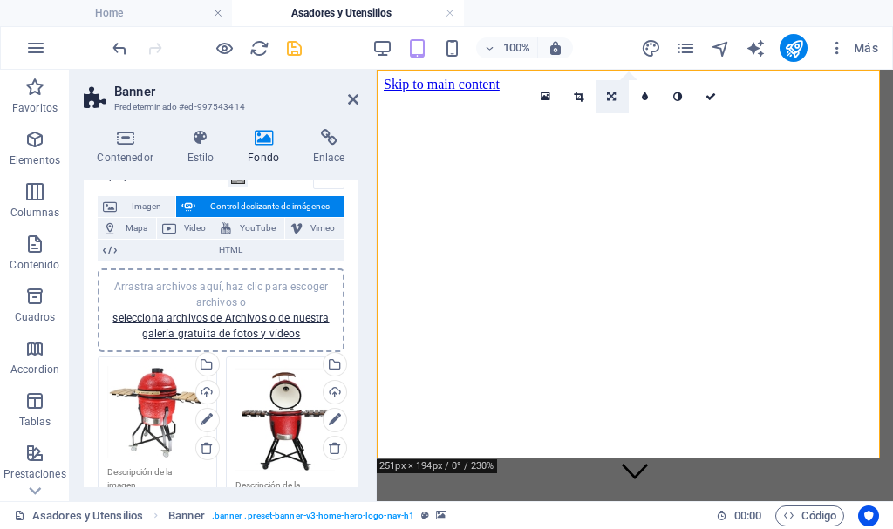
click at [612, 99] on icon at bounding box center [611, 97] width 9 height 10
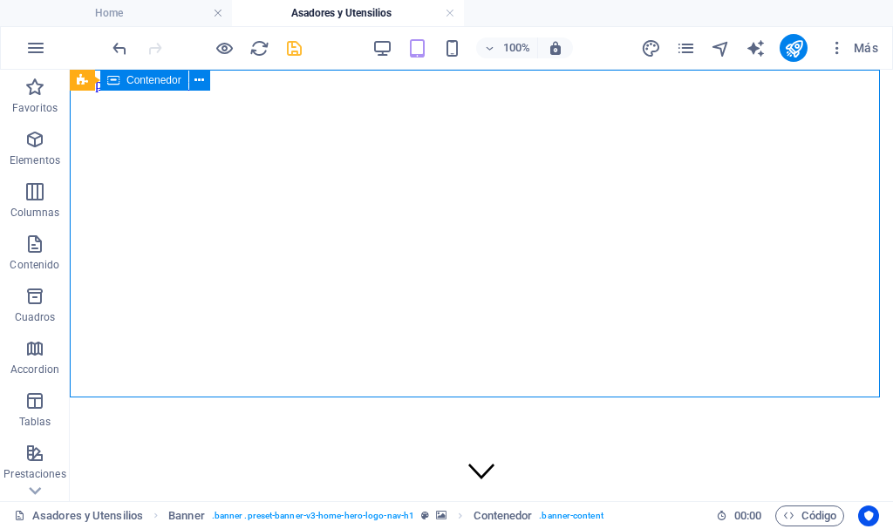
drag, startPoint x: 246, startPoint y: 273, endPoint x: 610, endPoint y: 234, distance: 366.4
click at [610, 481] on div "Asadores y Utensilios" at bounding box center [481, 510] width 809 height 58
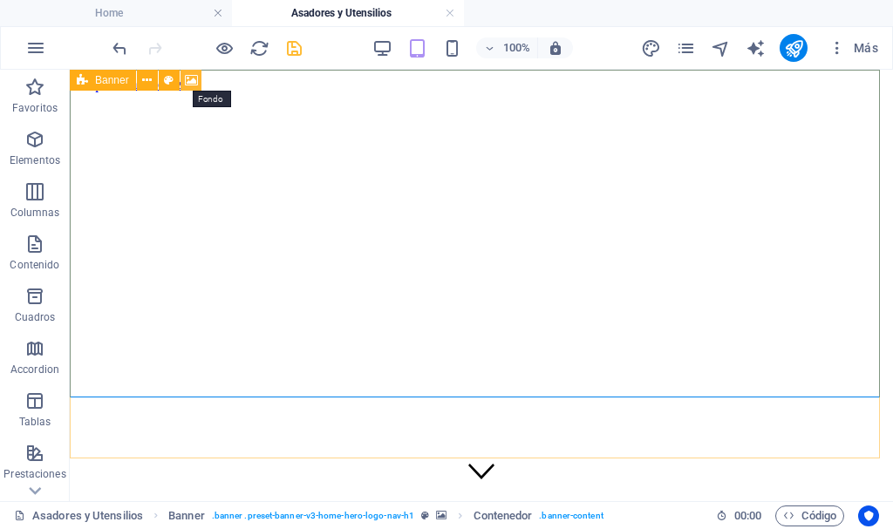
click at [190, 74] on icon at bounding box center [191, 80] width 13 height 18
select select "ms"
select select "s"
select select "progressive"
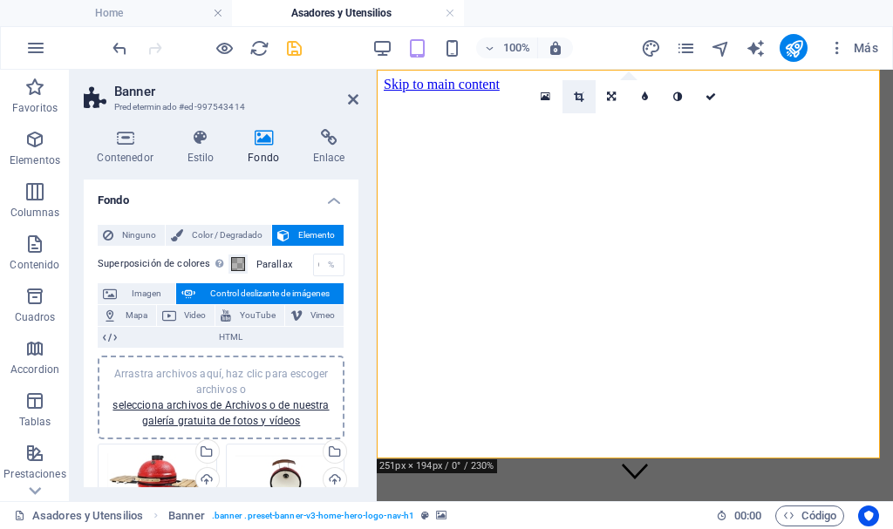
click at [577, 97] on icon at bounding box center [579, 97] width 10 height 10
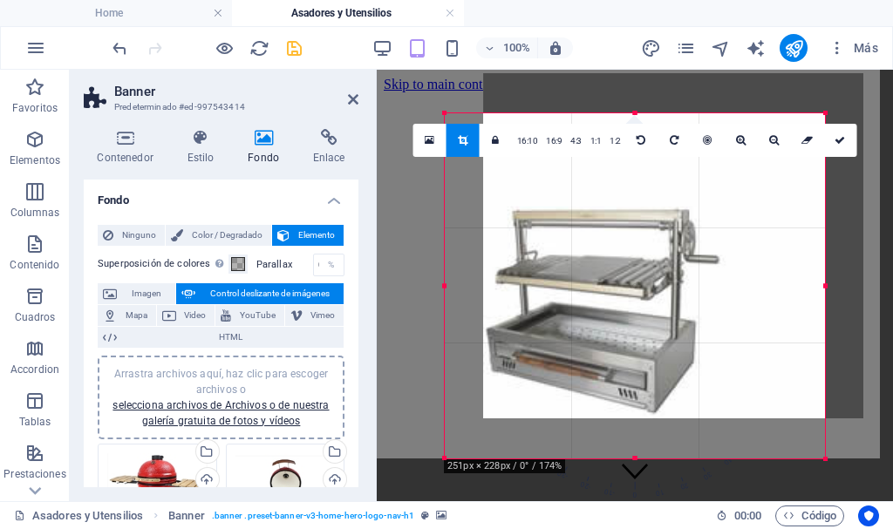
drag, startPoint x: 544, startPoint y: 318, endPoint x: 582, endPoint y: 278, distance: 55.5
click at [582, 278] on div at bounding box center [673, 245] width 380 height 345
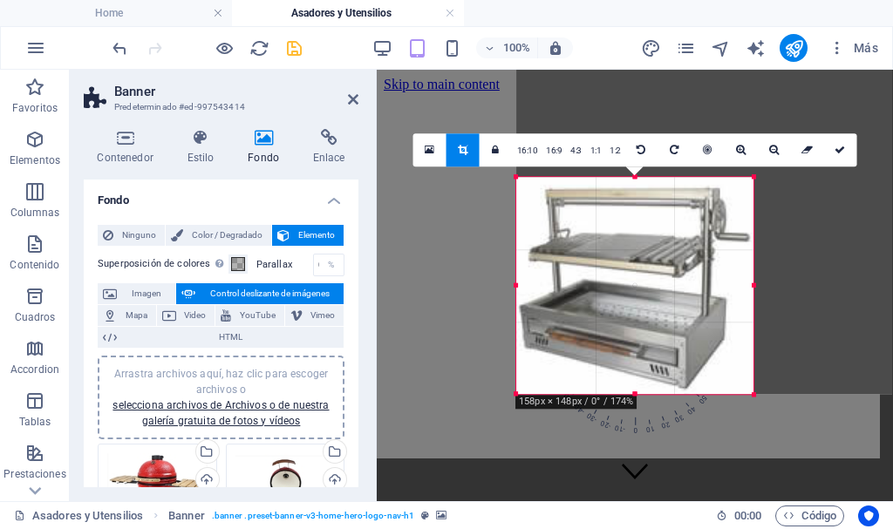
drag, startPoint x: 825, startPoint y: 116, endPoint x: 682, endPoint y: 240, distance: 189.1
click at [682, 240] on div "180 170 160 150 140 130 120 110 100 90 80 70 60 50 40 30 20 10 0 -10 -20 -30 -4…" at bounding box center [634, 285] width 237 height 217
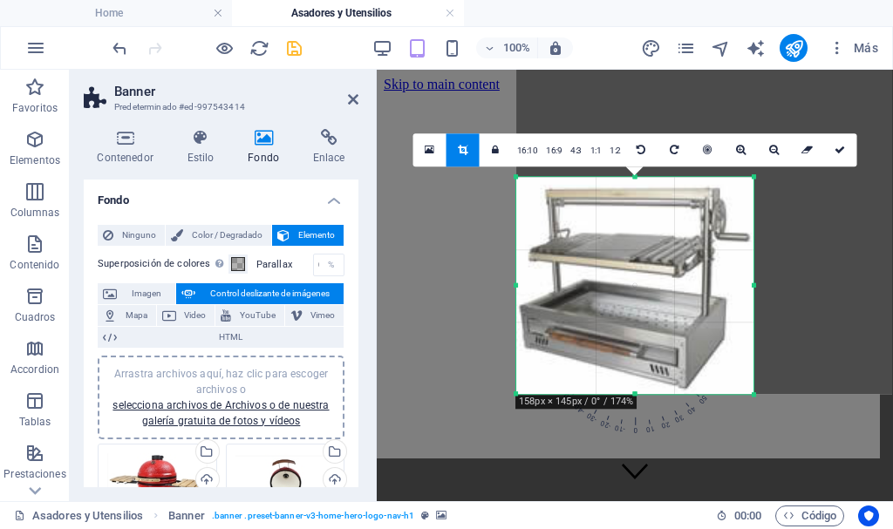
click at [464, 142] on link at bounding box center [462, 149] width 33 height 33
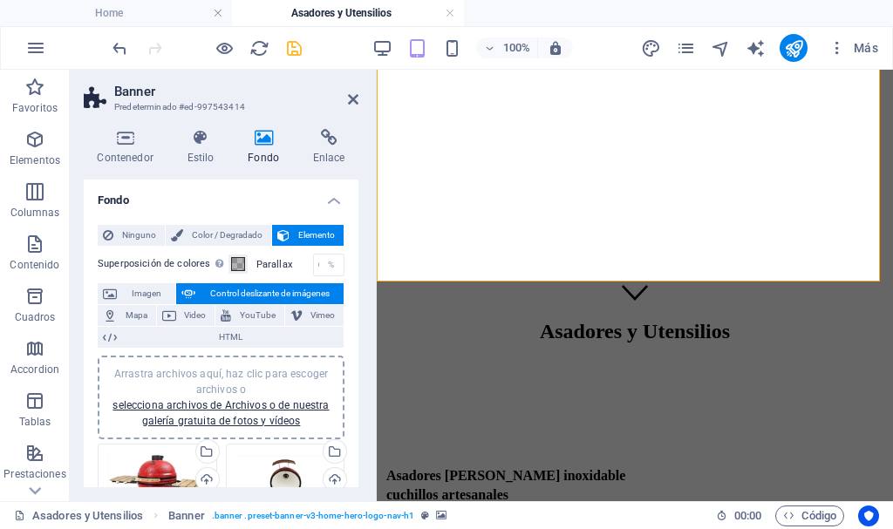
scroll to position [0, 0]
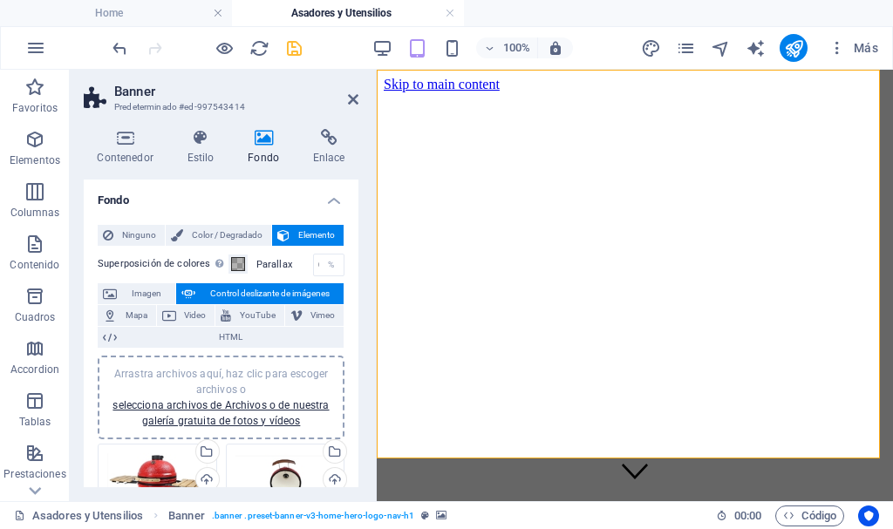
drag, startPoint x: 887, startPoint y: 121, endPoint x: 1268, endPoint y: 130, distance: 381.9
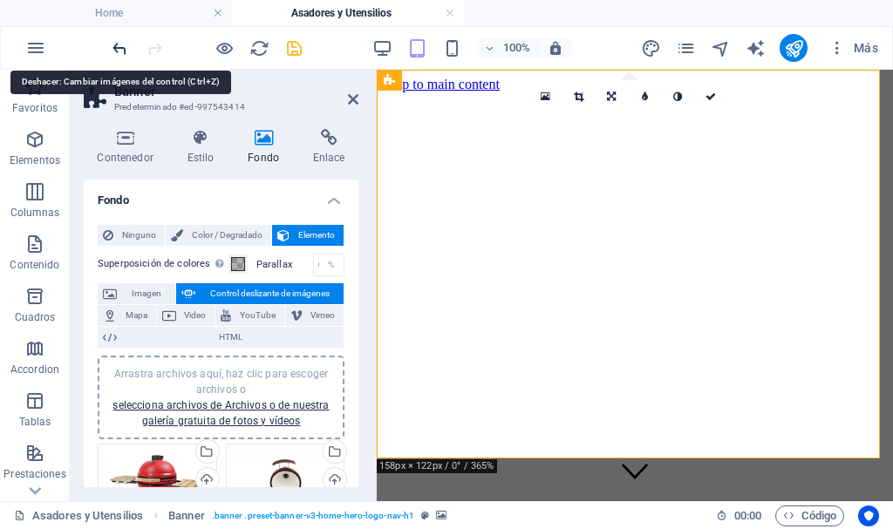
click at [119, 46] on icon "undo" at bounding box center [120, 48] width 20 height 20
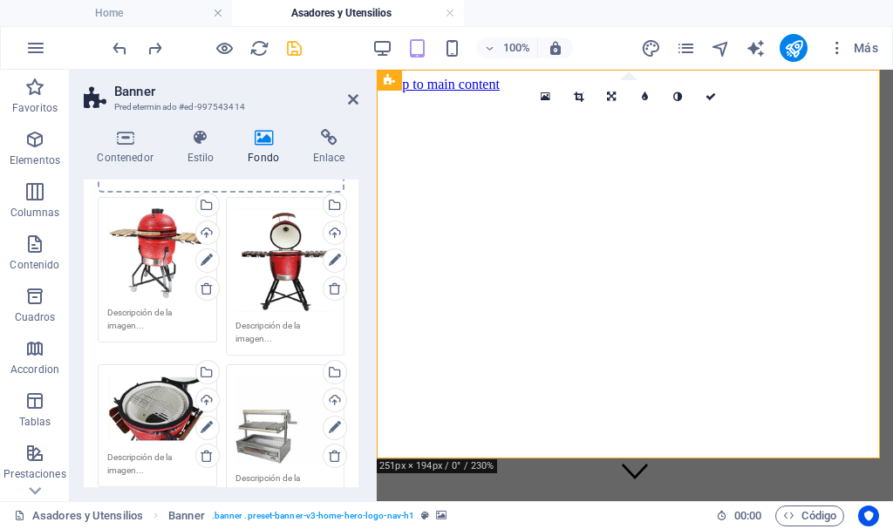
scroll to position [262, 0]
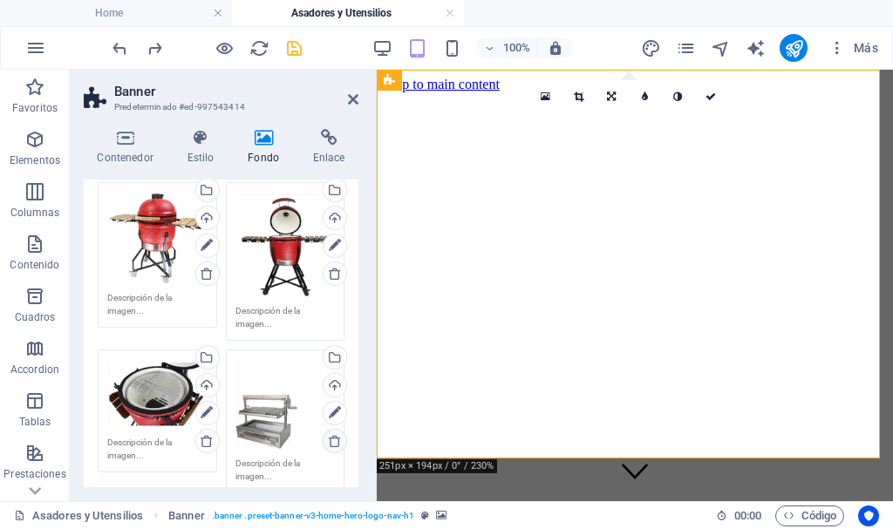
click at [330, 442] on icon at bounding box center [335, 441] width 14 height 14
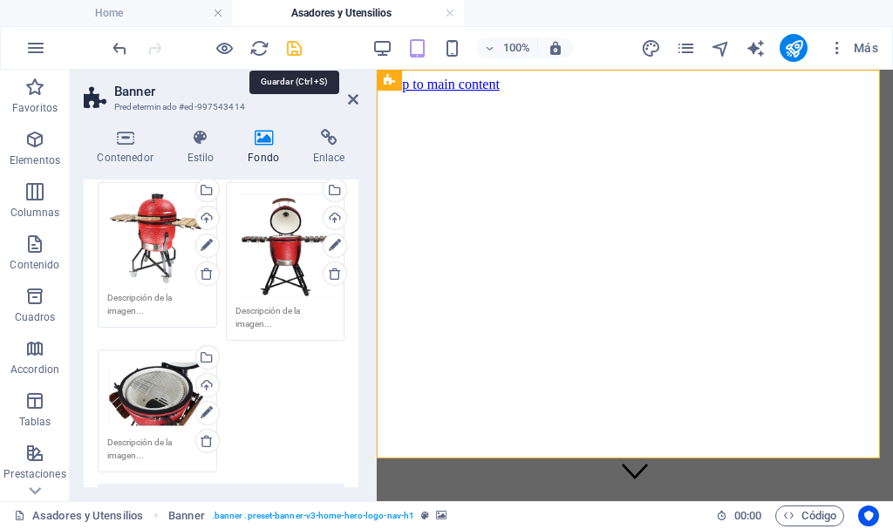
click at [294, 50] on icon "save" at bounding box center [294, 48] width 20 height 20
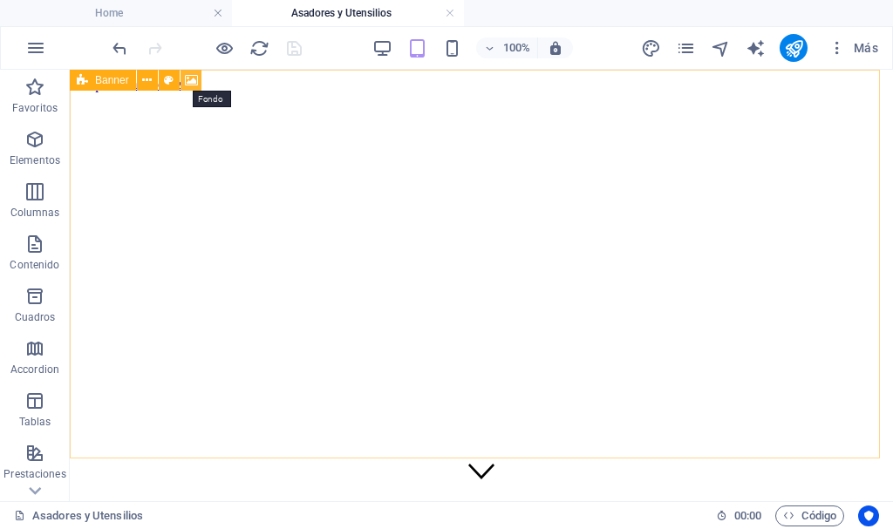
click at [193, 74] on icon at bounding box center [191, 80] width 13 height 18
select select "ms"
select select "s"
select select "progressive"
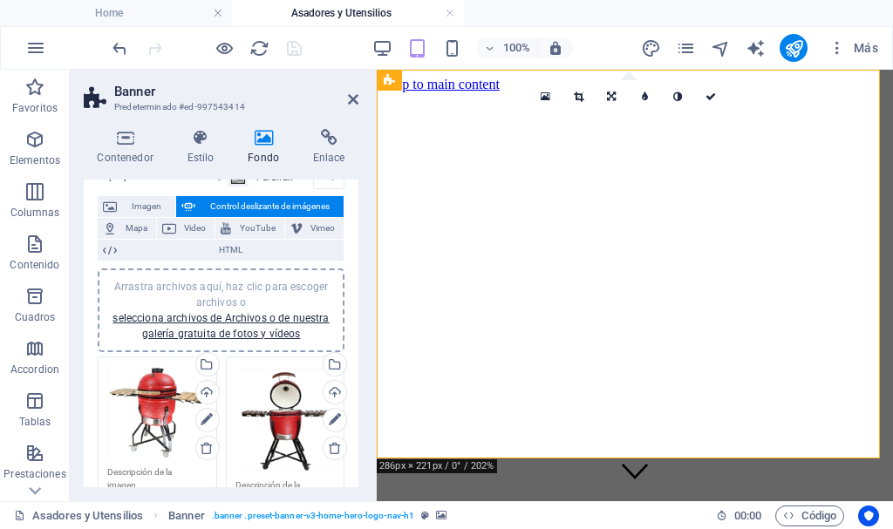
scroll to position [0, 0]
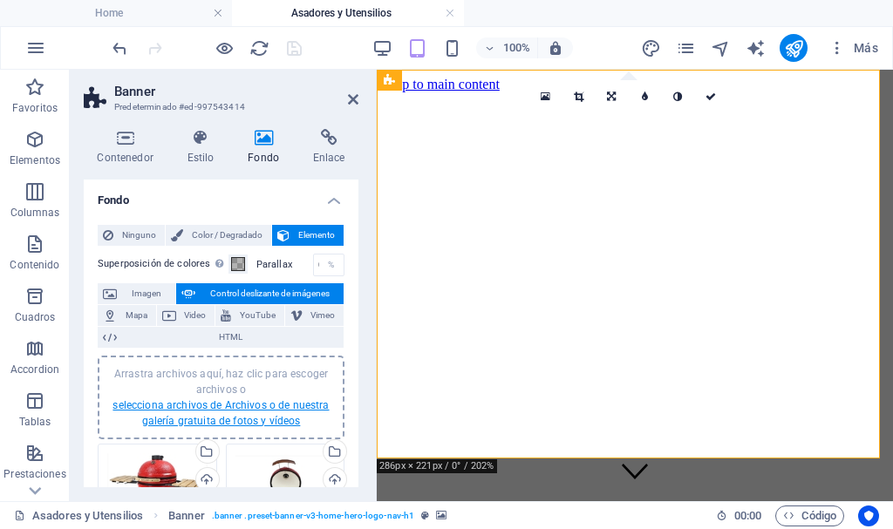
click at [287, 400] on link "selecciona archivos de Archivos o de nuestra galería gratuita de fotos y vídeos" at bounding box center [220, 413] width 216 height 28
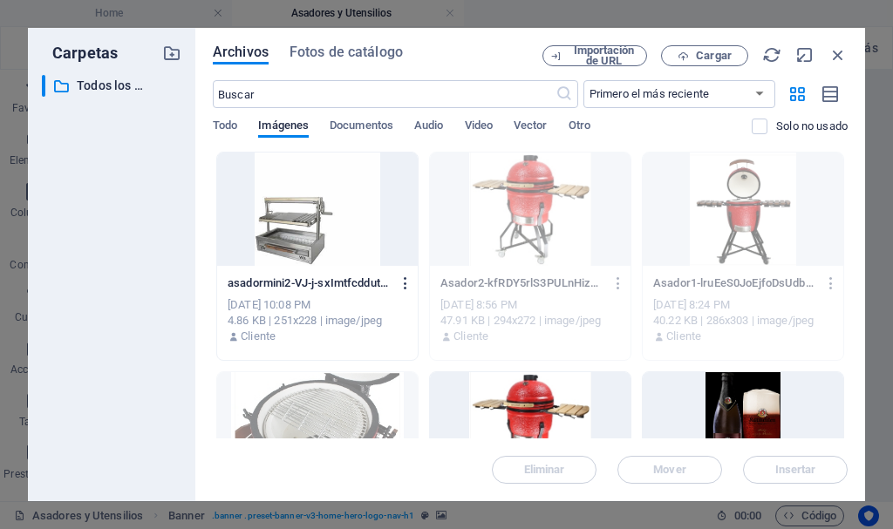
click at [404, 279] on icon "button" at bounding box center [406, 283] width 17 height 16
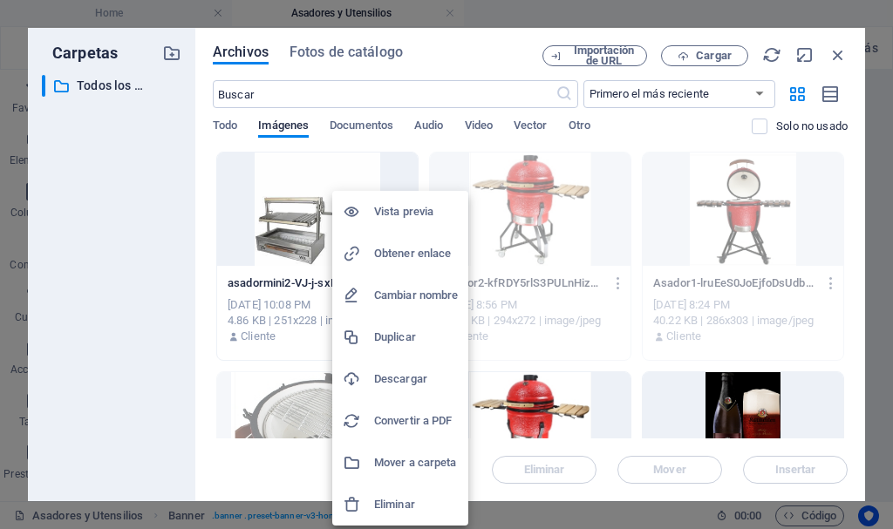
click at [407, 499] on h6 "Eliminar" at bounding box center [416, 504] width 84 height 21
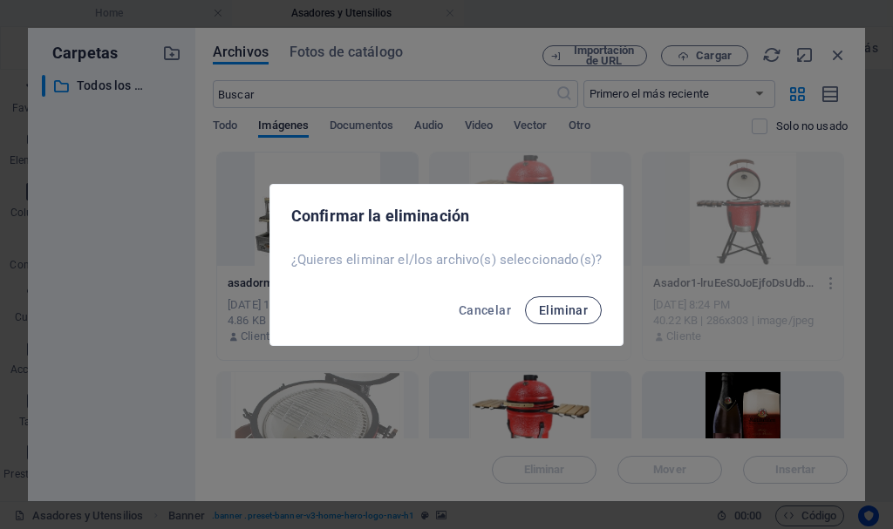
click at [561, 311] on span "Eliminar" at bounding box center [563, 310] width 49 height 14
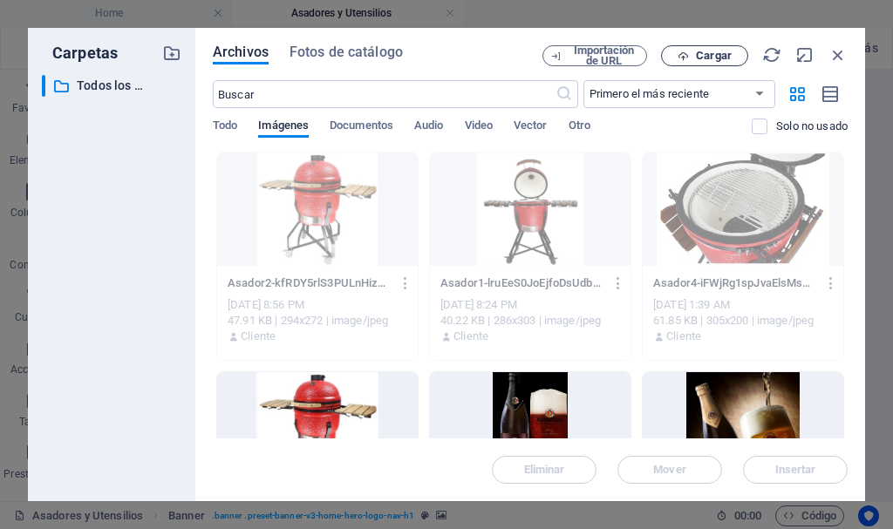
click at [710, 60] on span "Cargar" at bounding box center [714, 56] width 36 height 10
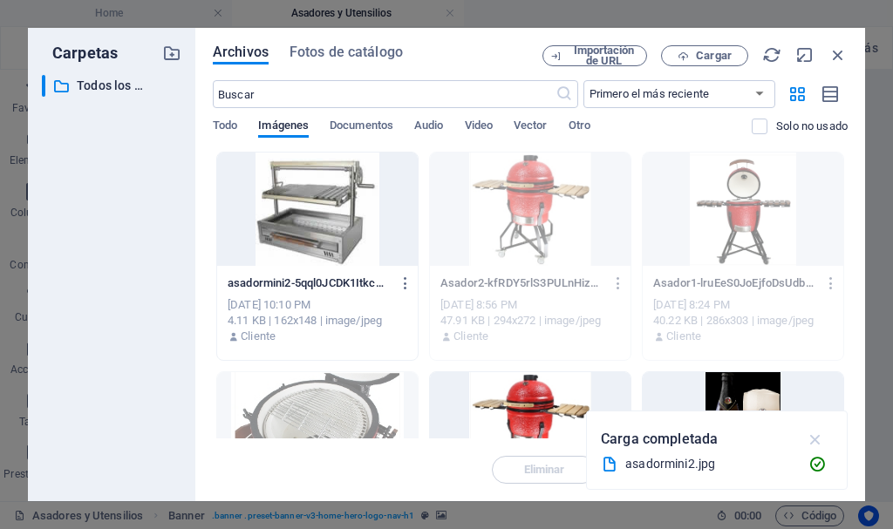
click at [812, 433] on icon "button" at bounding box center [815, 439] width 20 height 19
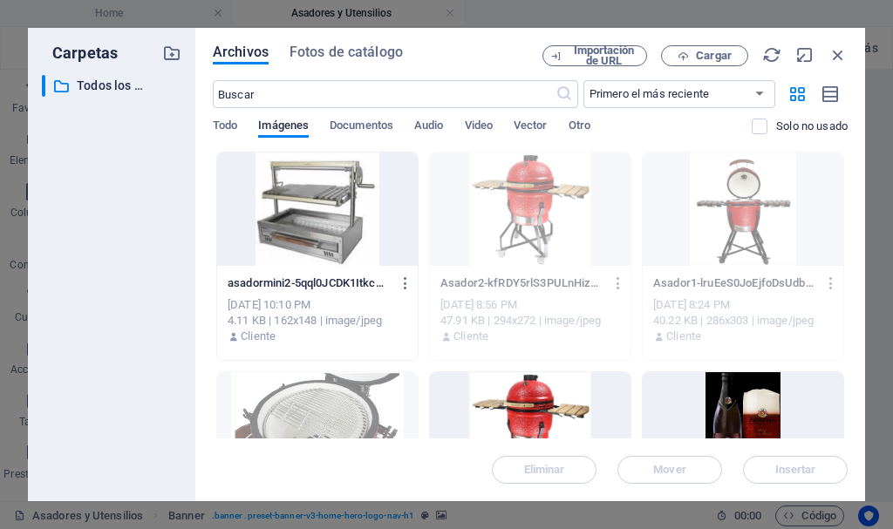
click at [302, 193] on div at bounding box center [317, 209] width 200 height 113
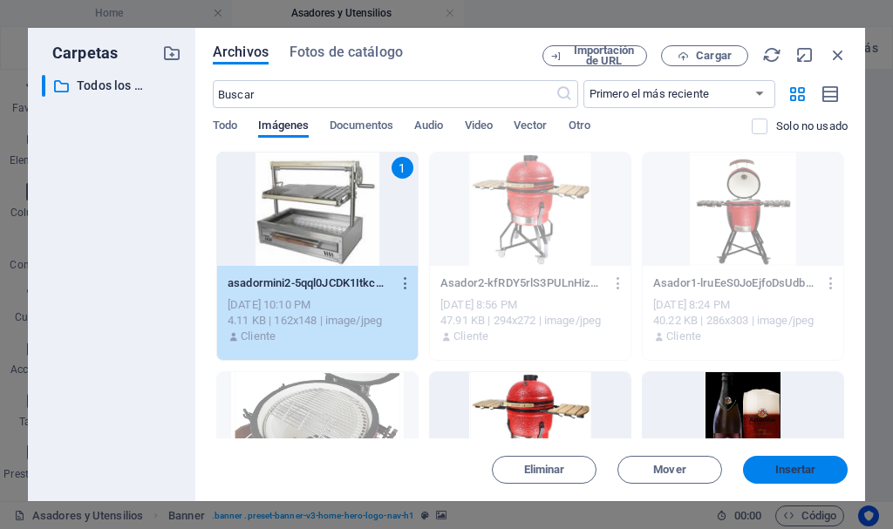
click at [801, 465] on span "Insertar" at bounding box center [795, 470] width 41 height 10
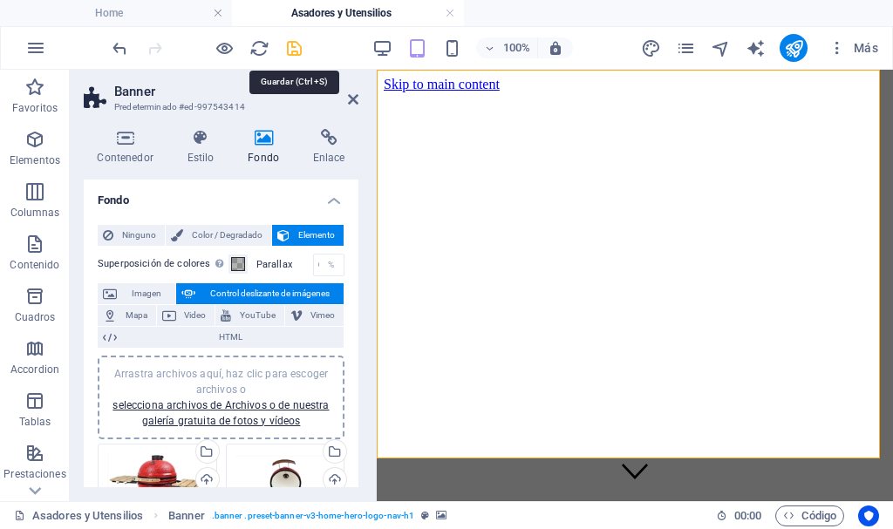
click at [292, 46] on icon "save" at bounding box center [294, 48] width 20 height 20
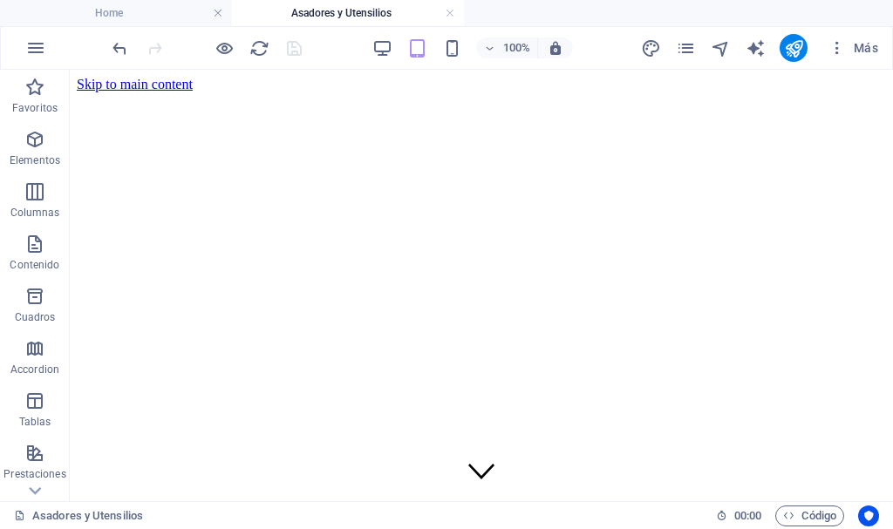
drag, startPoint x: 885, startPoint y: 133, endPoint x: 958, endPoint y: 107, distance: 77.8
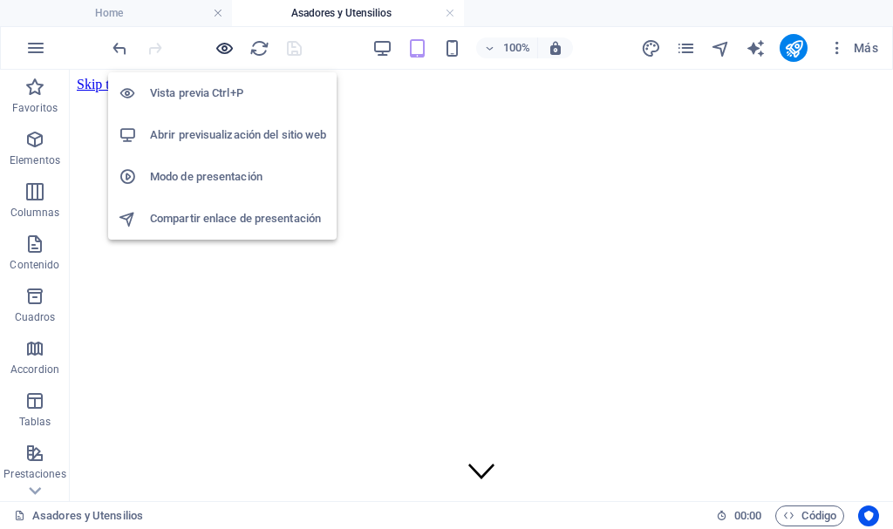
click at [224, 48] on icon "button" at bounding box center [224, 48] width 20 height 20
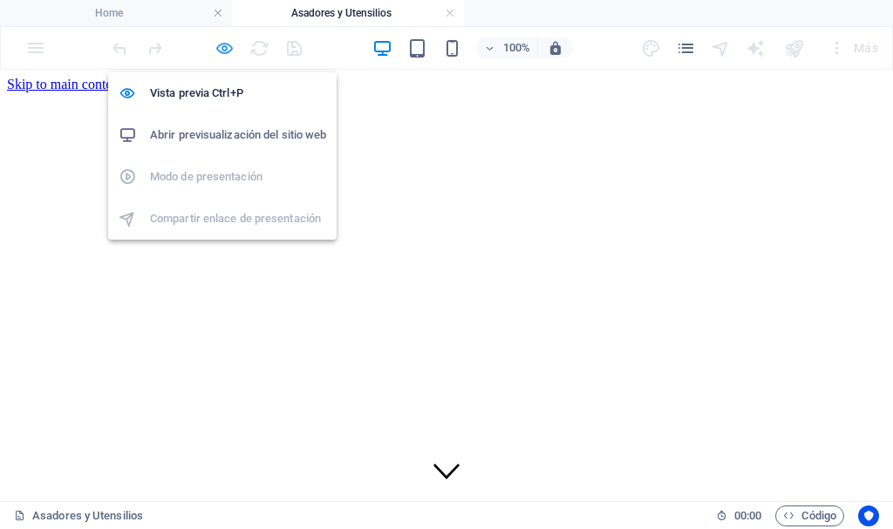
click at [224, 48] on icon "button" at bounding box center [224, 48] width 20 height 20
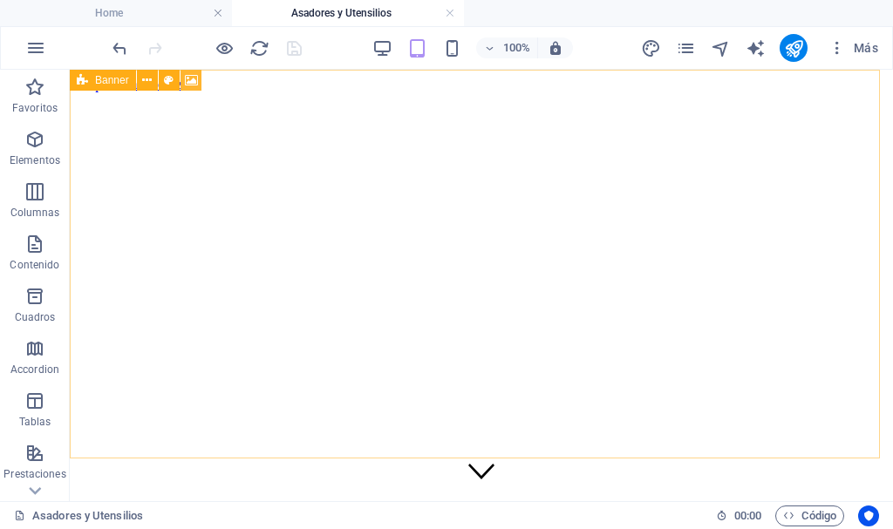
click at [187, 79] on icon at bounding box center [191, 80] width 13 height 18
select select "ms"
select select "s"
select select "progressive"
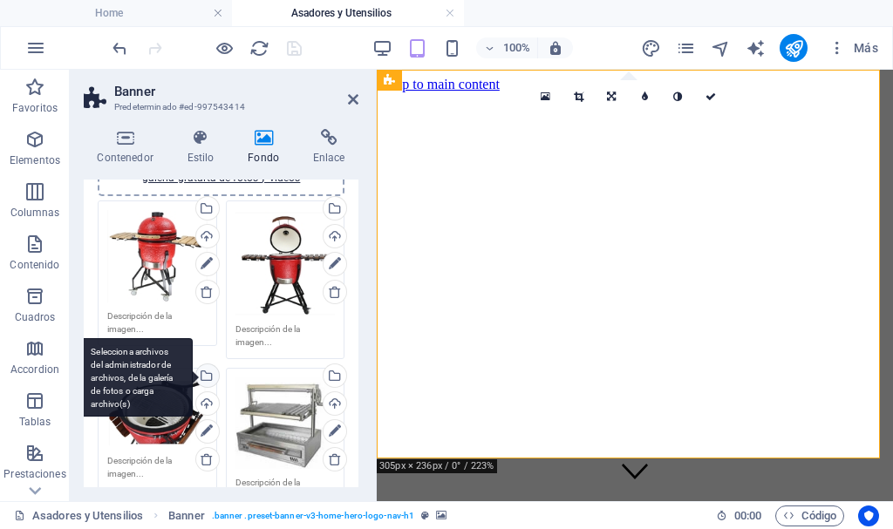
scroll to position [262, 0]
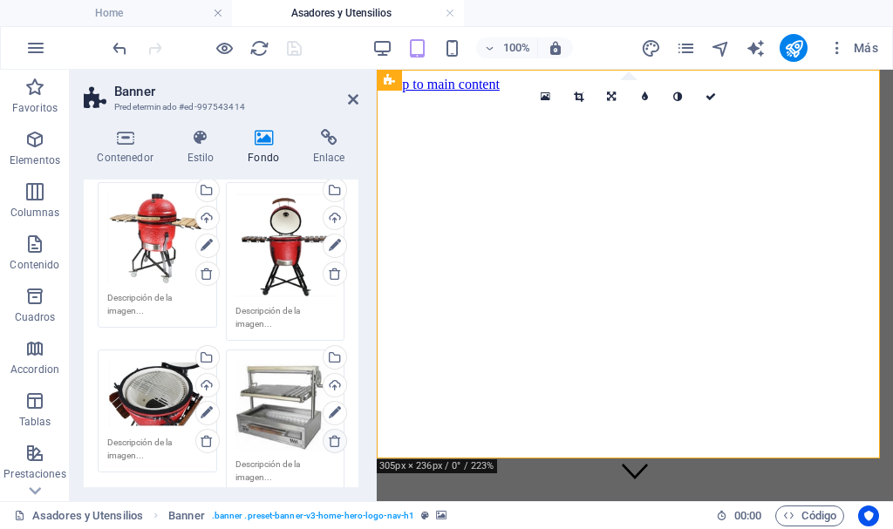
click at [328, 440] on icon at bounding box center [335, 441] width 14 height 14
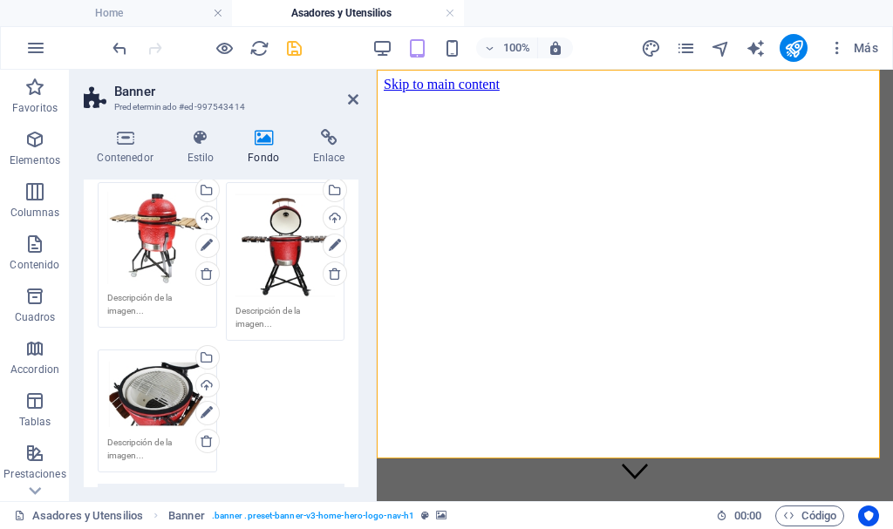
click at [289, 371] on div "Arrastra archivos aquí, haz clic para escoger archivos o selecciona archivos de…" at bounding box center [220, 328] width 255 height 300
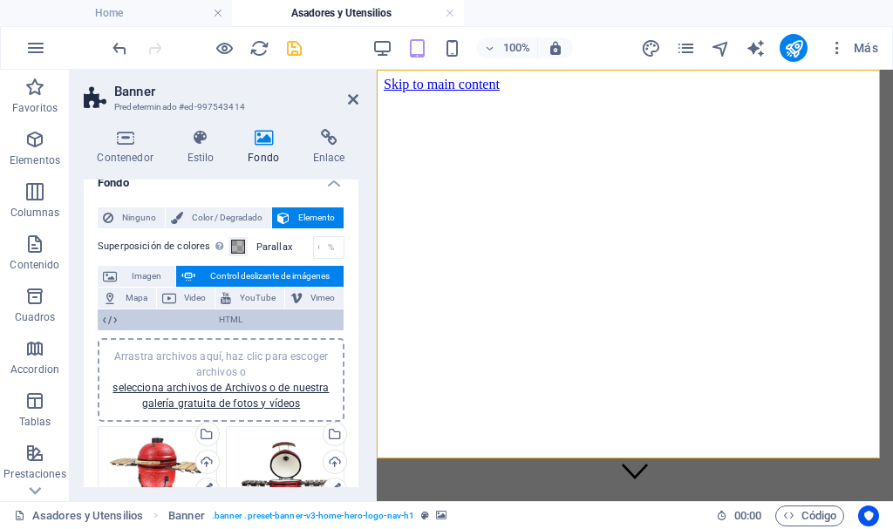
scroll to position [0, 0]
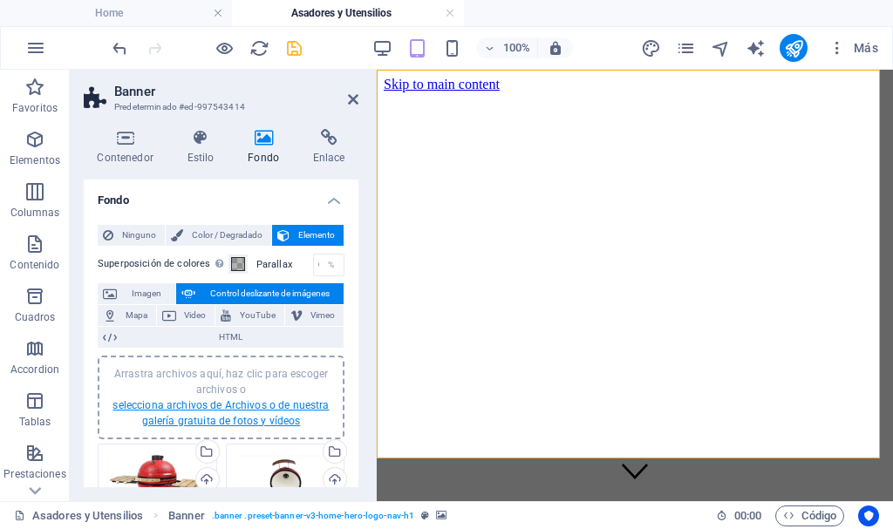
click at [262, 422] on link "selecciona archivos de Archivos o de nuestra galería gratuita de fotos y vídeos" at bounding box center [220, 413] width 216 height 28
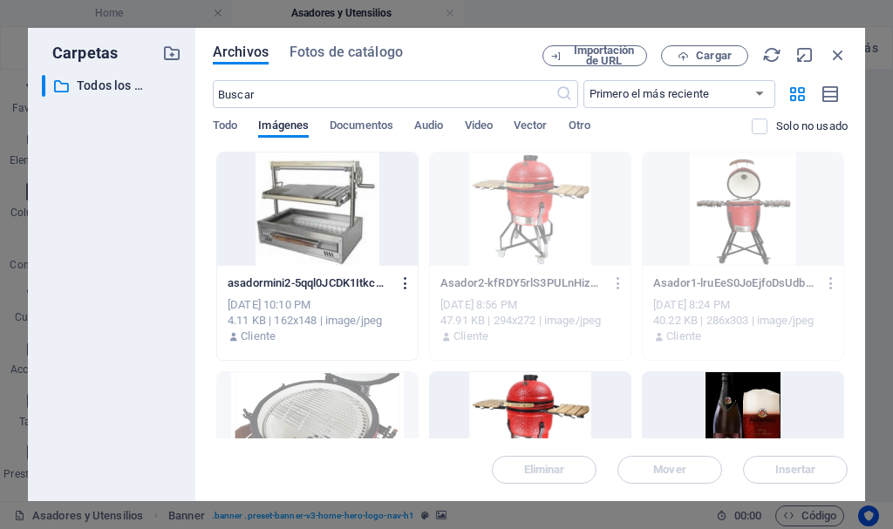
click at [405, 279] on icon "button" at bounding box center [406, 283] width 17 height 16
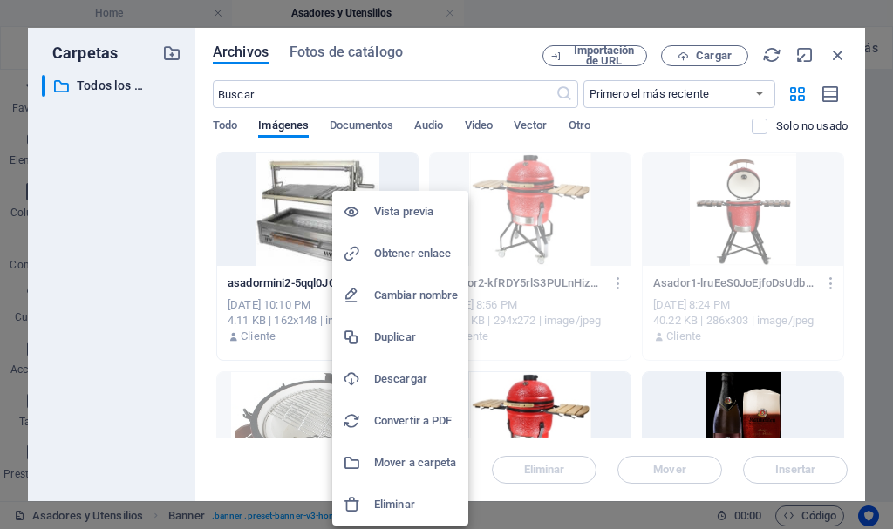
click at [402, 506] on h6 "Eliminar" at bounding box center [416, 504] width 84 height 21
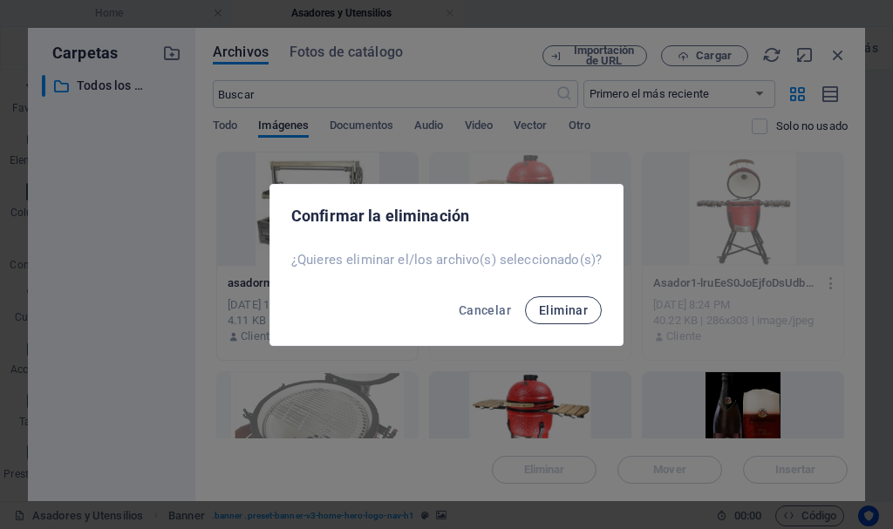
click at [552, 307] on span "Eliminar" at bounding box center [563, 310] width 49 height 14
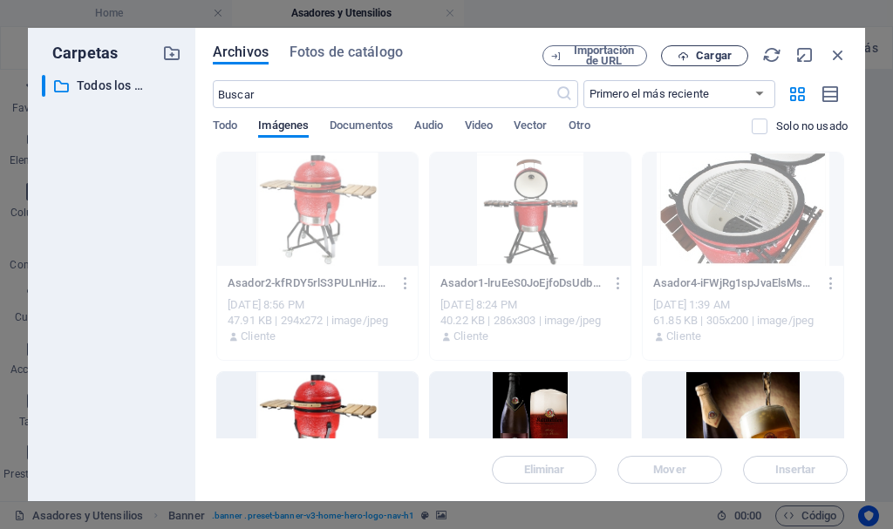
click at [710, 51] on span "Cargar" at bounding box center [714, 56] width 36 height 10
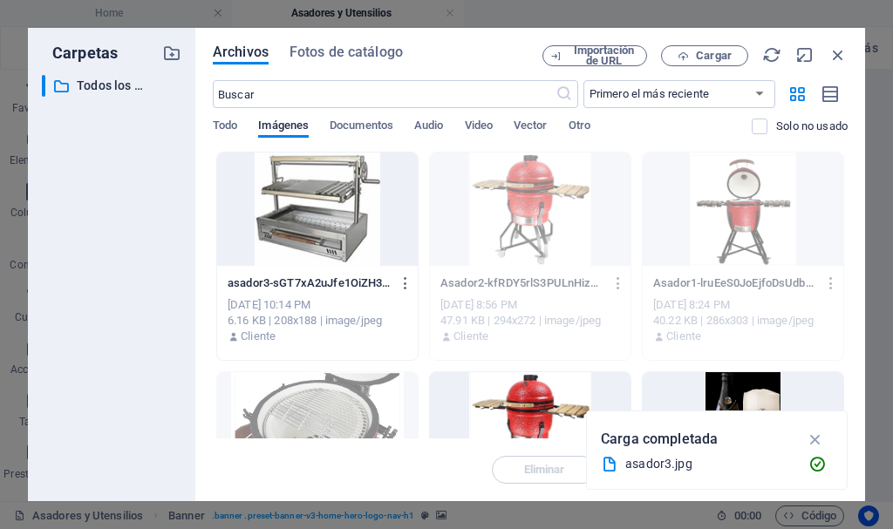
click at [369, 204] on div at bounding box center [317, 209] width 200 height 113
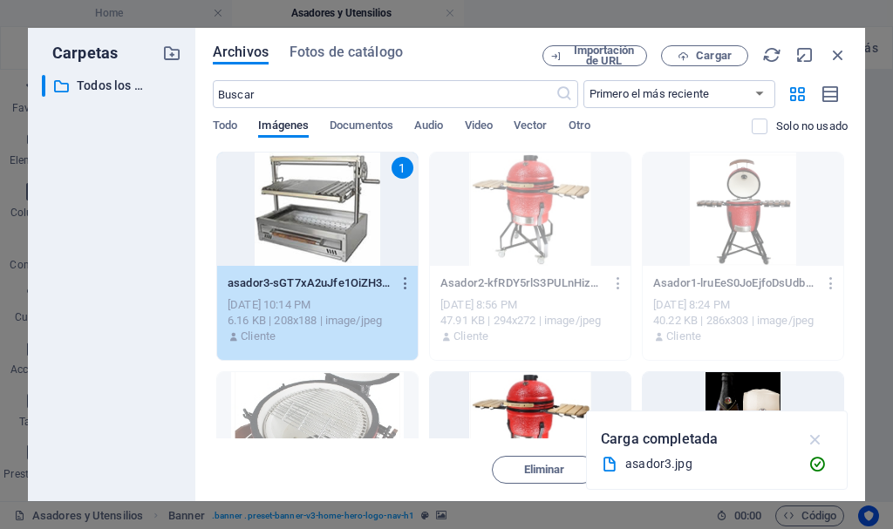
click at [815, 434] on icon "button" at bounding box center [815, 439] width 20 height 19
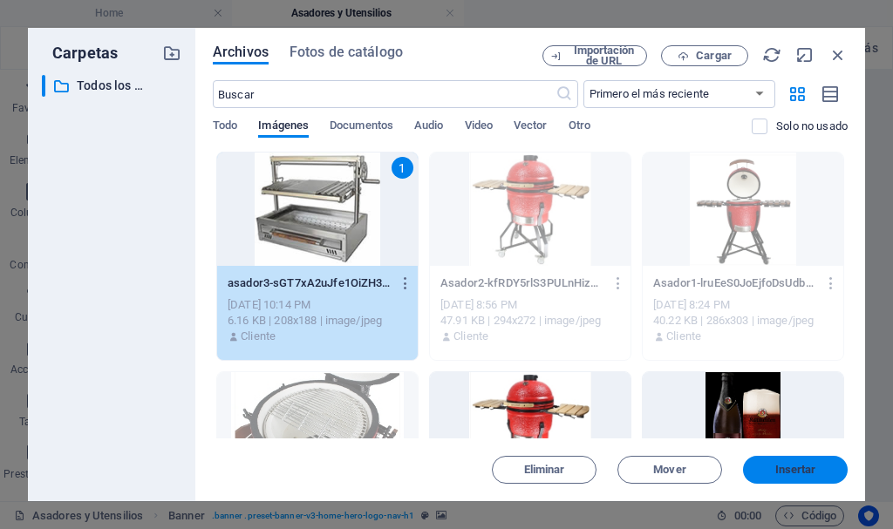
click at [778, 469] on span "Insertar" at bounding box center [795, 470] width 41 height 10
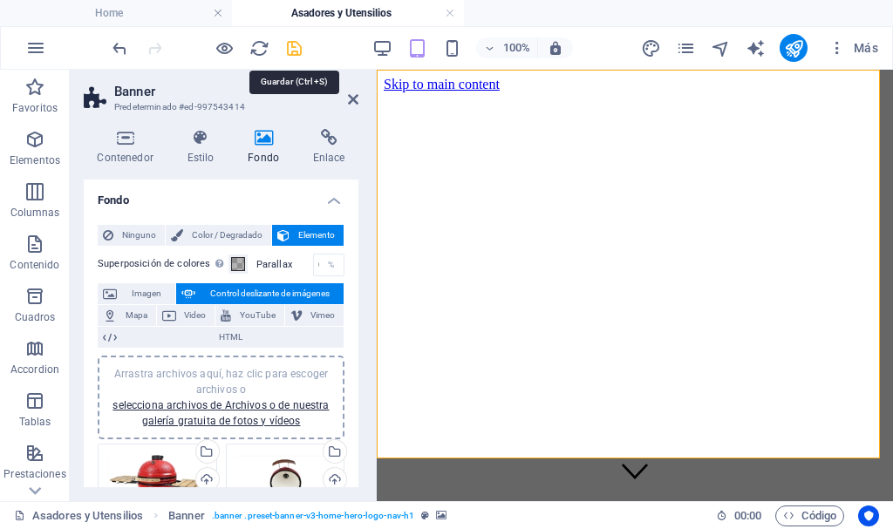
click at [292, 45] on icon "save" at bounding box center [294, 48] width 20 height 20
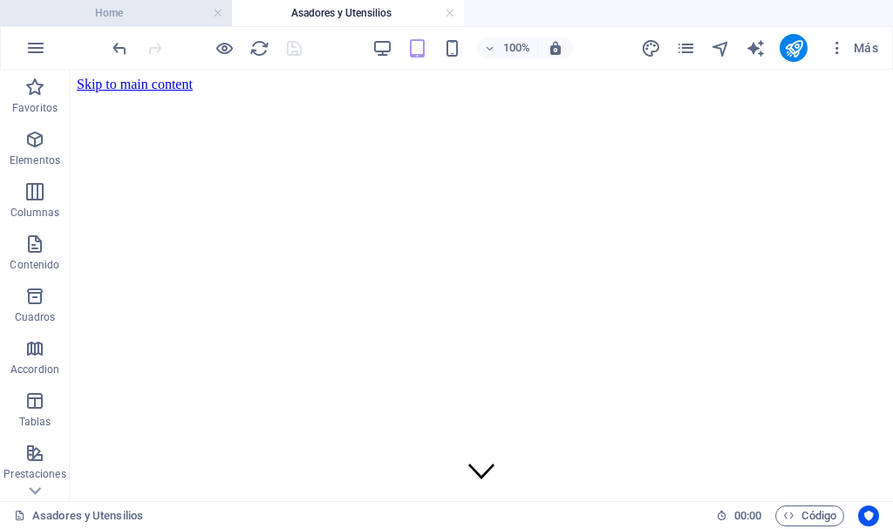
click at [116, 10] on h4 "Home" at bounding box center [116, 12] width 232 height 19
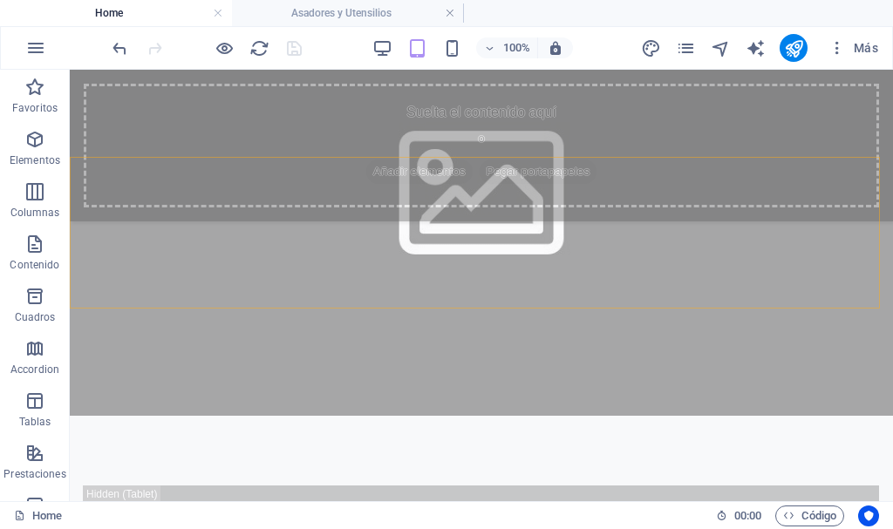
scroll to position [697, 0]
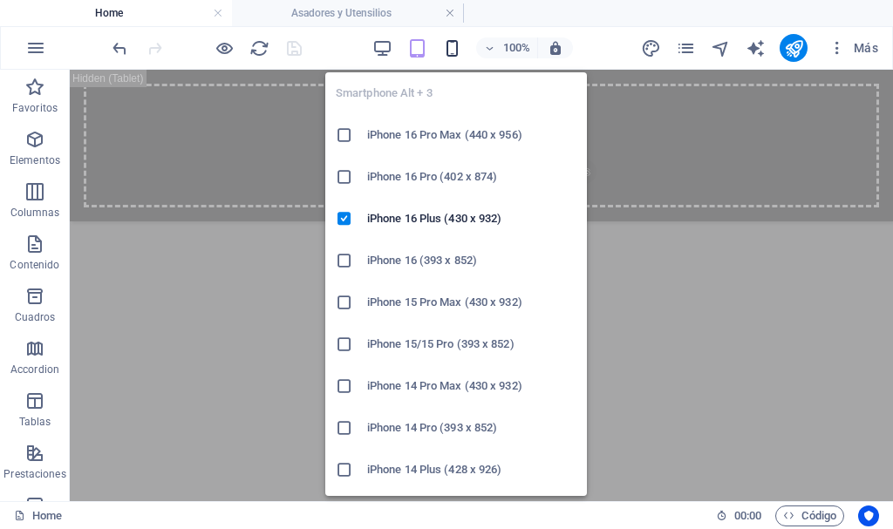
click at [454, 44] on icon "button" at bounding box center [452, 48] width 20 height 20
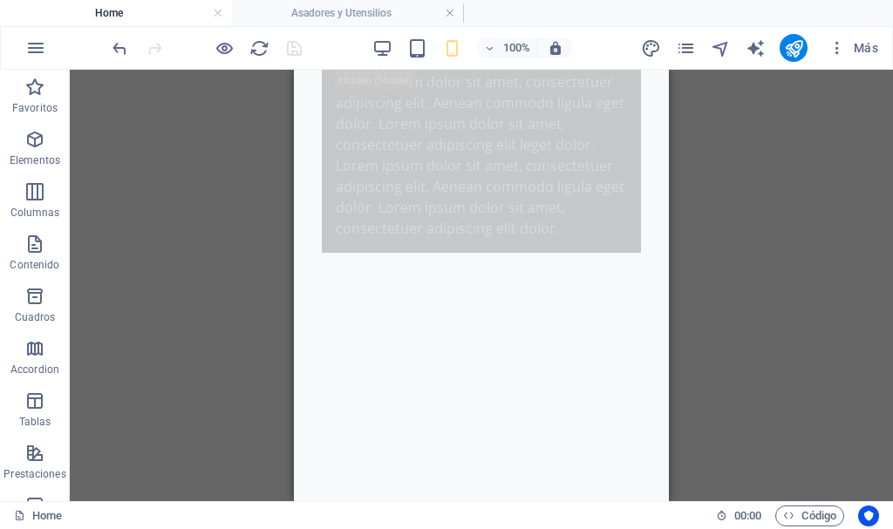
scroll to position [0, 0]
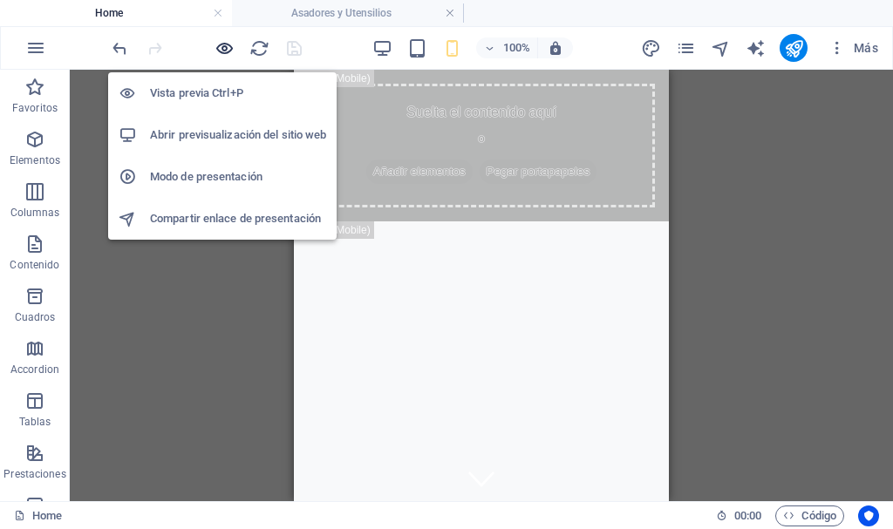
click at [226, 49] on icon "button" at bounding box center [224, 48] width 20 height 20
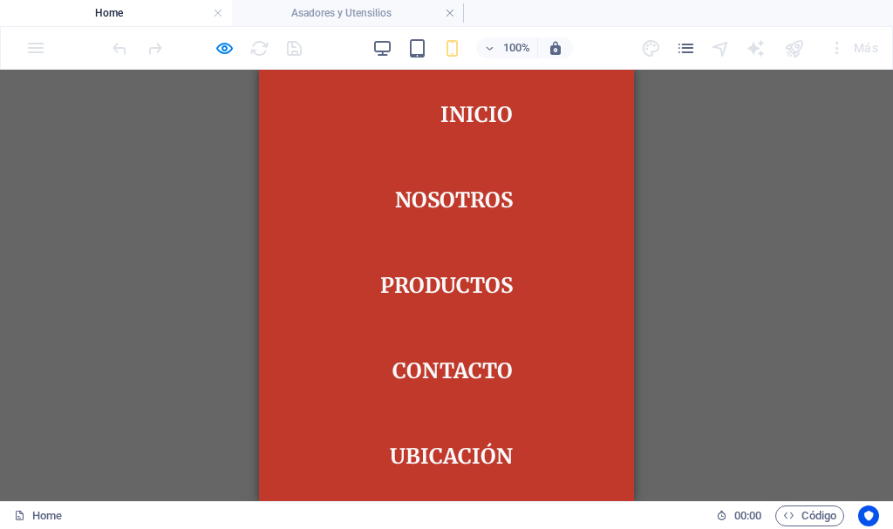
click at [449, 277] on link "Productos" at bounding box center [446, 286] width 133 height 49
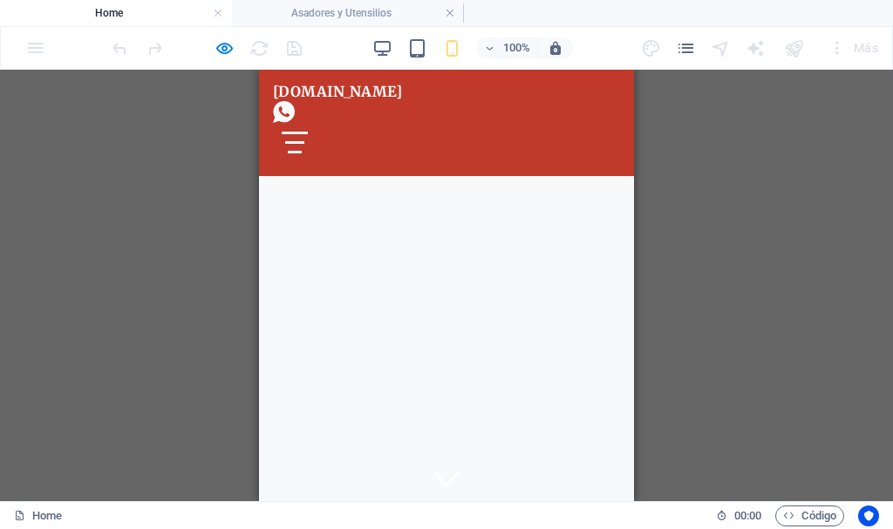
scroll to position [887, 0]
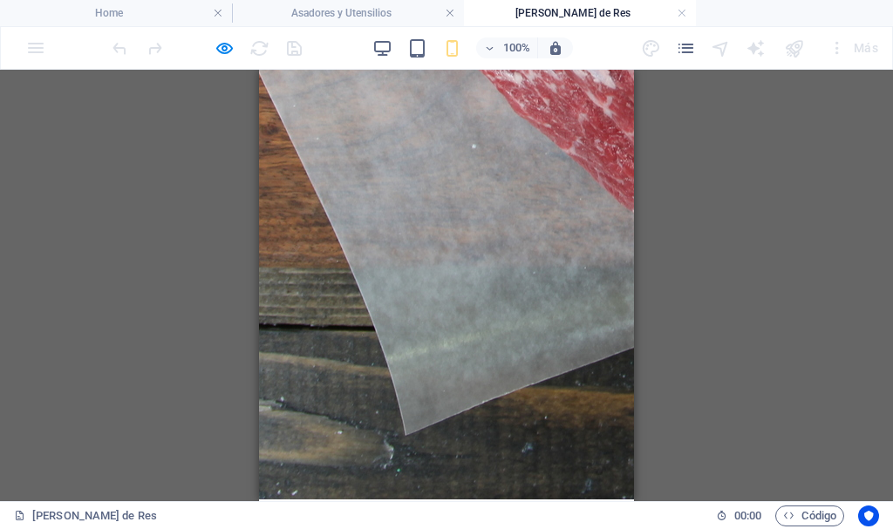
scroll to position [2295, 0]
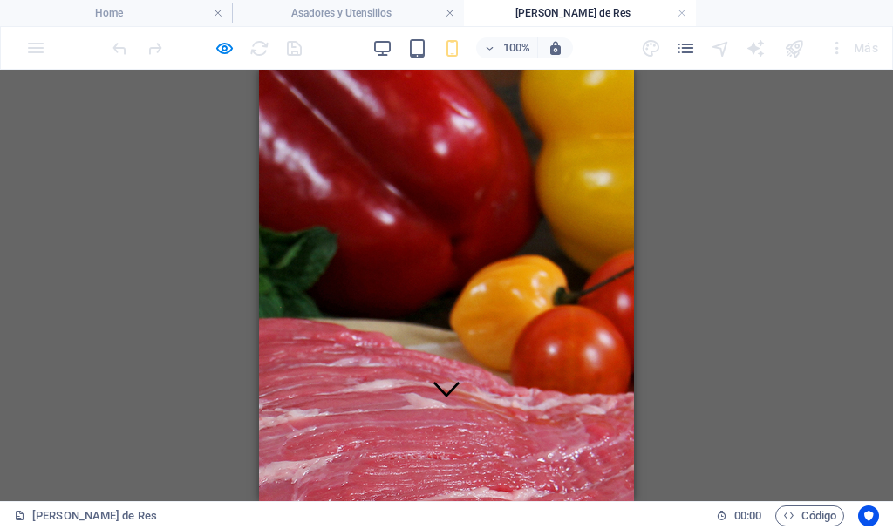
scroll to position [0, 0]
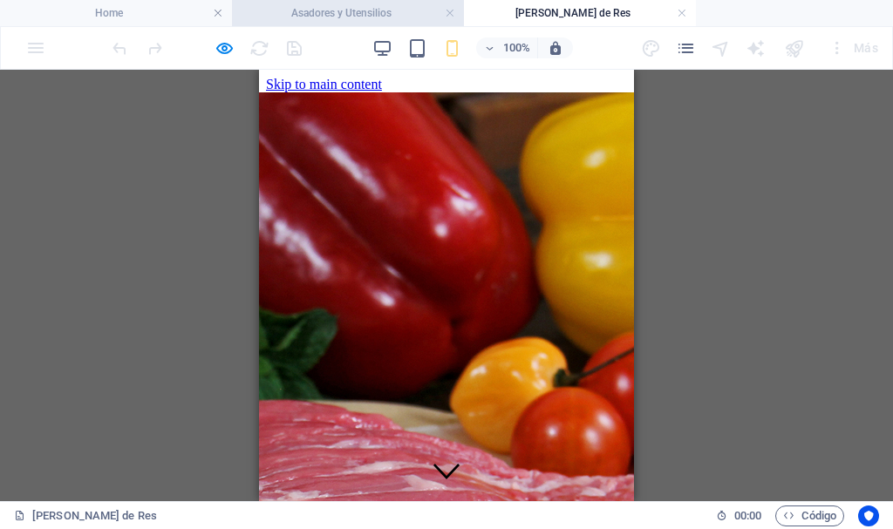
click at [350, 10] on h4 "Asadores y Utensilios" at bounding box center [348, 12] width 232 height 19
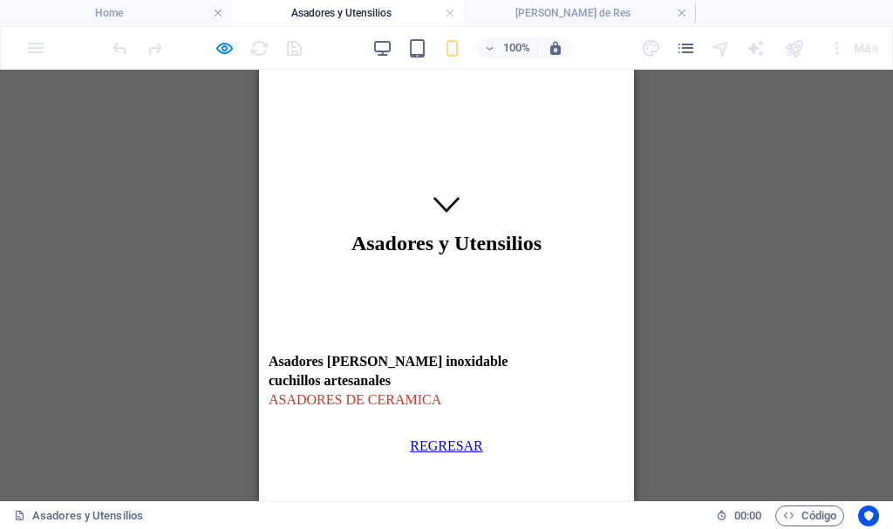
scroll to position [272, 0]
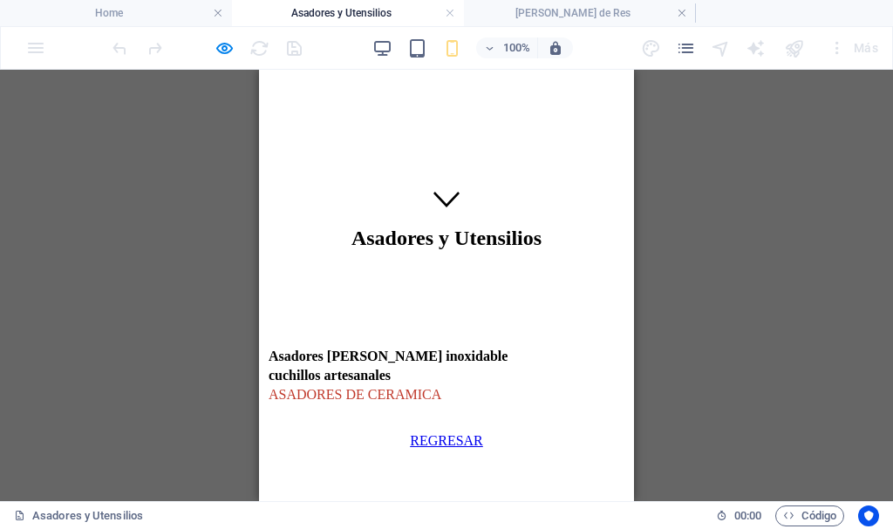
click at [440, 448] on link "REGRESAR" at bounding box center [446, 440] width 73 height 15
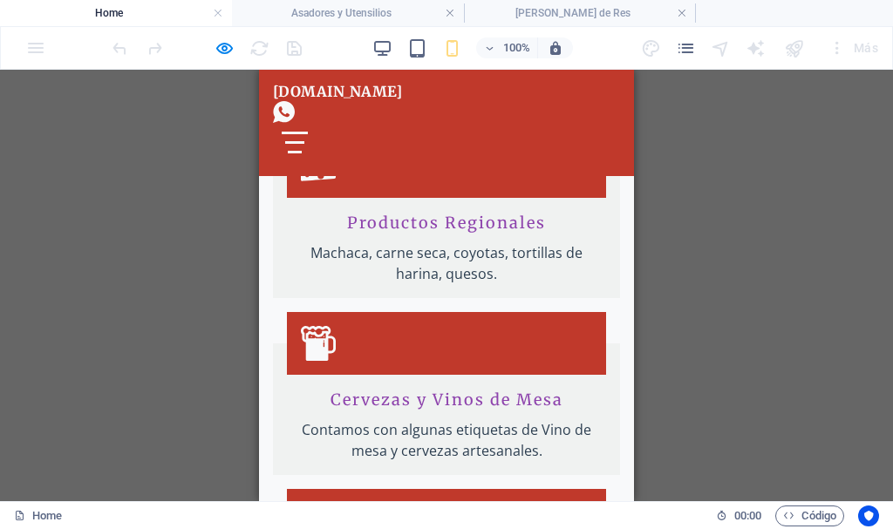
scroll to position [1655, 0]
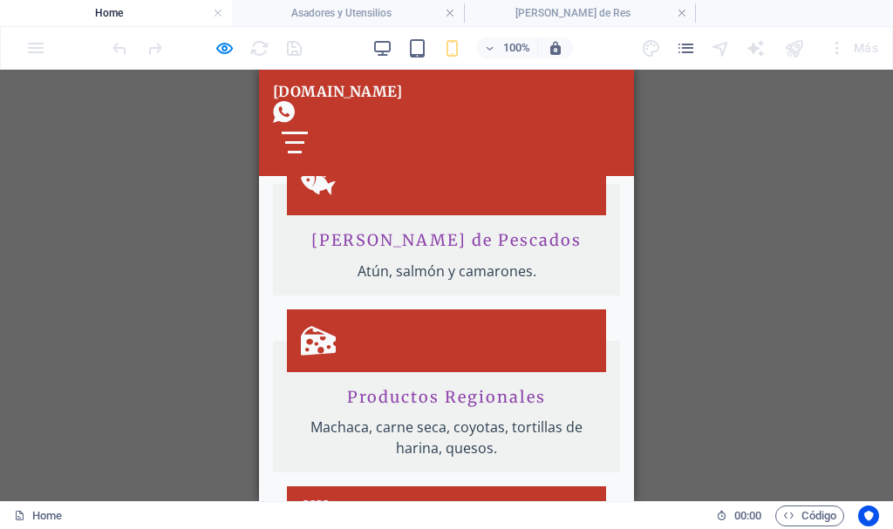
click at [336, 500] on icon at bounding box center [318, 517] width 35 height 35
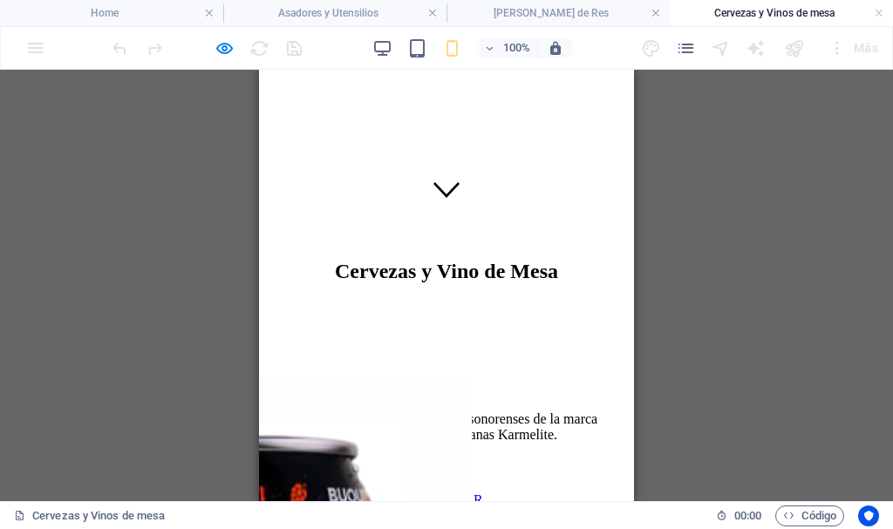
scroll to position [343, 0]
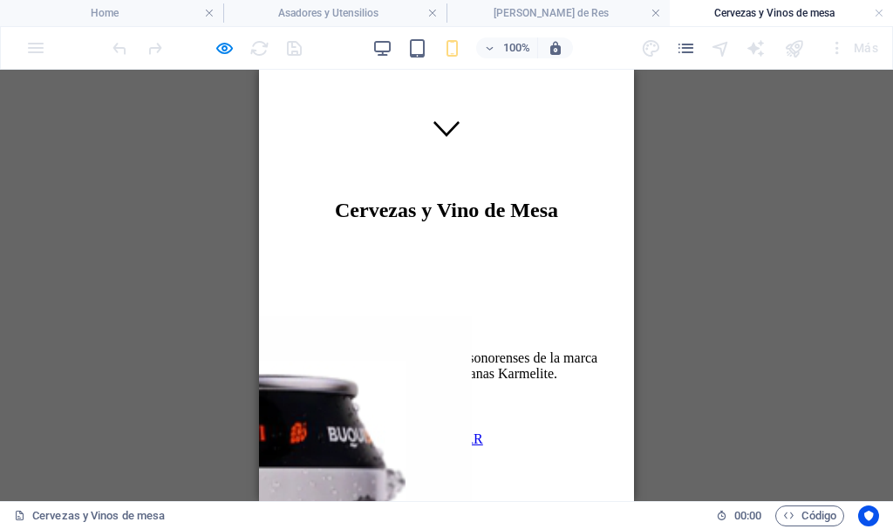
click at [414, 447] on div "REGRESAR" at bounding box center [446, 440] width 361 height 16
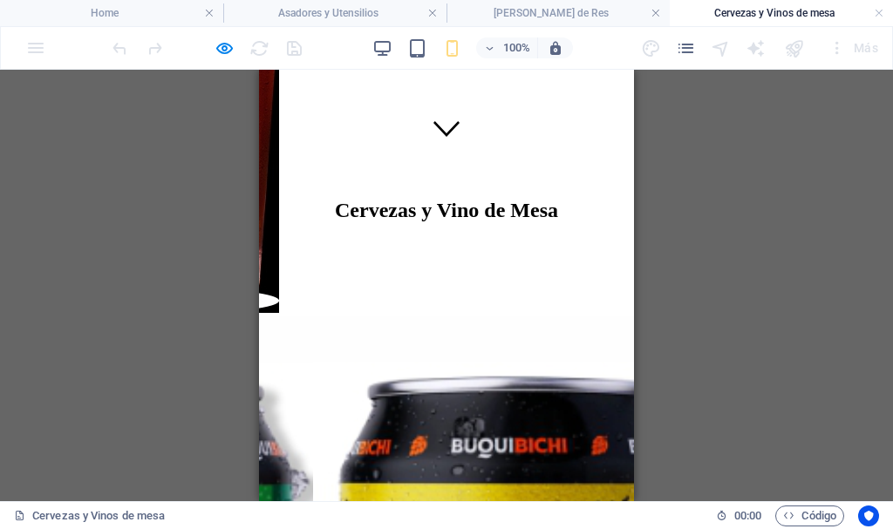
click at [425, 447] on div "REGRESAR" at bounding box center [446, 440] width 361 height 16
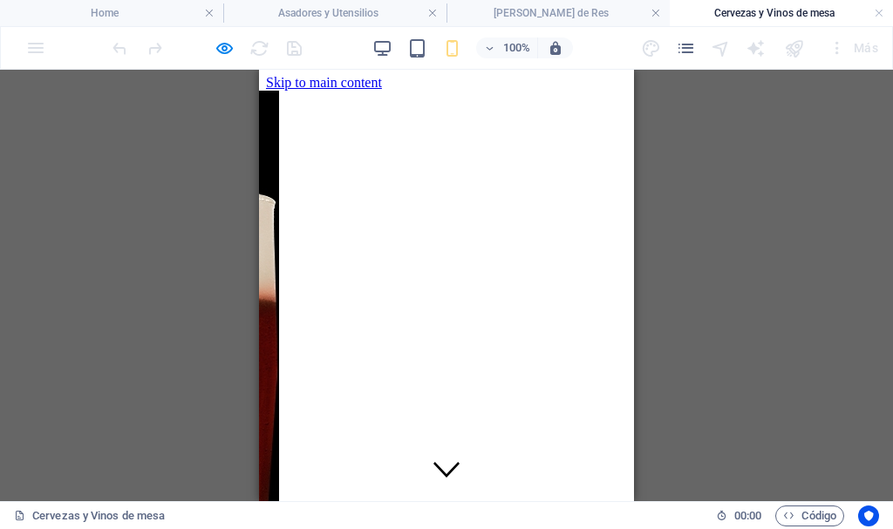
scroll to position [0, 0]
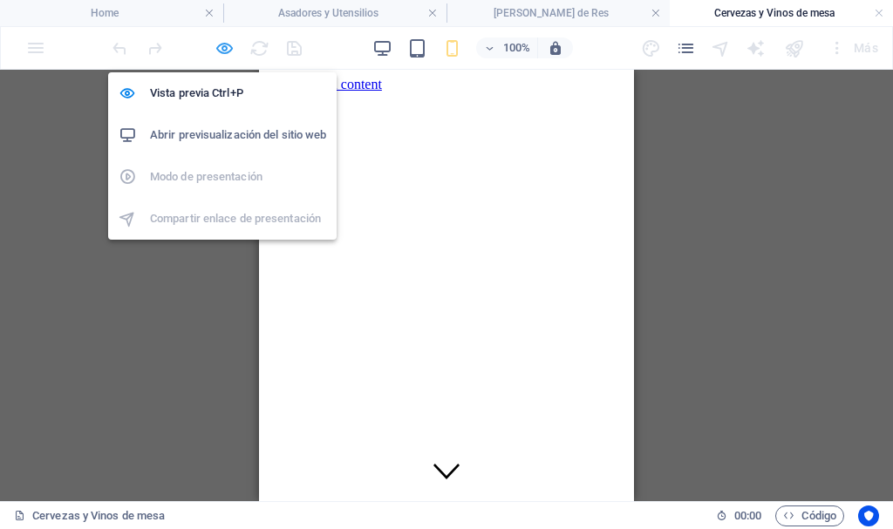
click at [222, 49] on icon "button" at bounding box center [224, 48] width 20 height 20
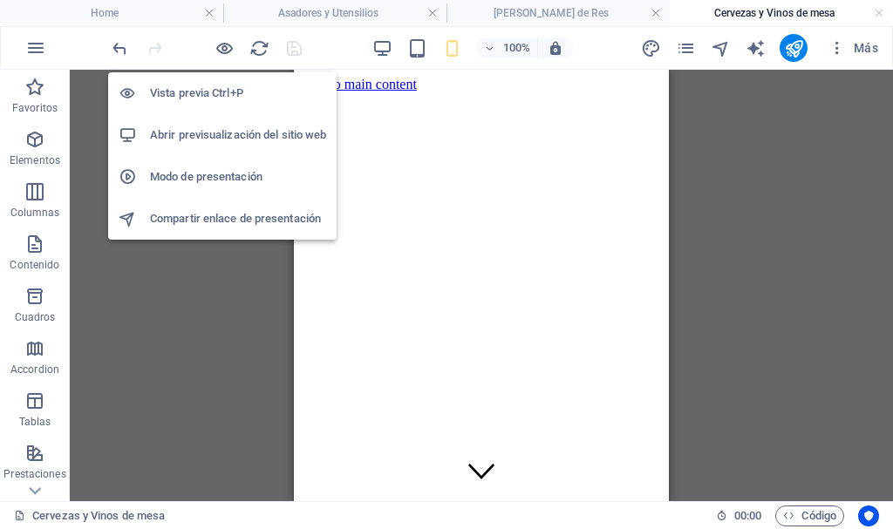
click at [208, 129] on h6 "Abrir previsualización del sitio web" at bounding box center [238, 135] width 176 height 21
click at [207, 176] on h6 "Modo de presentación" at bounding box center [238, 176] width 176 height 21
click at [208, 179] on h6 "Modo de presentación" at bounding box center [238, 176] width 176 height 21
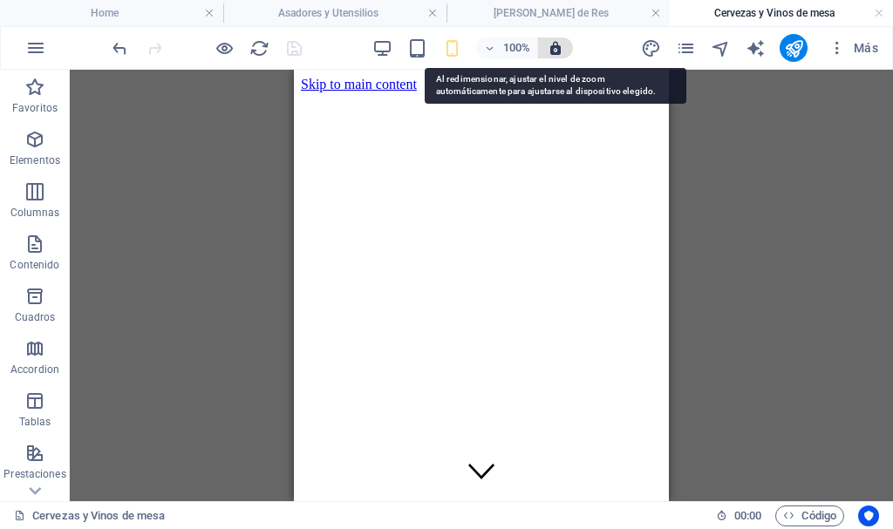
click at [554, 42] on icon "button" at bounding box center [555, 48] width 16 height 16
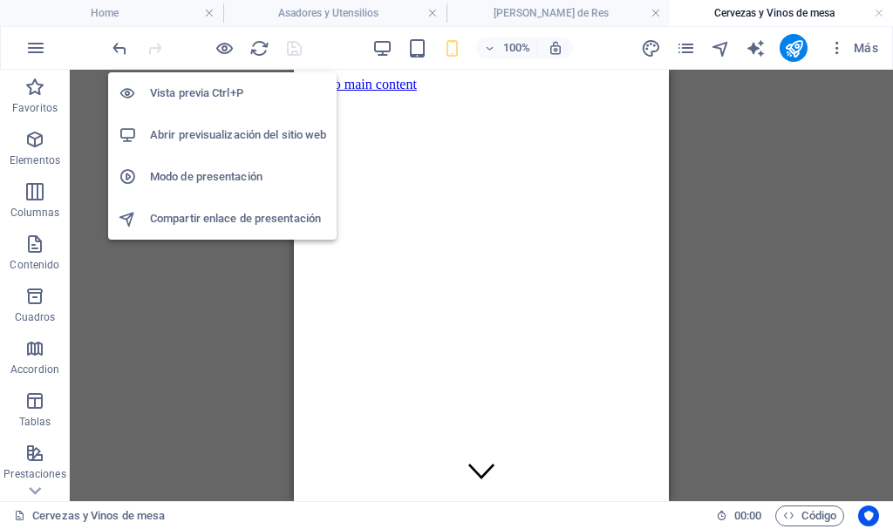
click at [214, 173] on h6 "Modo de presentación" at bounding box center [238, 176] width 176 height 21
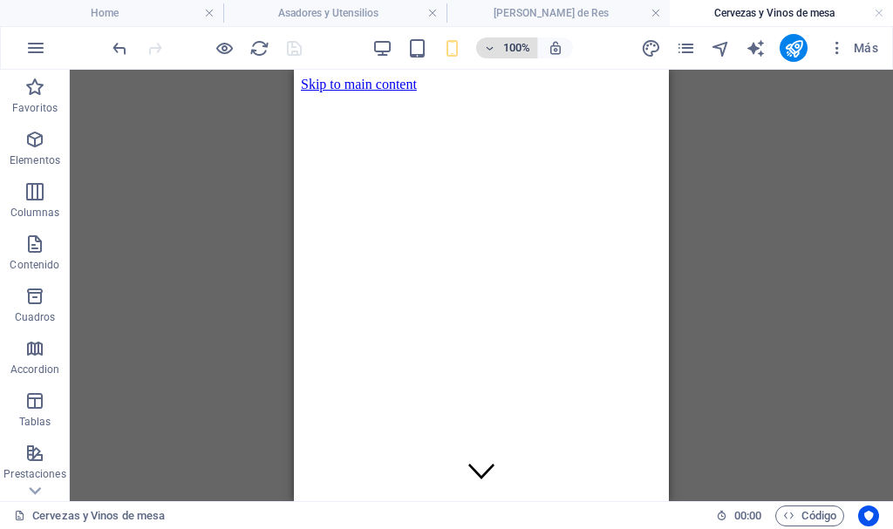
click at [515, 45] on h6 "100%" at bounding box center [516, 47] width 28 height 21
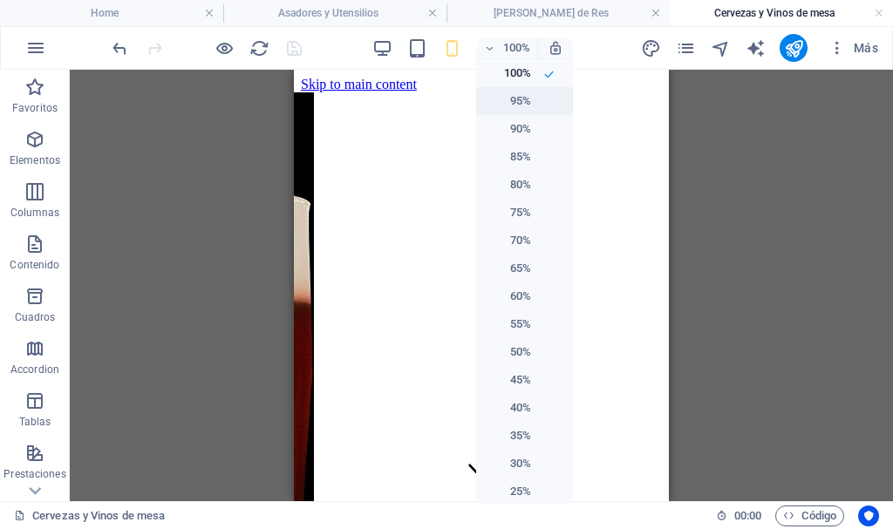
click at [517, 98] on h6 "95%" at bounding box center [508, 101] width 44 height 21
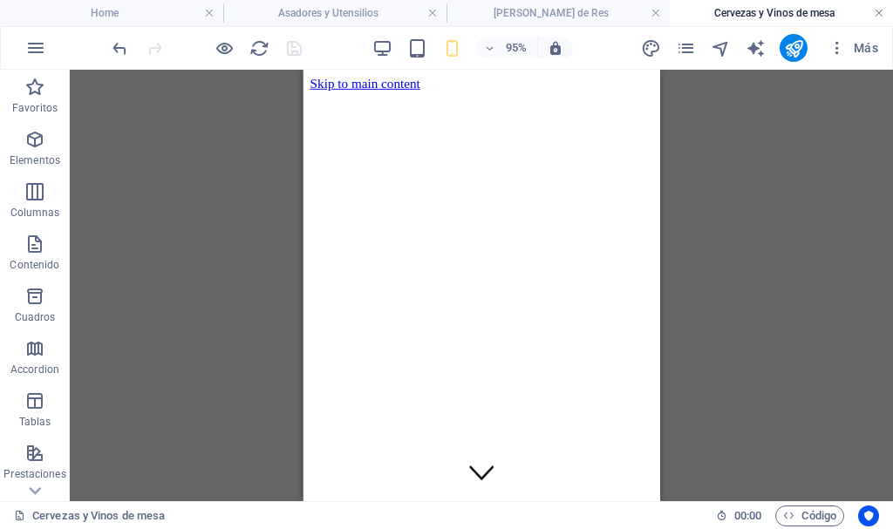
click at [878, 8] on link at bounding box center [878, 13] width 10 height 17
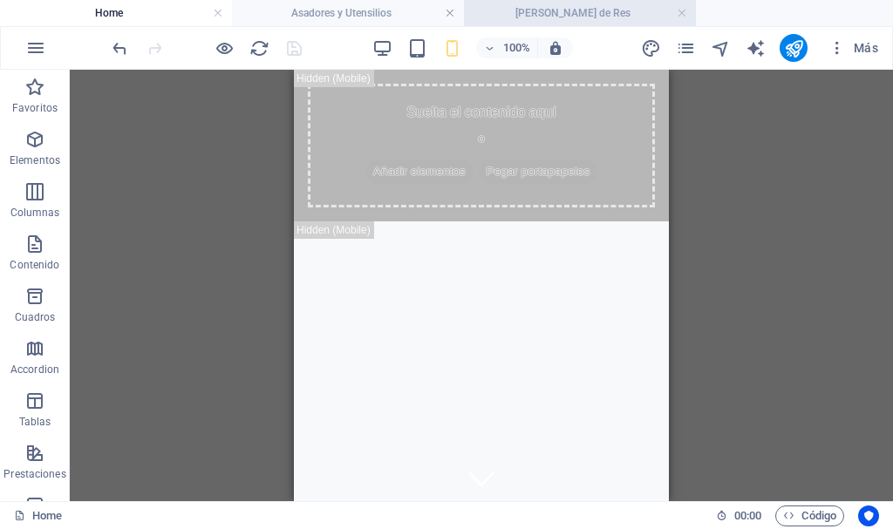
scroll to position [1629, 0]
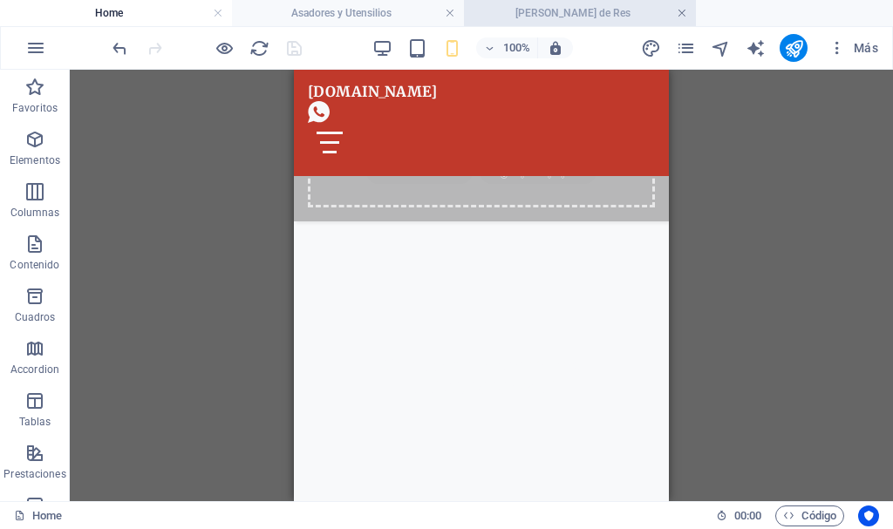
click at [681, 10] on link at bounding box center [681, 13] width 10 height 17
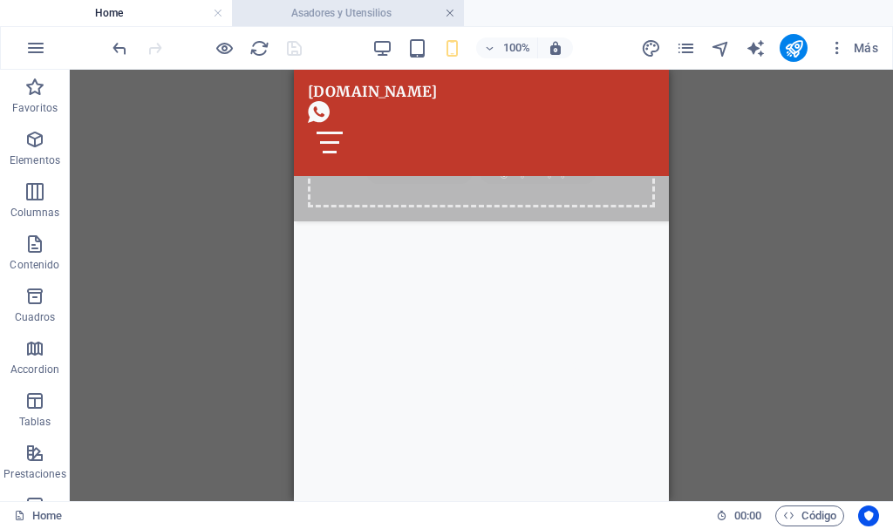
click at [452, 11] on link at bounding box center [450, 13] width 10 height 17
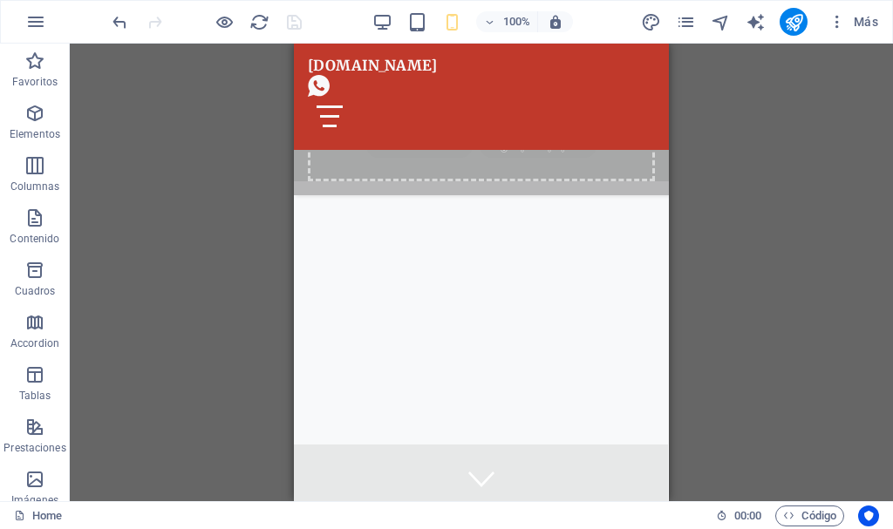
scroll to position [1155, 0]
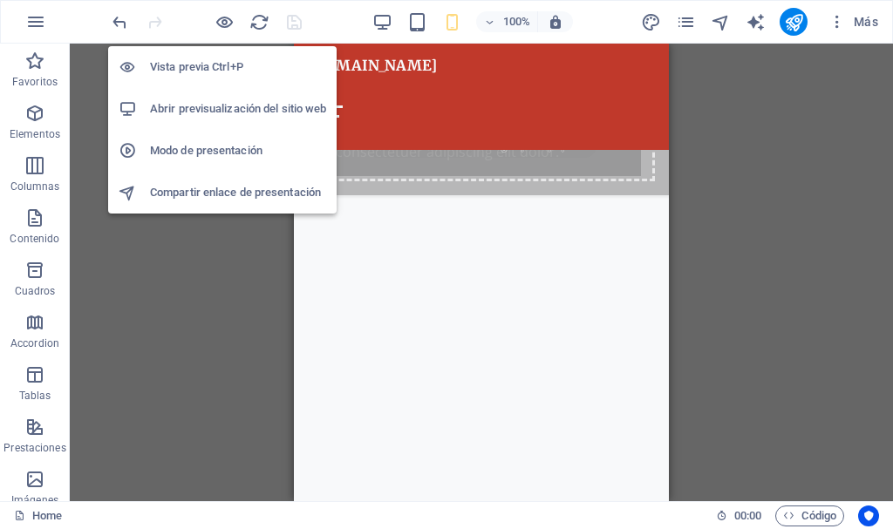
click at [203, 149] on h6 "Modo de presentación" at bounding box center [238, 150] width 176 height 21
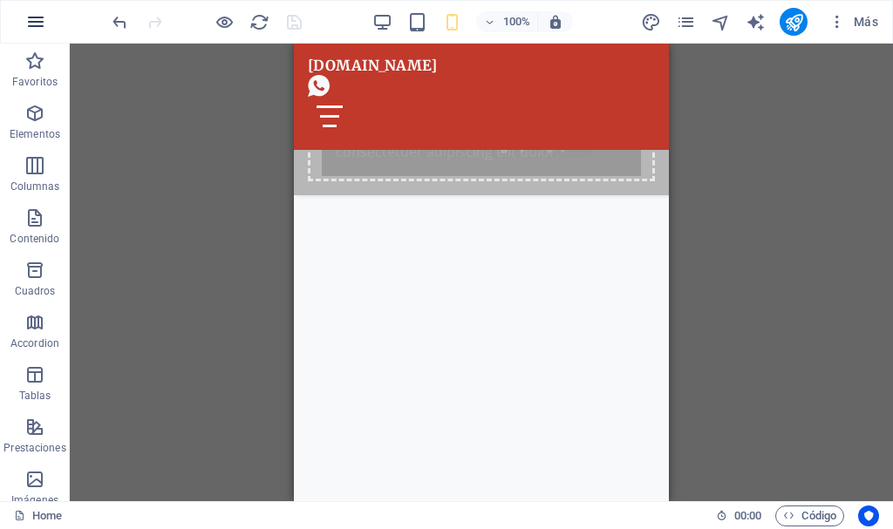
click at [36, 18] on icon "button" at bounding box center [35, 21] width 21 height 21
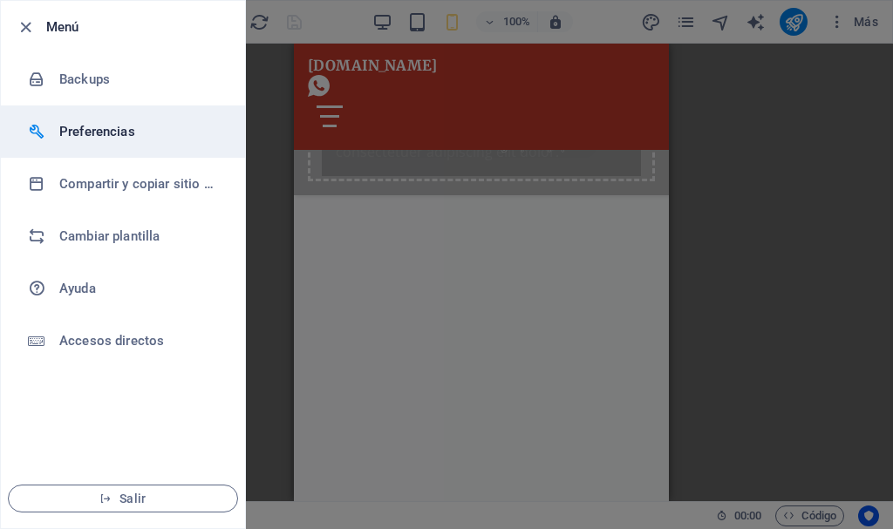
click at [79, 125] on h6 "Preferencias" at bounding box center [139, 131] width 161 height 21
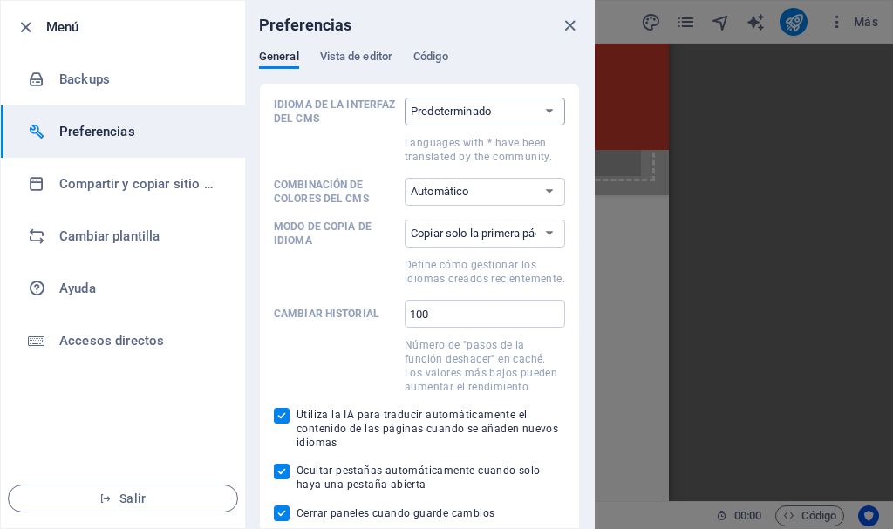
click at [548, 112] on select "Predeterminado Deutsch English Español Suomi* Français Magyar Italiano Nederlan…" at bounding box center [484, 112] width 160 height 28
select select "es"
click at [404, 98] on select "Predeterminado Deutsch English Español Suomi* Français Magyar Italiano Nederlan…" at bounding box center [484, 112] width 160 height 28
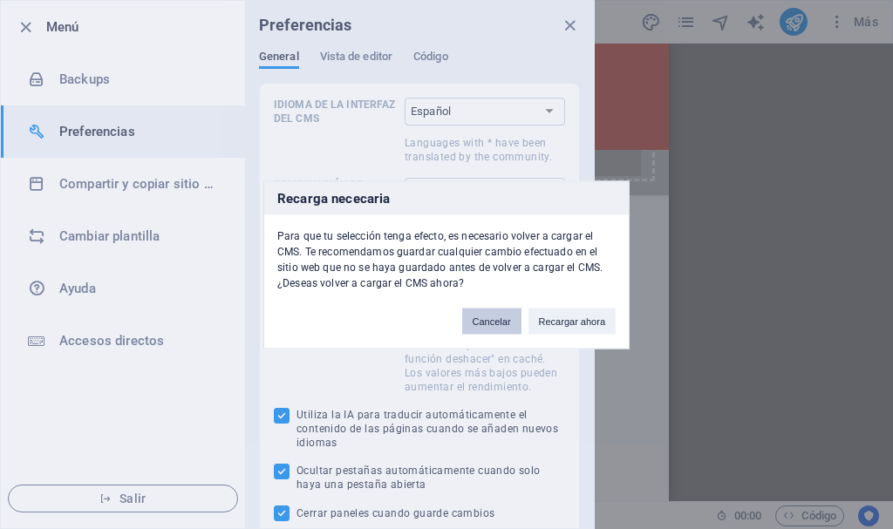
click at [491, 313] on button "Cancelar" at bounding box center [491, 321] width 59 height 26
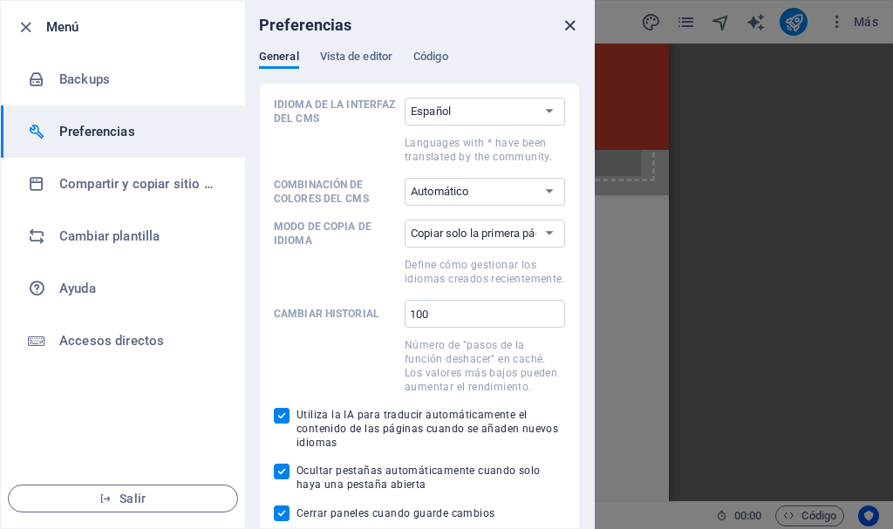
click at [569, 29] on icon "close" at bounding box center [570, 26] width 20 height 20
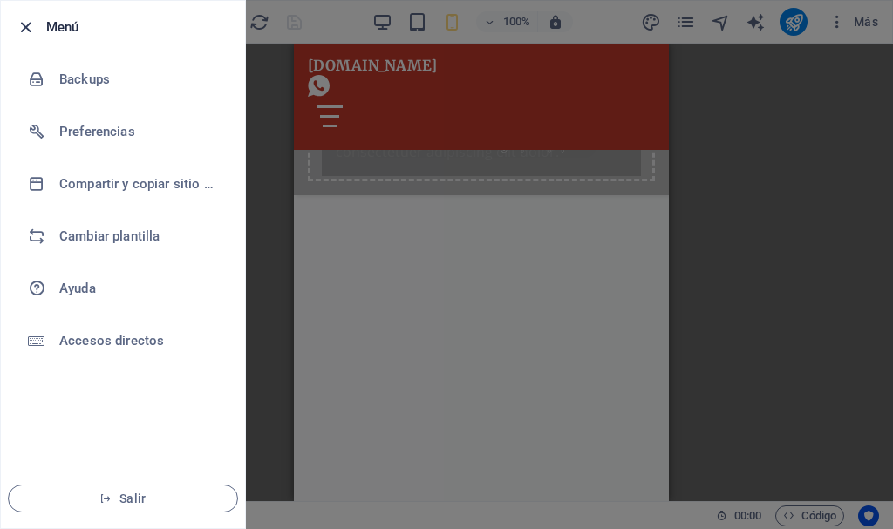
click at [19, 22] on icon "button" at bounding box center [26, 27] width 20 height 20
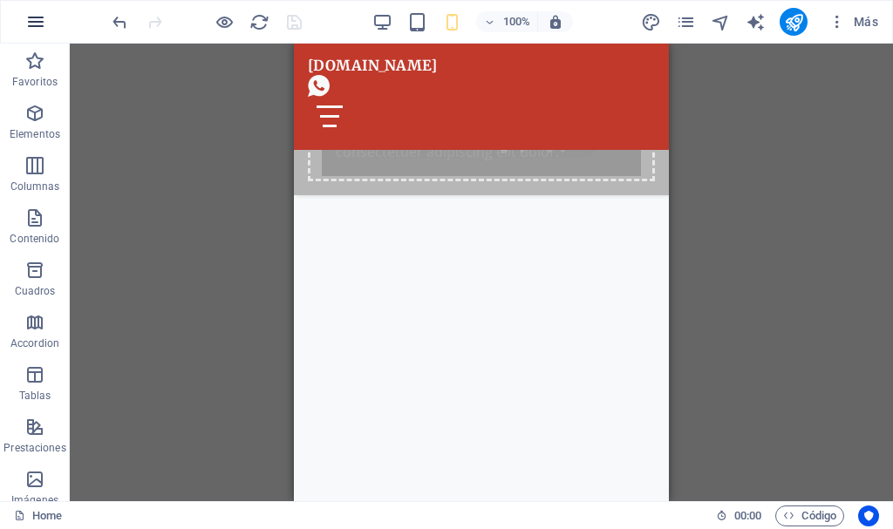
click at [42, 17] on icon "button" at bounding box center [35, 21] width 21 height 21
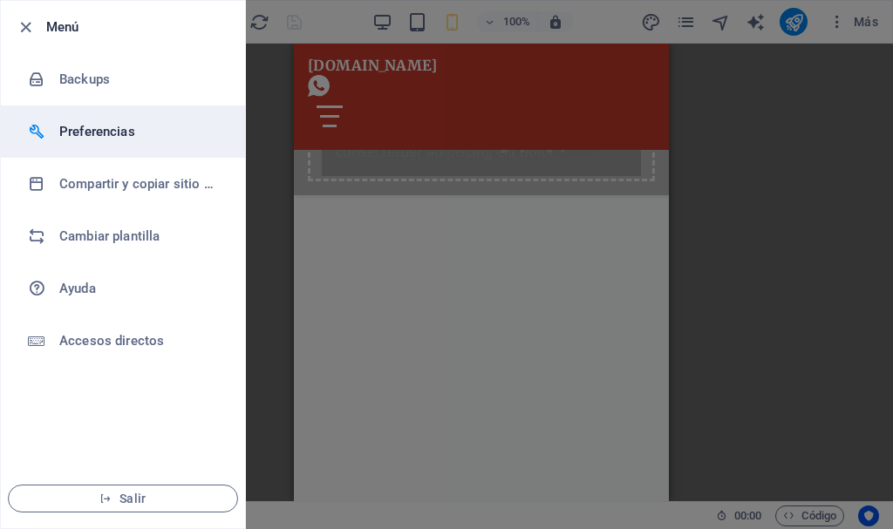
click at [99, 139] on h6 "Preferencias" at bounding box center [139, 131] width 161 height 21
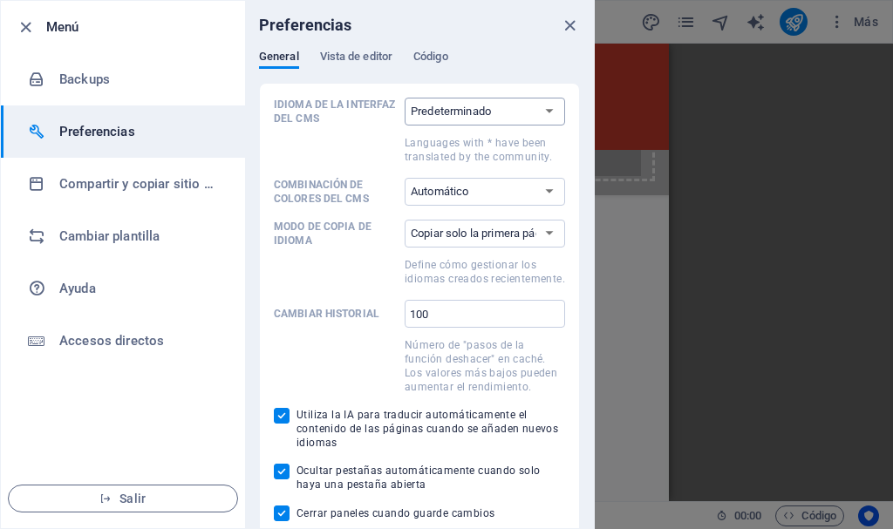
click at [446, 107] on select "Predeterminado Deutsch English Español Suomi* Français Magyar Italiano Nederlan…" at bounding box center [484, 112] width 160 height 28
select select "es"
click at [404, 98] on select "Predeterminado Deutsch English Español Suomi* Français Magyar Italiano Nederlan…" at bounding box center [484, 112] width 160 height 28
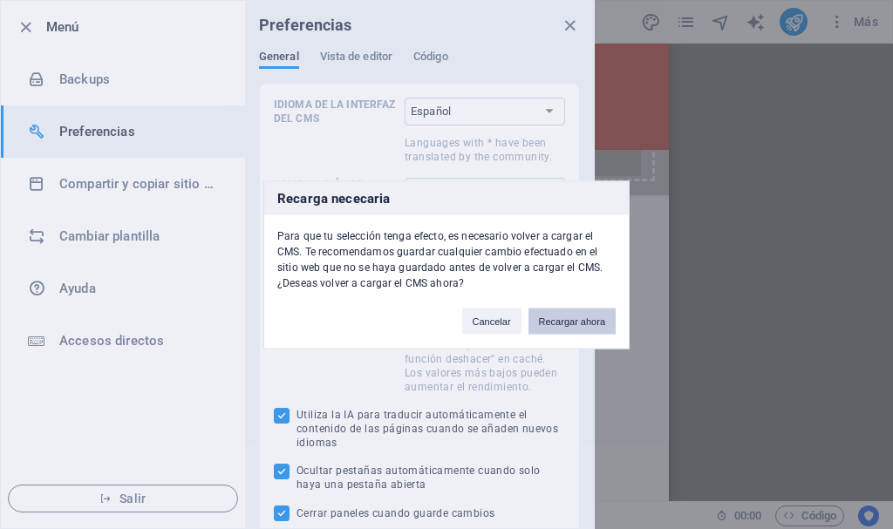
click at [565, 325] on button "Recargar ahora" at bounding box center [571, 321] width 87 height 26
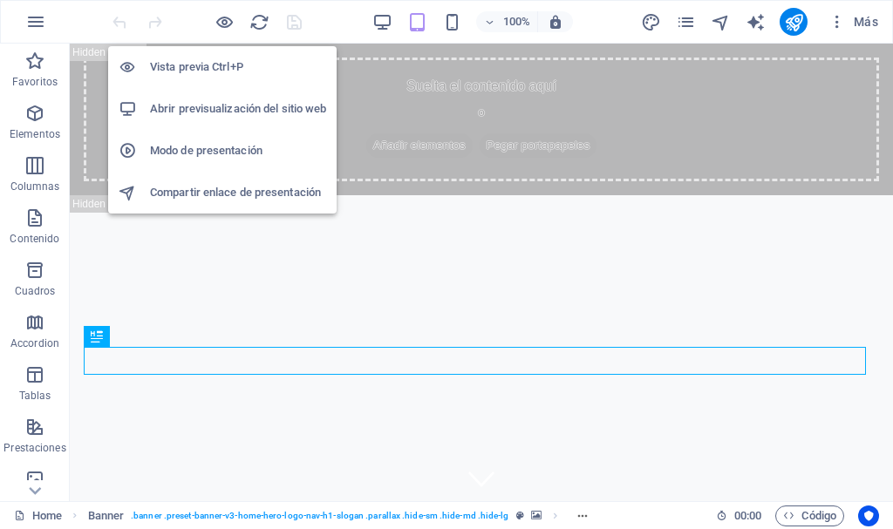
click at [202, 153] on h6 "Modo de presentación" at bounding box center [238, 150] width 176 height 21
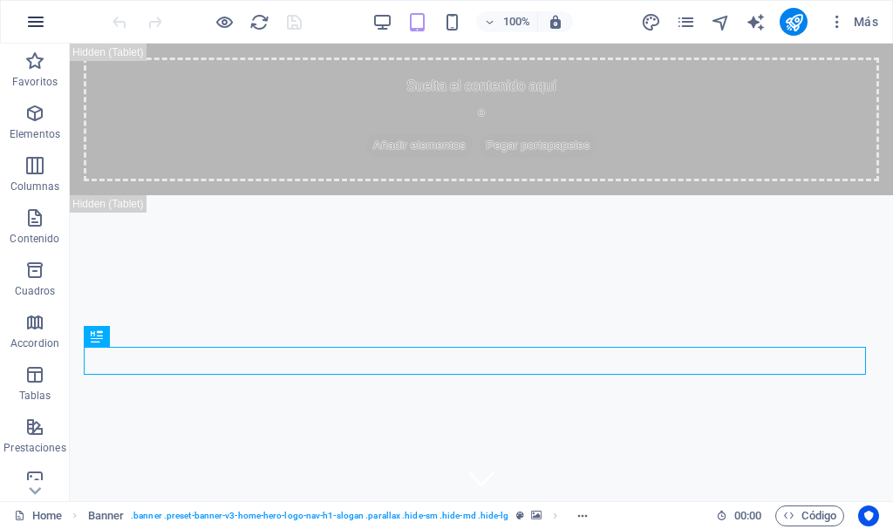
click at [37, 22] on icon "button" at bounding box center [35, 21] width 21 height 21
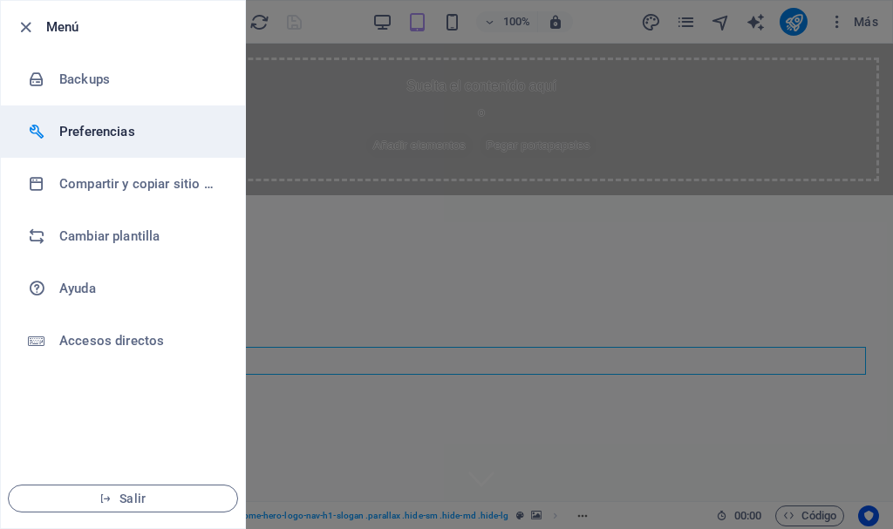
click at [75, 133] on h6 "Preferencias" at bounding box center [139, 131] width 161 height 21
select select "es"
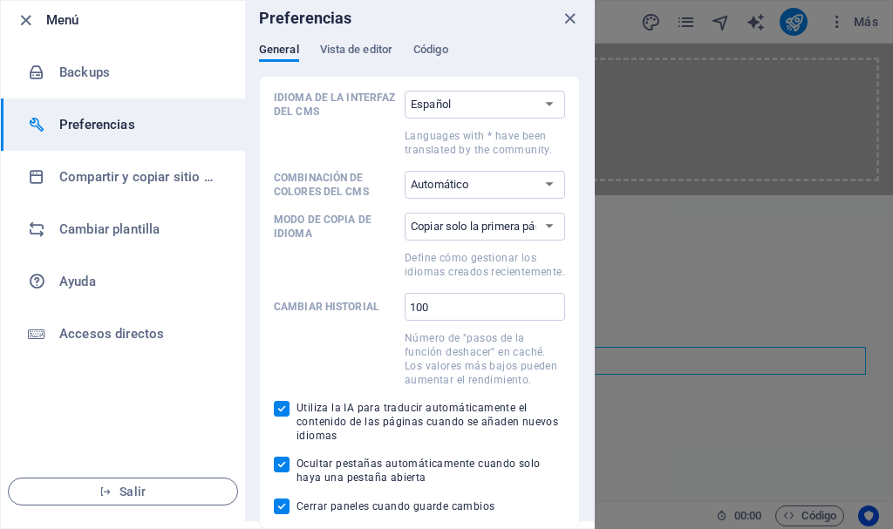
scroll to position [8, 0]
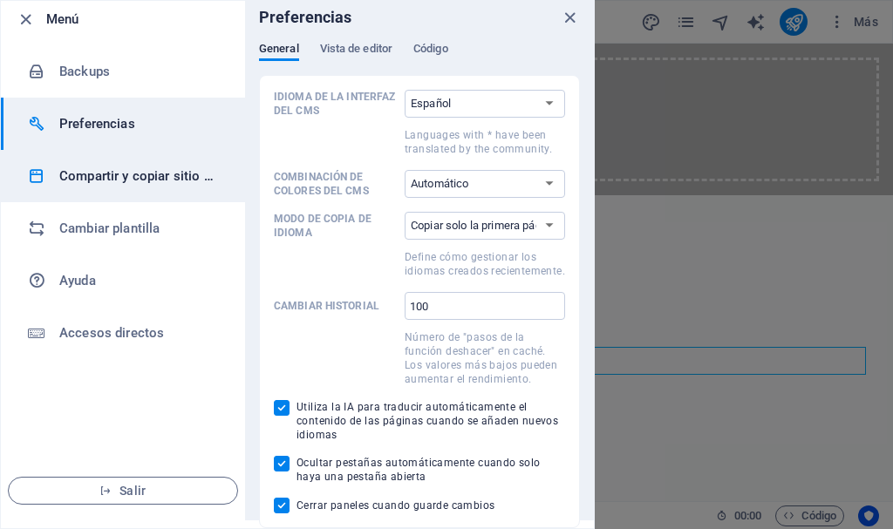
click at [105, 172] on h6 "Compartir y copiar sitio web" at bounding box center [139, 176] width 161 height 21
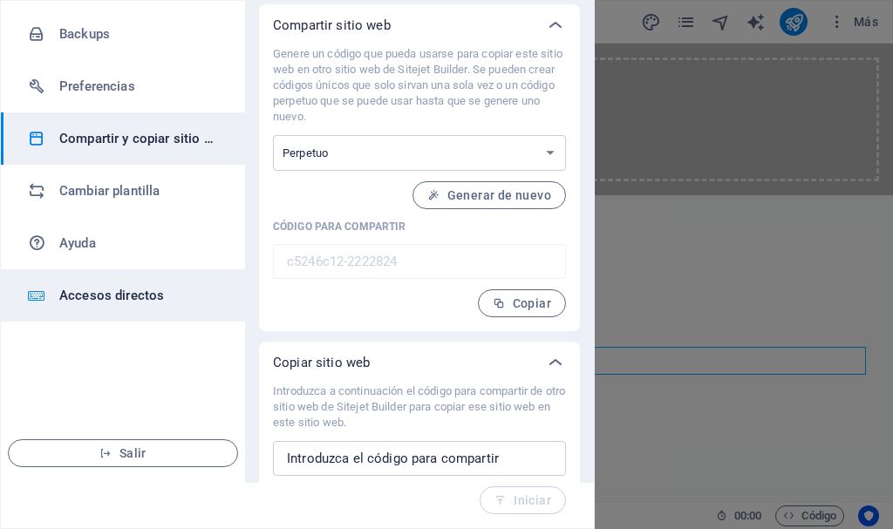
scroll to position [0, 0]
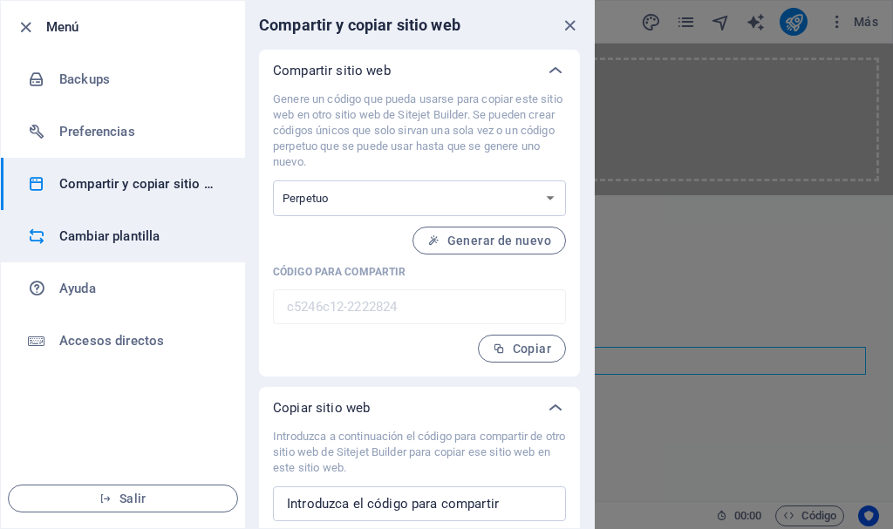
click at [108, 240] on h6 "Cambiar plantilla" at bounding box center [139, 236] width 161 height 21
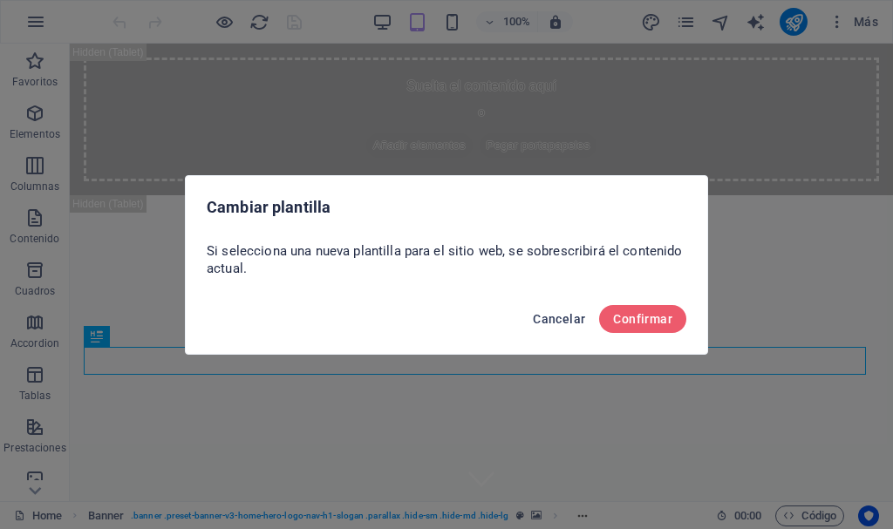
click at [558, 316] on span "Cancelar" at bounding box center [559, 319] width 52 height 14
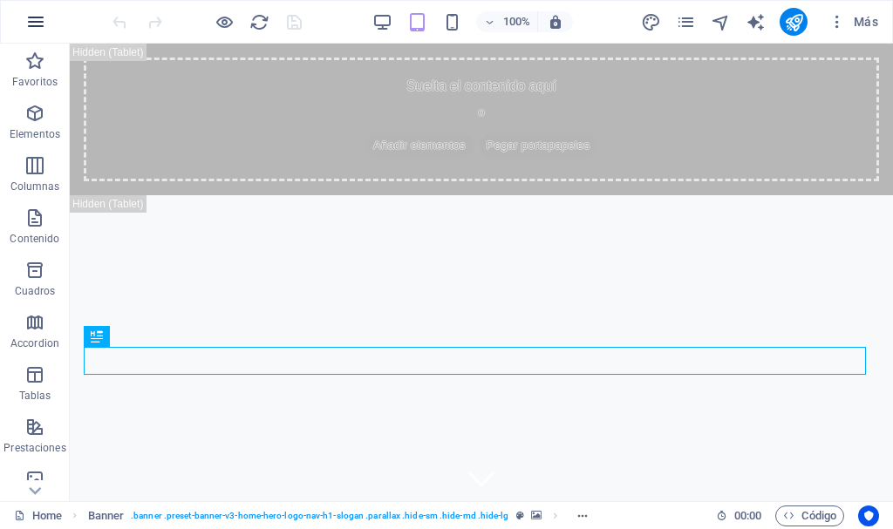
click at [42, 17] on icon "button" at bounding box center [35, 21] width 21 height 21
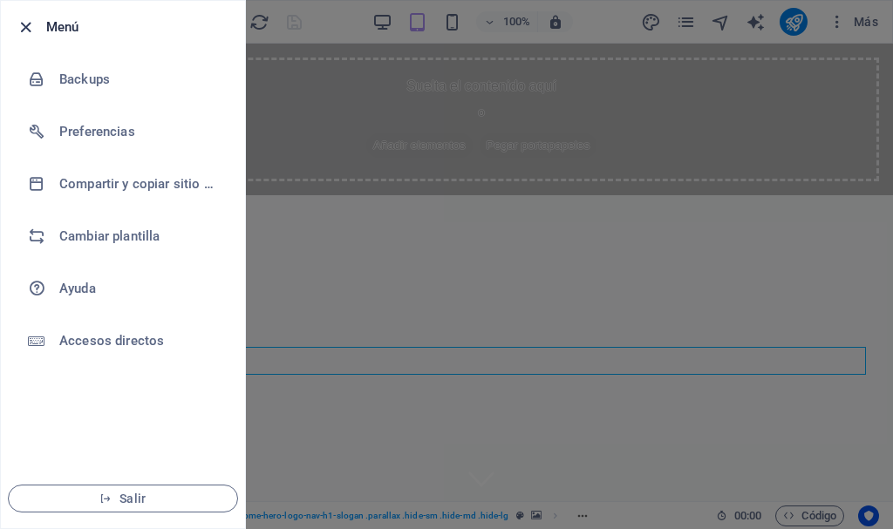
click at [26, 29] on icon "button" at bounding box center [26, 27] width 20 height 20
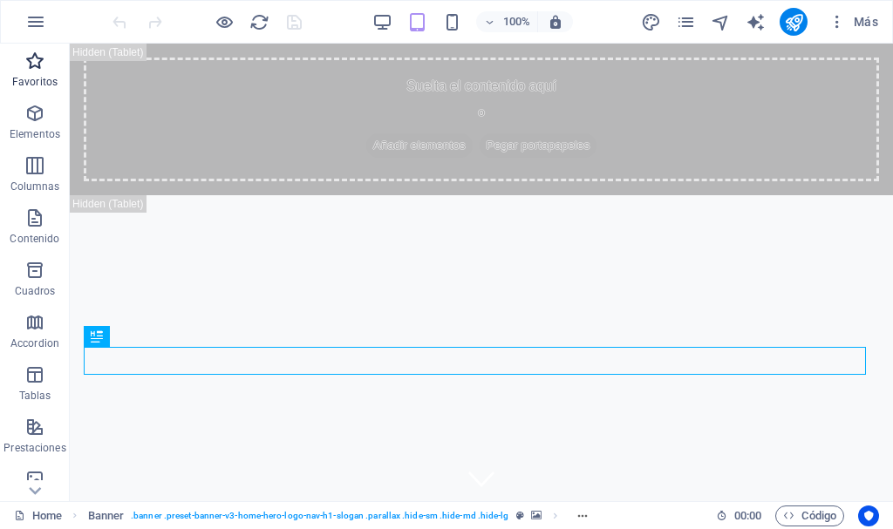
click at [33, 62] on icon "button" at bounding box center [34, 61] width 21 height 21
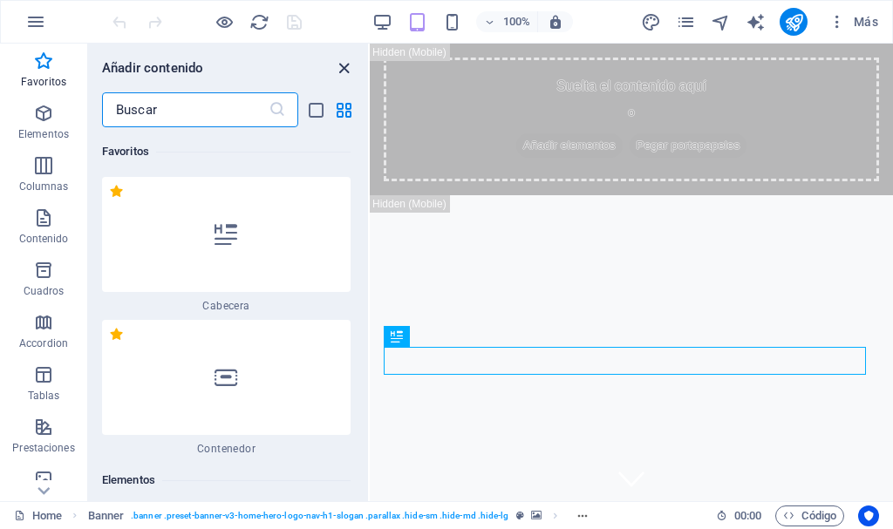
click at [349, 65] on icon "close panel" at bounding box center [344, 68] width 20 height 20
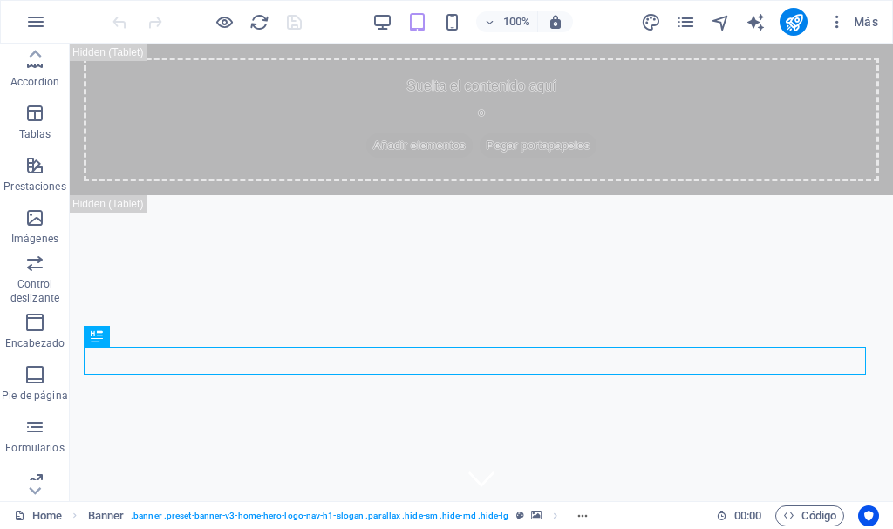
scroll to position [327, 0]
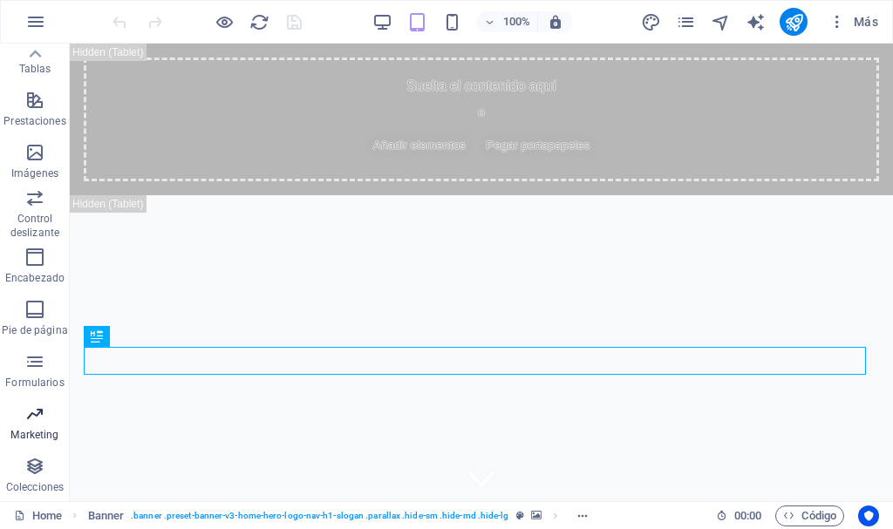
click at [30, 418] on icon "button" at bounding box center [34, 414] width 21 height 21
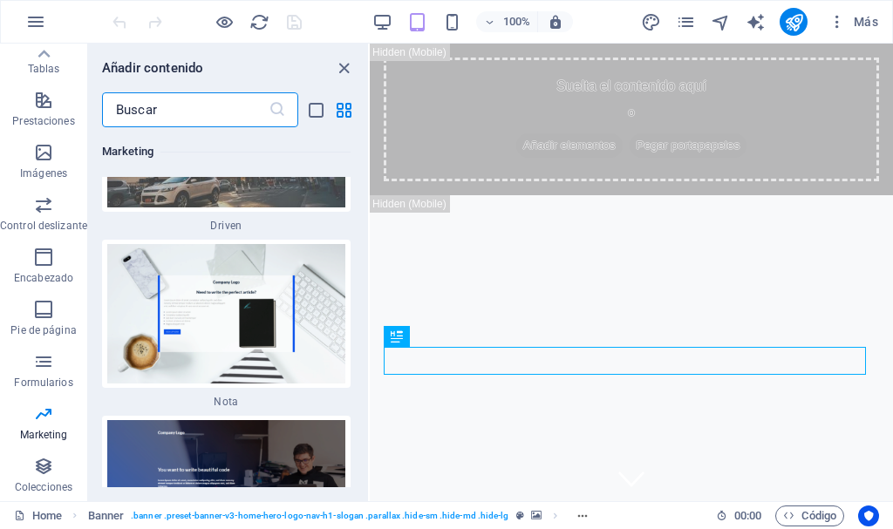
scroll to position [30886, 0]
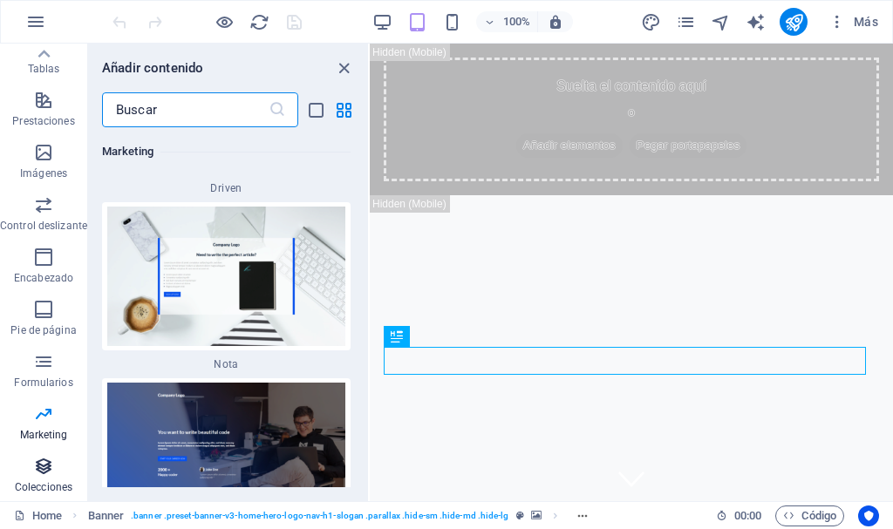
click at [45, 463] on icon "button" at bounding box center [43, 466] width 21 height 21
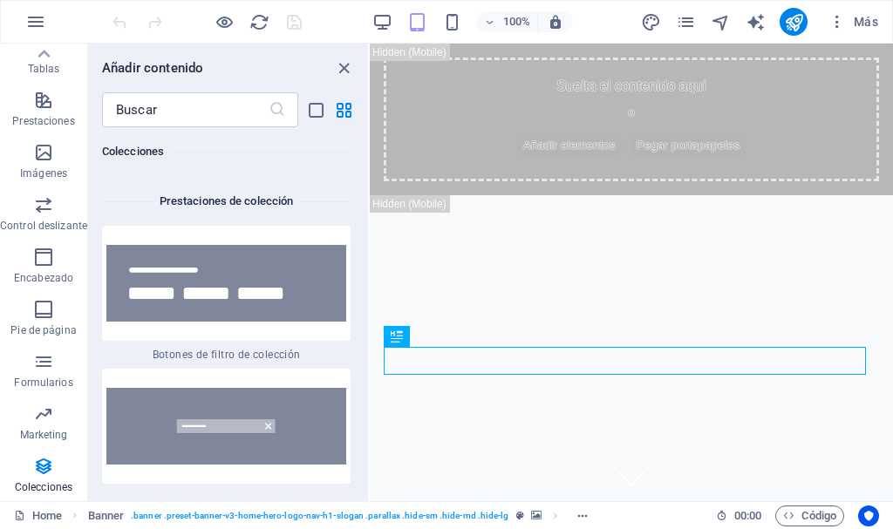
scroll to position [33901, 0]
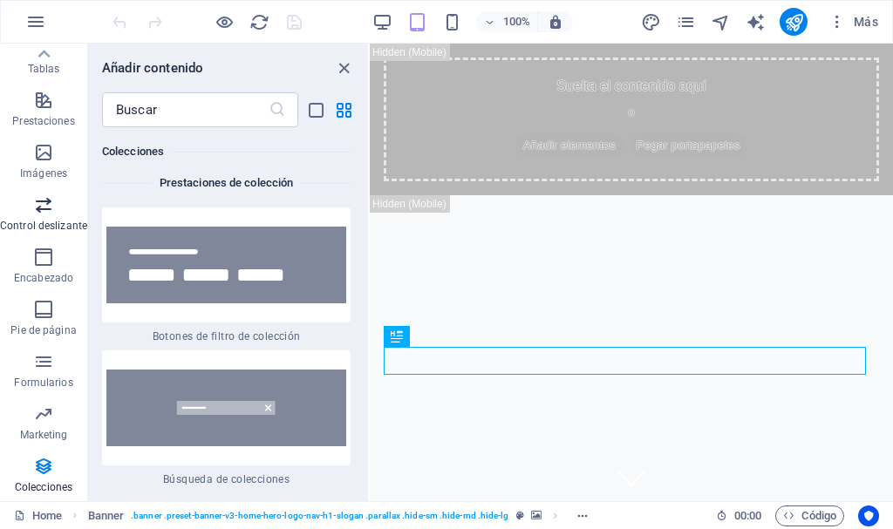
click at [37, 210] on icon "button" at bounding box center [43, 204] width 21 height 21
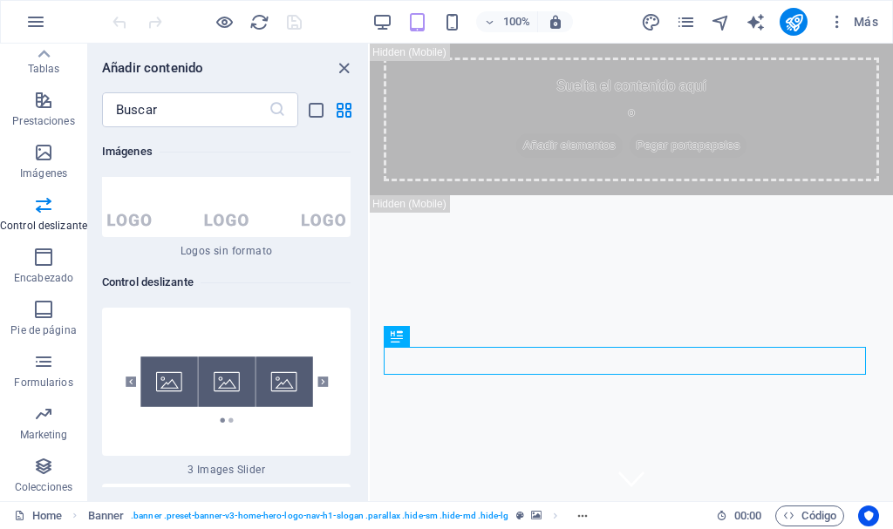
scroll to position [19699, 0]
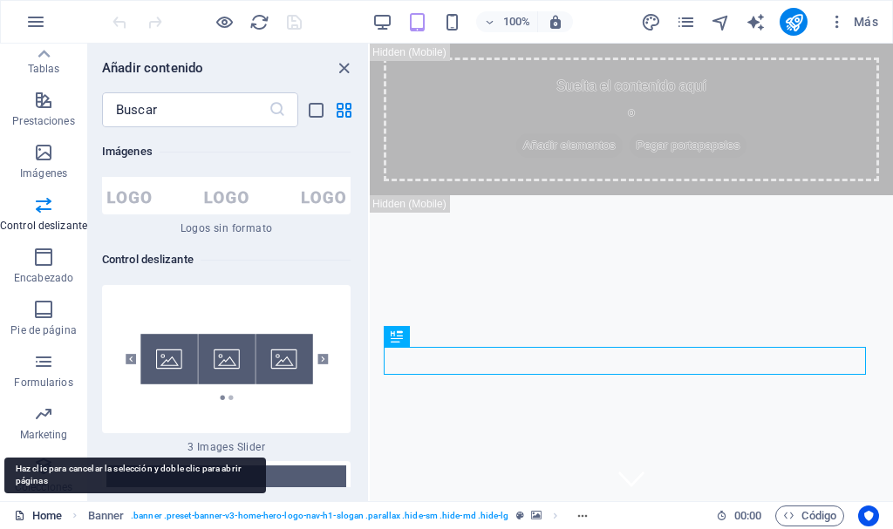
click at [31, 513] on link "Home" at bounding box center [38, 516] width 48 height 21
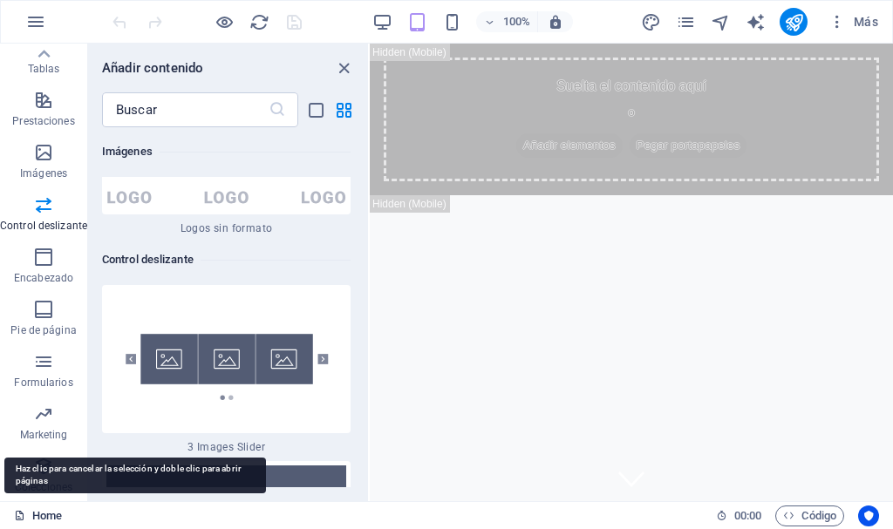
click at [31, 513] on link "Home" at bounding box center [38, 516] width 48 height 21
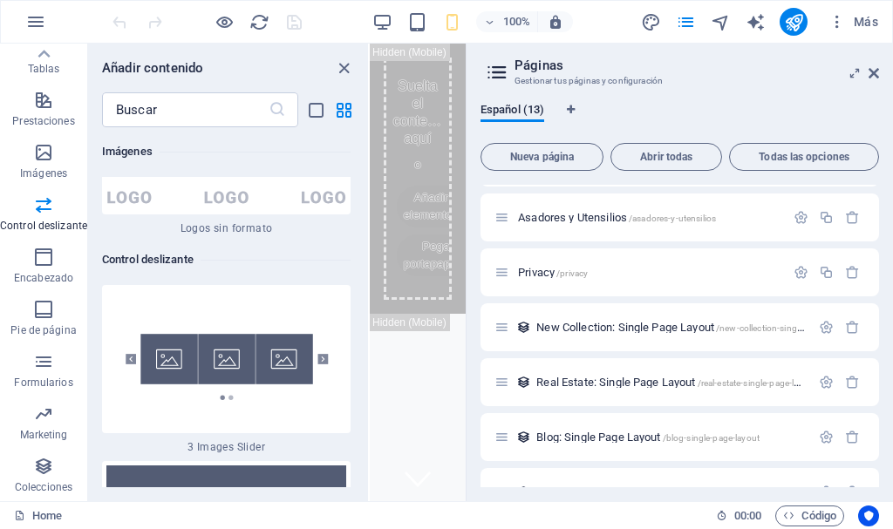
scroll to position [333, 0]
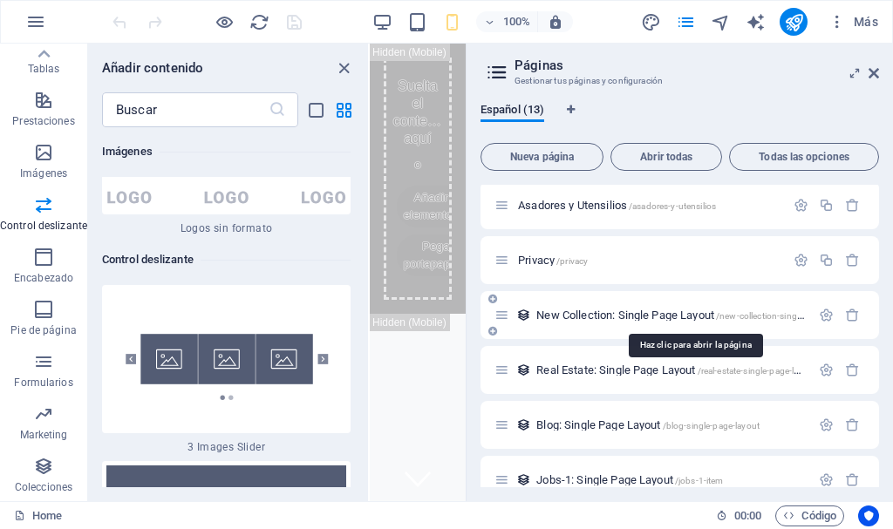
click at [554, 315] on span "New Collection: Single Page Layout /new-collection-single-page-layout" at bounding box center [694, 315] width 316 height 13
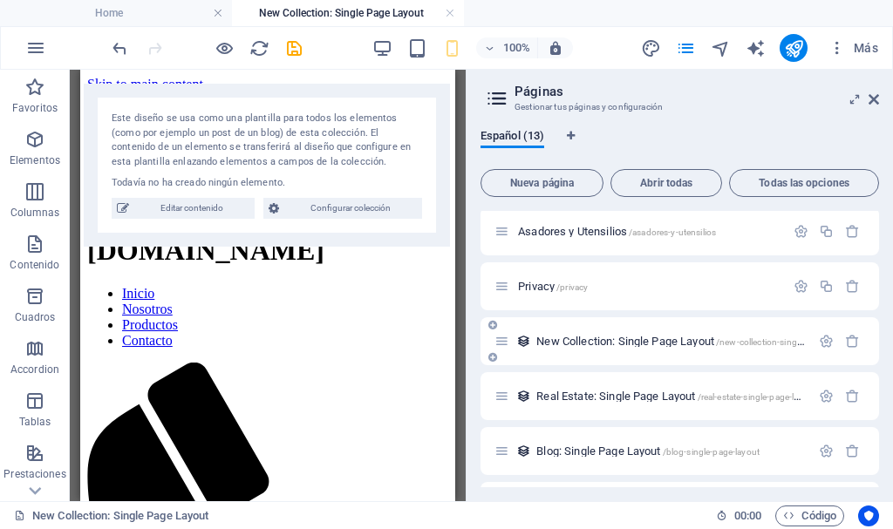
scroll to position [0, 0]
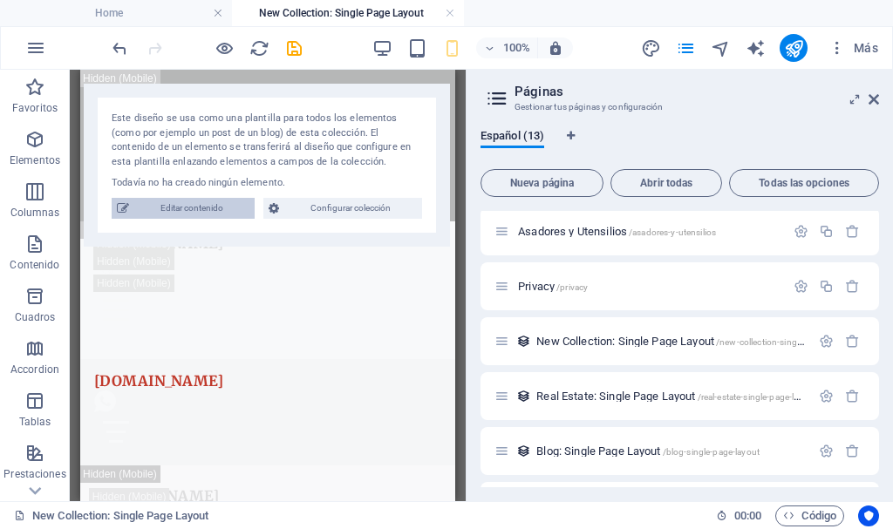
click at [200, 210] on span "Editar contenido" at bounding box center [191, 208] width 115 height 21
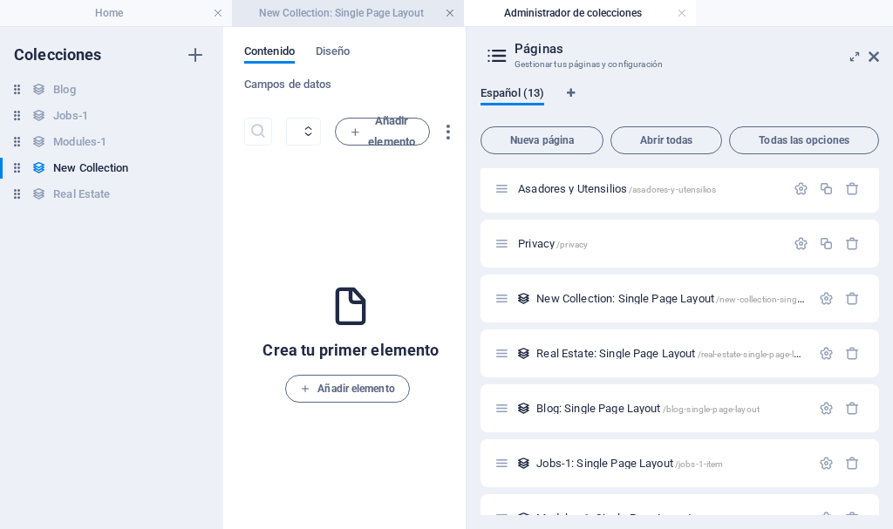
click at [451, 10] on link at bounding box center [450, 13] width 10 height 17
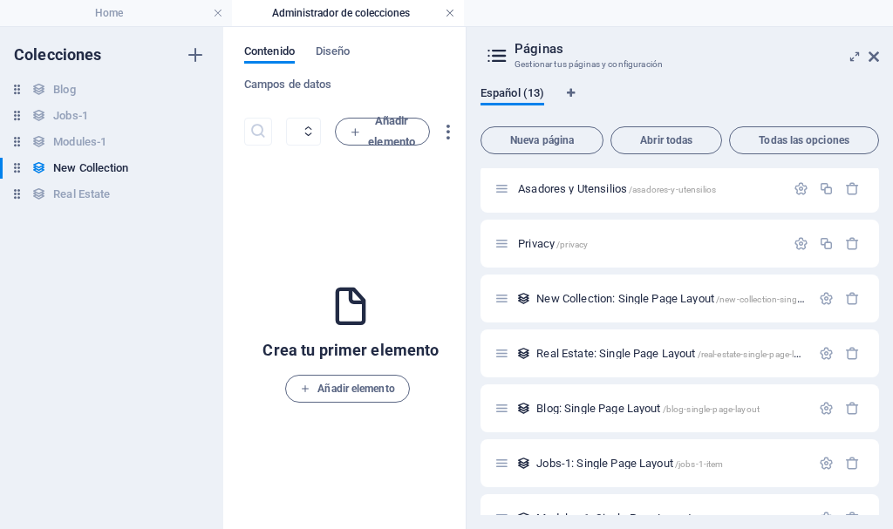
click at [451, 10] on link at bounding box center [450, 13] width 10 height 17
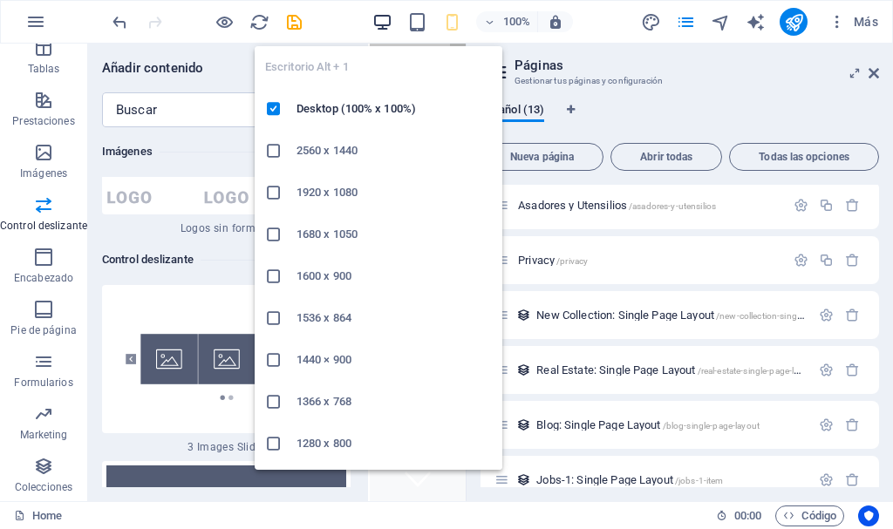
click at [386, 22] on icon "button" at bounding box center [382, 22] width 20 height 20
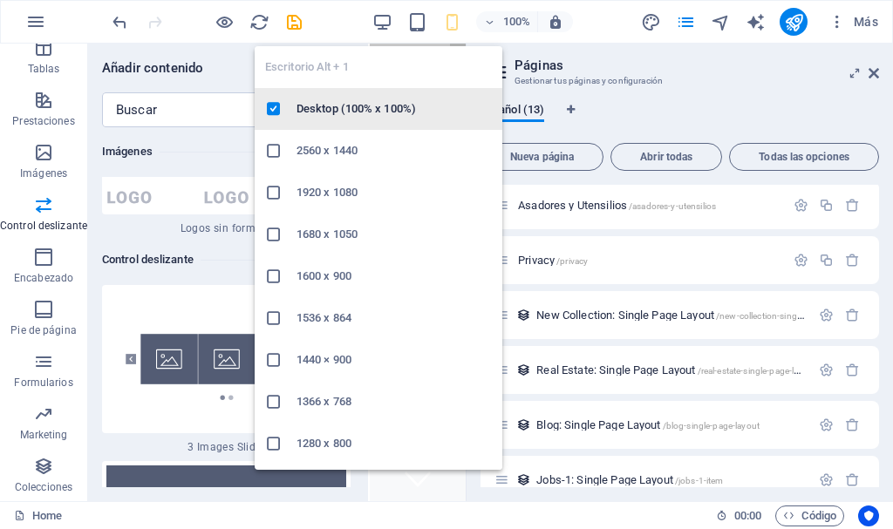
click at [330, 104] on h6 "Desktop (100% x 100%)" at bounding box center [393, 109] width 195 height 21
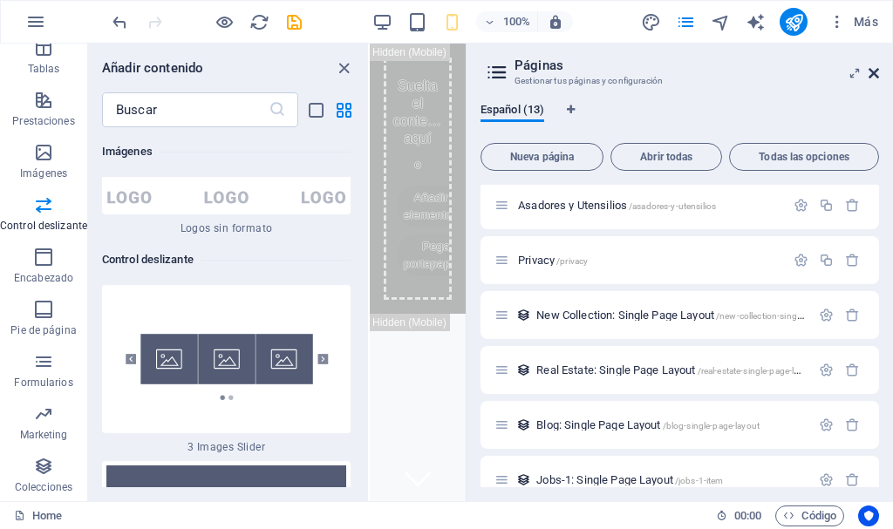
click at [873, 72] on icon at bounding box center [873, 73] width 10 height 14
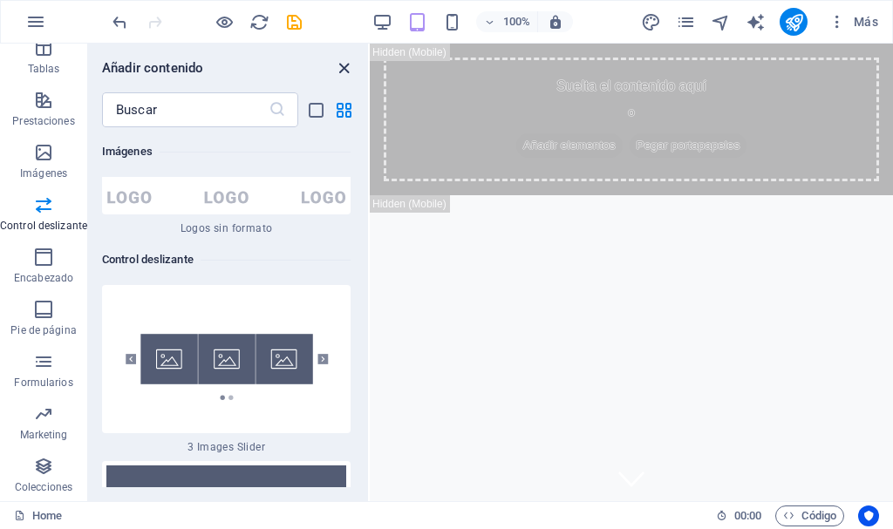
click at [339, 67] on icon "close panel" at bounding box center [344, 68] width 20 height 20
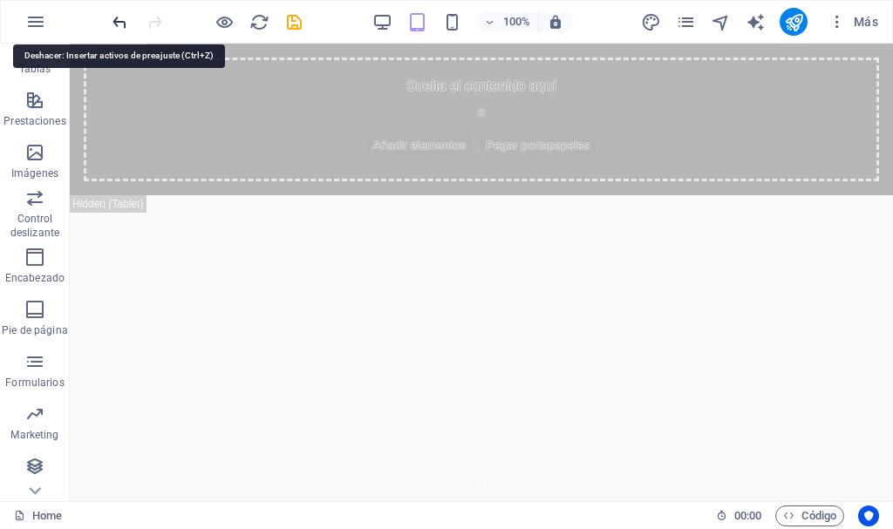
click at [118, 22] on icon "undo" at bounding box center [120, 22] width 20 height 20
